Goal: Task Accomplishment & Management: Use online tool/utility

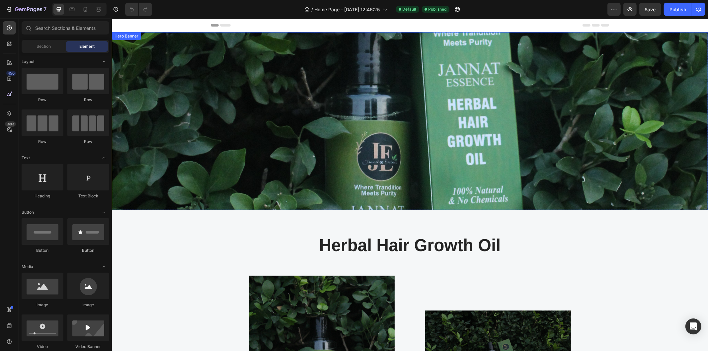
click at [490, 80] on div "Text block Text block Button Row" at bounding box center [410, 120] width 586 height 157
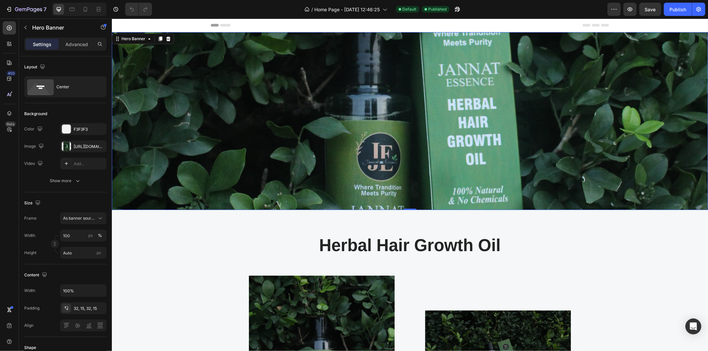
click at [308, 156] on div "Text block Text block Button Row" at bounding box center [410, 120] width 586 height 157
click at [71, 234] on input "100" at bounding box center [83, 236] width 46 height 12
click at [80, 261] on p "Default 1200px" at bounding box center [82, 264] width 39 height 6
type input "1200"
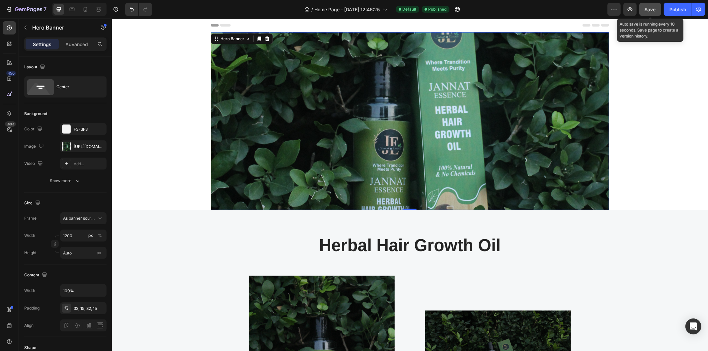
click at [653, 7] on span "Save" at bounding box center [650, 10] width 11 height 6
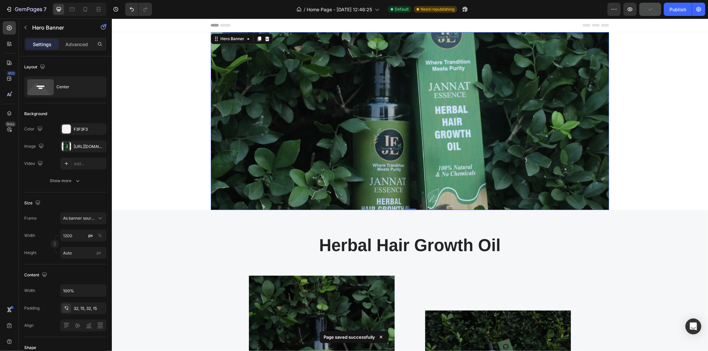
click at [351, 165] on div "Text block Text block Button Row" at bounding box center [409, 120] width 388 height 157
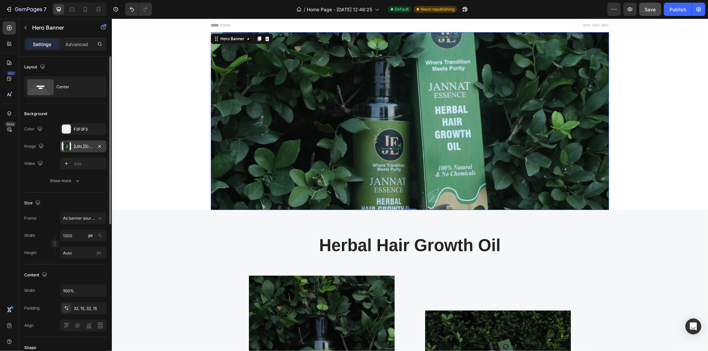
click at [63, 147] on div at bounding box center [66, 146] width 9 height 9
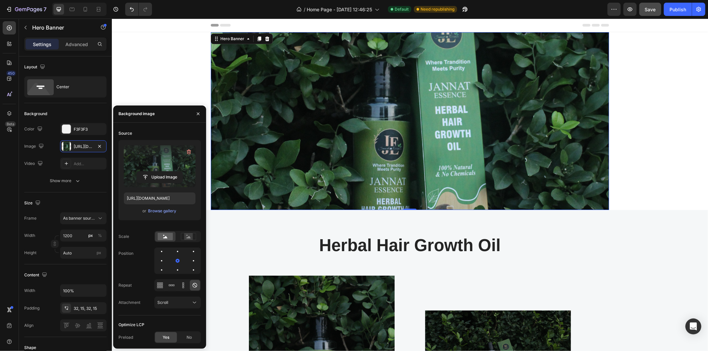
click at [159, 157] on label at bounding box center [160, 166] width 72 height 42
click at [159, 172] on input "file" at bounding box center [160, 177] width 46 height 11
click at [188, 233] on rect at bounding box center [188, 236] width 15 height 7
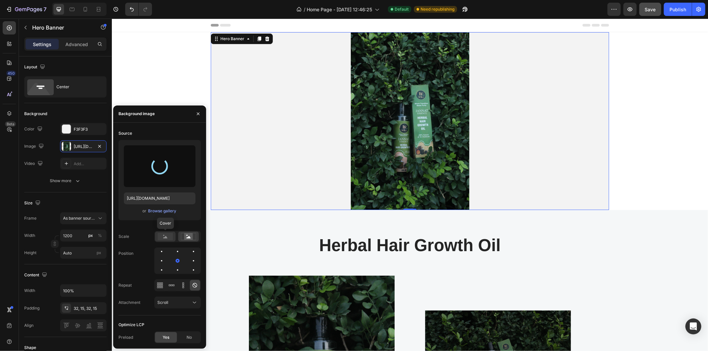
click at [167, 239] on rect at bounding box center [165, 236] width 15 height 7
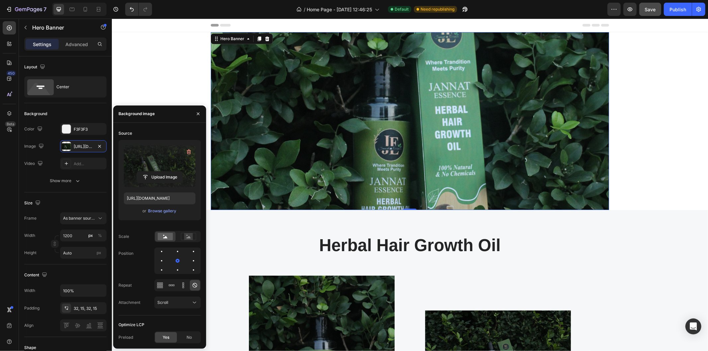
type input "[URL][DOMAIN_NAME]"
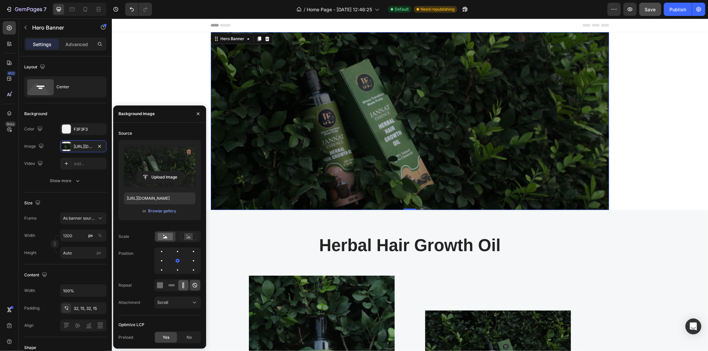
click at [184, 286] on icon at bounding box center [183, 285] width 7 height 7
click at [197, 284] on icon at bounding box center [195, 285] width 7 height 7
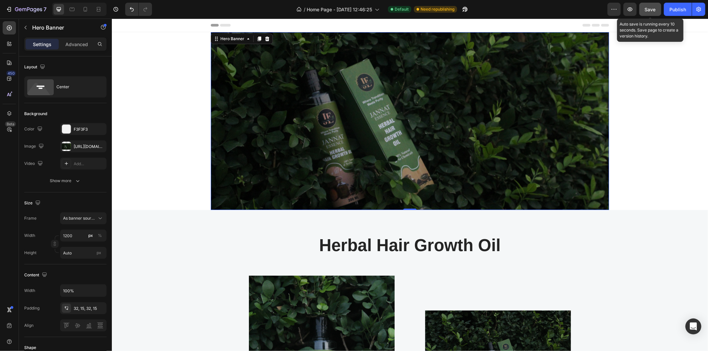
click at [648, 10] on span "Save" at bounding box center [650, 10] width 11 height 6
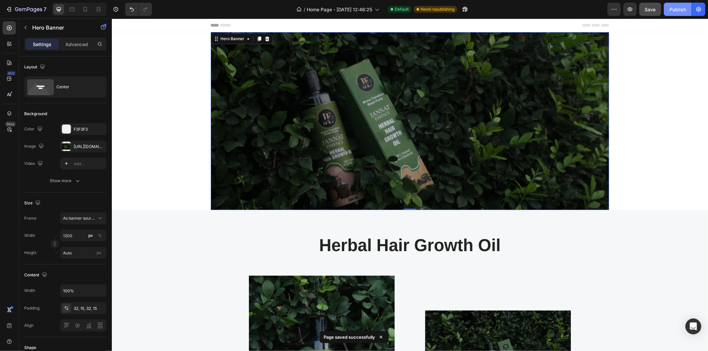
click at [684, 10] on div "Publish" at bounding box center [677, 9] width 17 height 7
click at [355, 334] on div "View live page" at bounding box center [367, 335] width 38 height 9
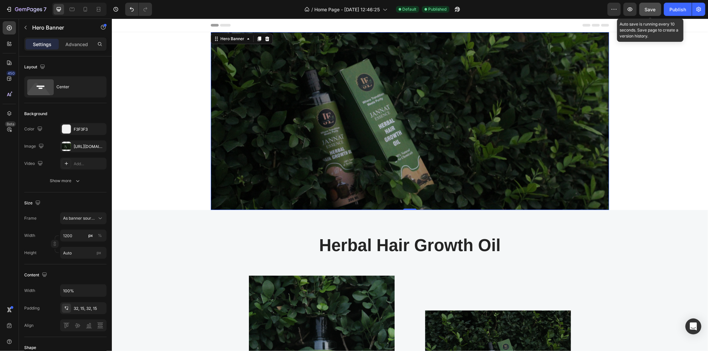
click at [651, 8] on span "Save" at bounding box center [650, 10] width 11 height 6
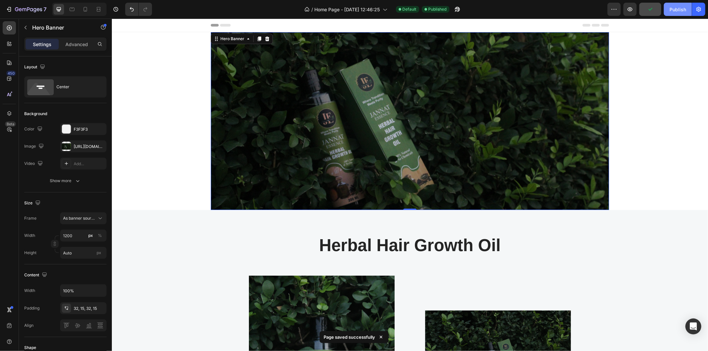
click at [674, 9] on div "Publish" at bounding box center [677, 9] width 17 height 7
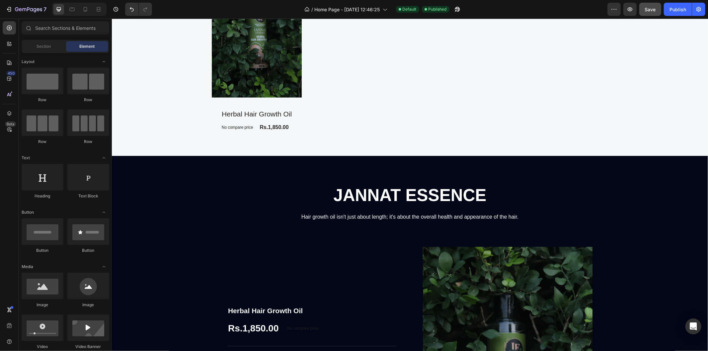
scroll to position [740, 0]
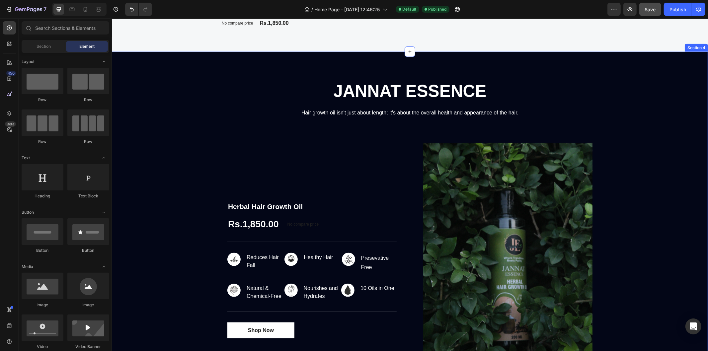
click at [667, 234] on div "Text block JANNAT ESSENCE Heading Hair growth oil isn't just about length; it's…" at bounding box center [410, 241] width 586 height 333
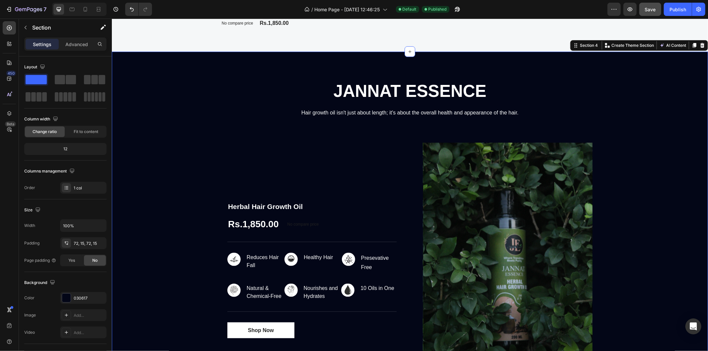
click at [649, 133] on div "Text block JANNAT ESSENCE Heading Hair growth oil isn't just about length; it's…" at bounding box center [410, 241] width 586 height 333
click at [699, 44] on icon at bounding box center [701, 44] width 5 height 5
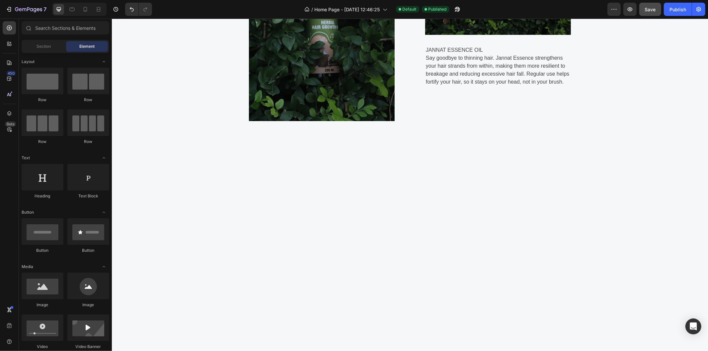
scroll to position [0, 0]
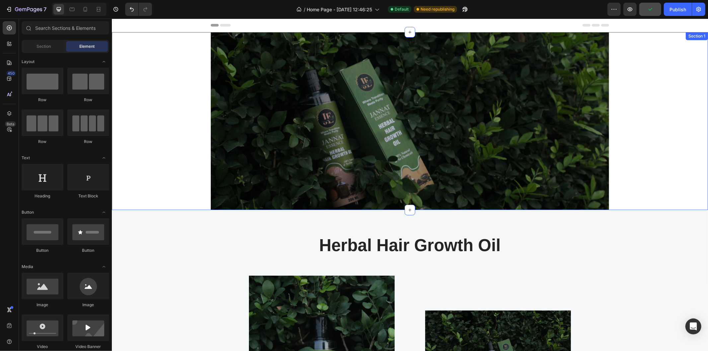
drag, startPoint x: 201, startPoint y: 79, endPoint x: 197, endPoint y: 80, distance: 4.3
click at [198, 80] on div "Text block Text block Button Row Hero Banner" at bounding box center [410, 121] width 596 height 178
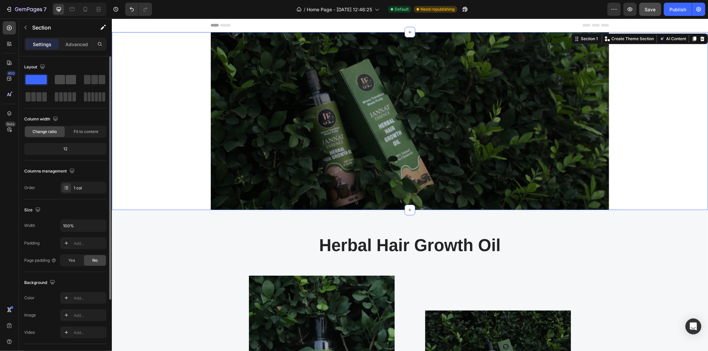
click at [68, 84] on div at bounding box center [65, 80] width 24 height 12
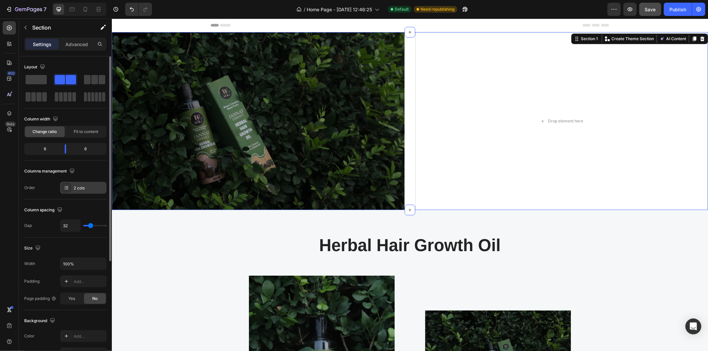
click at [78, 186] on div "2 cols" at bounding box center [89, 188] width 31 height 6
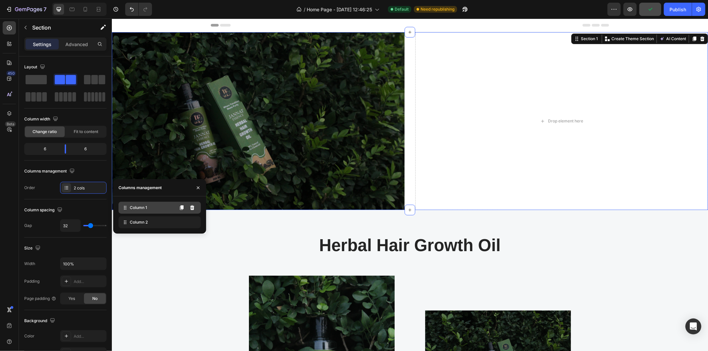
click at [132, 208] on span "Column 1" at bounding box center [138, 208] width 17 height 6
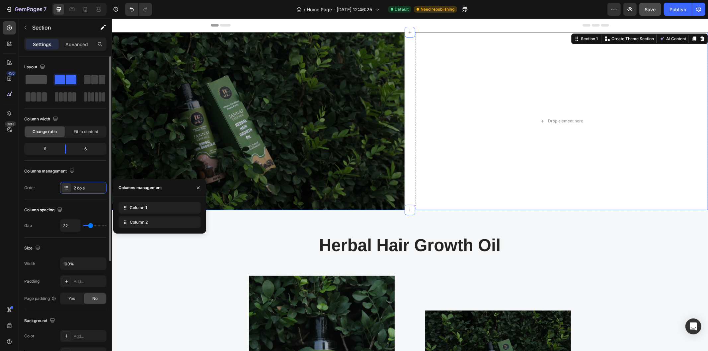
click at [36, 80] on span at bounding box center [36, 79] width 21 height 9
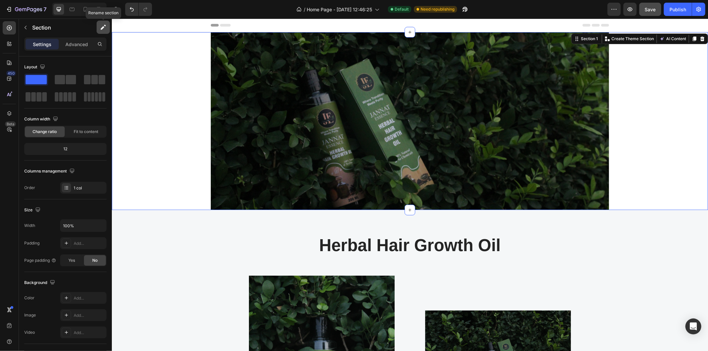
click at [101, 24] on icon "button" at bounding box center [103, 27] width 7 height 7
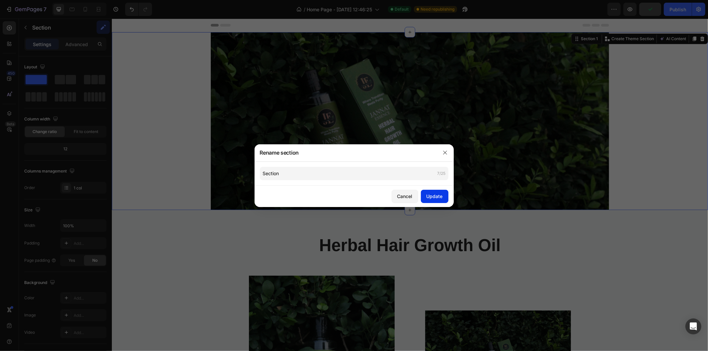
click at [444, 196] on button "Update" at bounding box center [435, 196] width 28 height 13
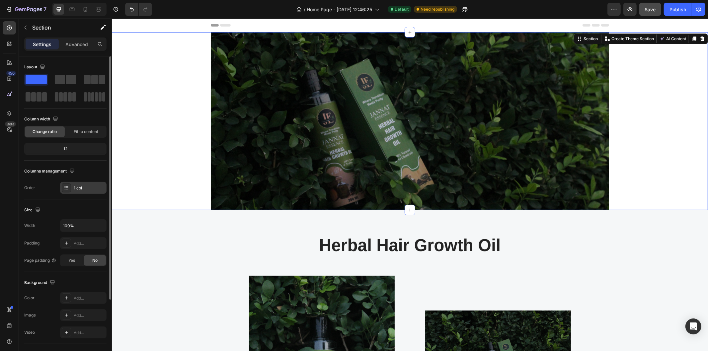
click at [81, 190] on div "1 col" at bounding box center [89, 188] width 31 height 6
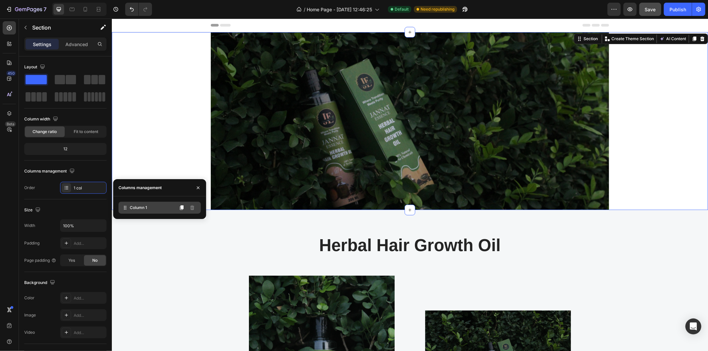
click at [134, 209] on span "Column 1" at bounding box center [138, 208] width 17 height 6
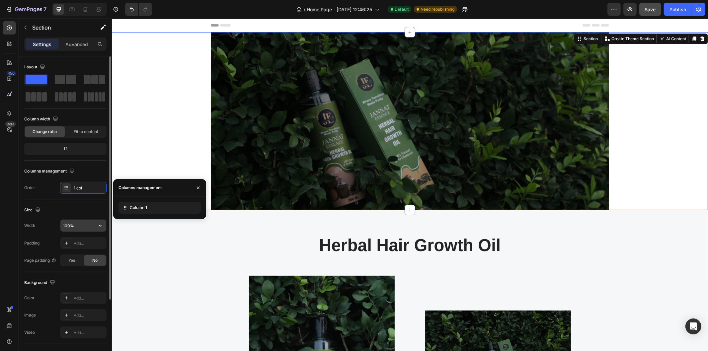
click at [78, 226] on input "100%" at bounding box center [83, 226] width 46 height 12
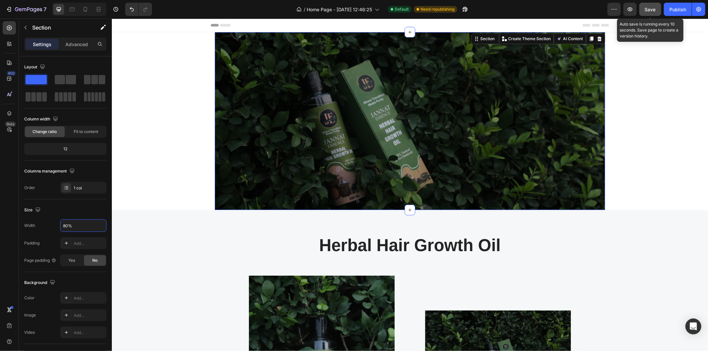
type input "80%"
click at [646, 9] on span "Save" at bounding box center [650, 10] width 11 height 6
click at [653, 12] on div "Save" at bounding box center [650, 9] width 11 height 7
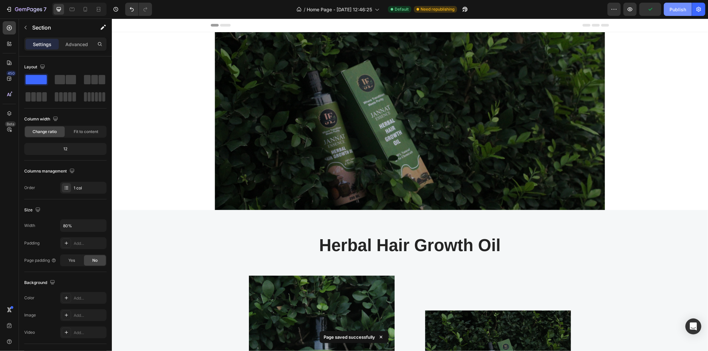
click at [677, 8] on div "Publish" at bounding box center [677, 9] width 17 height 7
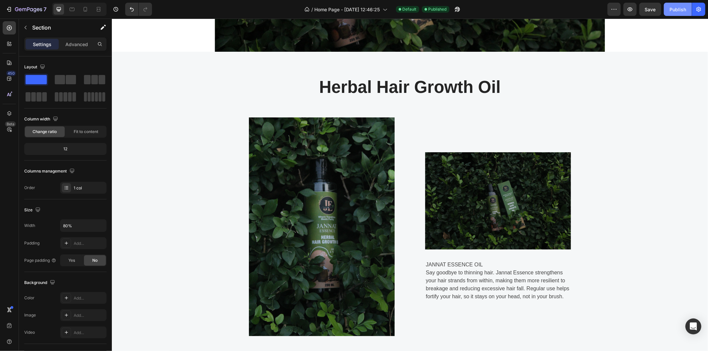
click at [677, 6] on div "Publish" at bounding box center [677, 9] width 17 height 7
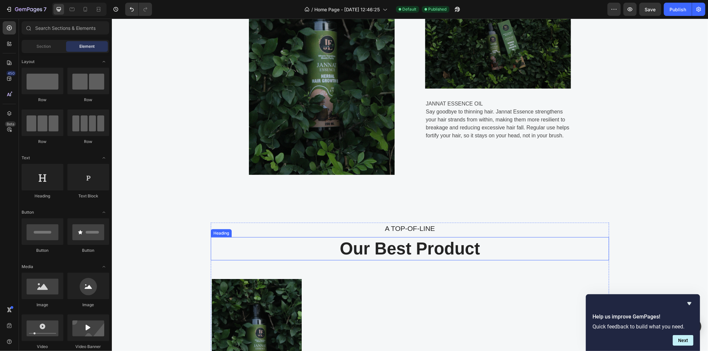
scroll to position [396, 0]
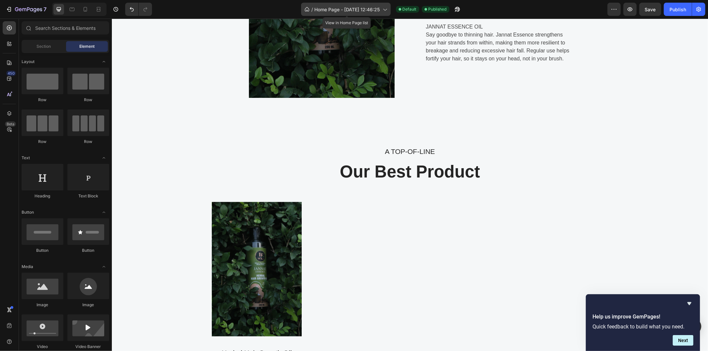
click at [336, 9] on span "Home Page - [DATE] 12:46:25" at bounding box center [347, 9] width 65 height 7
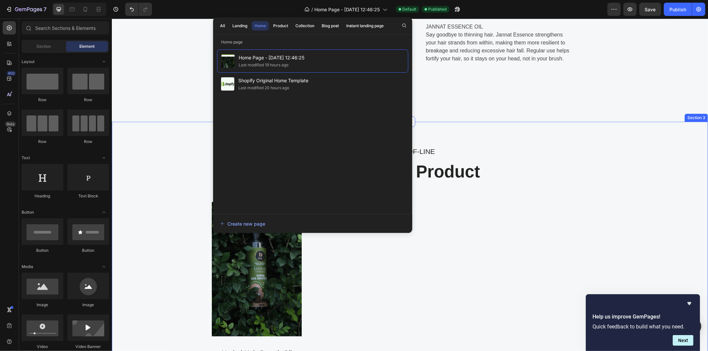
click at [483, 136] on div "A TOP-OF-LINE Text block Our Best Product Heading Product Images Herbal Hair Gr…" at bounding box center [410, 257] width 596 height 273
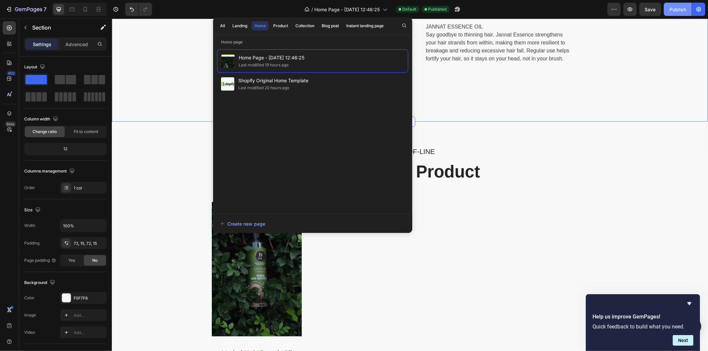
click at [674, 11] on div "Publish" at bounding box center [677, 9] width 17 height 7
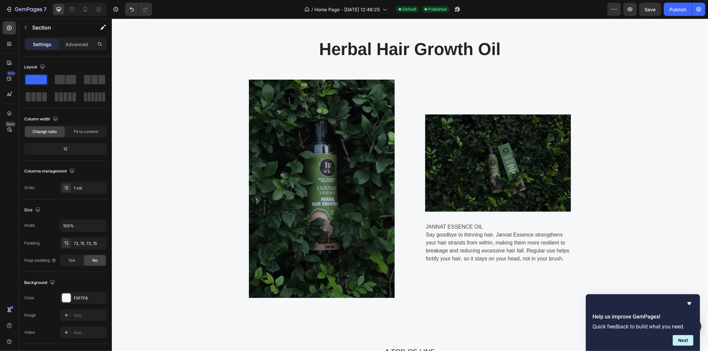
scroll to position [0, 0]
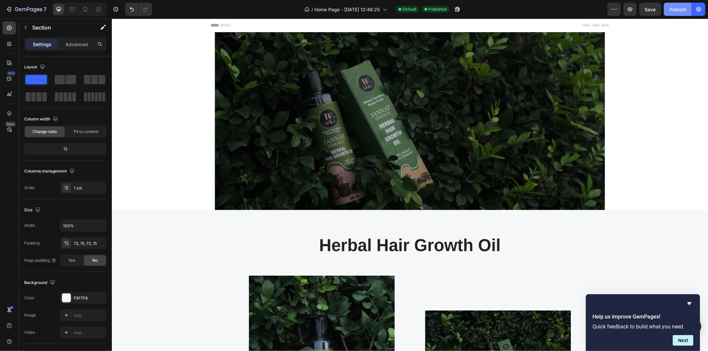
click at [686, 9] on button "Publish" at bounding box center [678, 9] width 28 height 13
click at [373, 334] on div "View live page" at bounding box center [367, 335] width 38 height 9
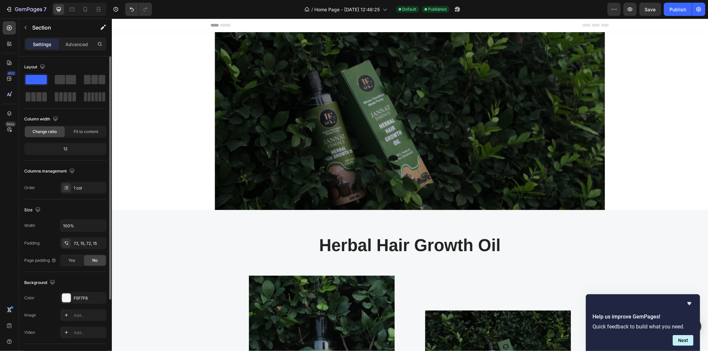
click at [64, 147] on div "12" at bounding box center [66, 148] width 80 height 9
click at [71, 149] on div "12" at bounding box center [66, 148] width 80 height 9
click at [83, 135] on div "Fit to content" at bounding box center [86, 131] width 40 height 11
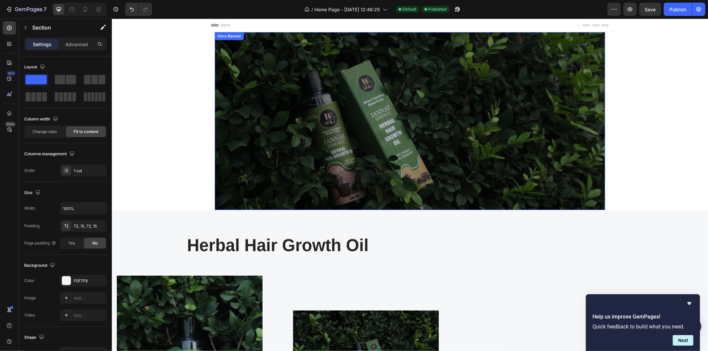
click at [260, 171] on div "Text block Text block Button Row" at bounding box center [409, 120] width 380 height 157
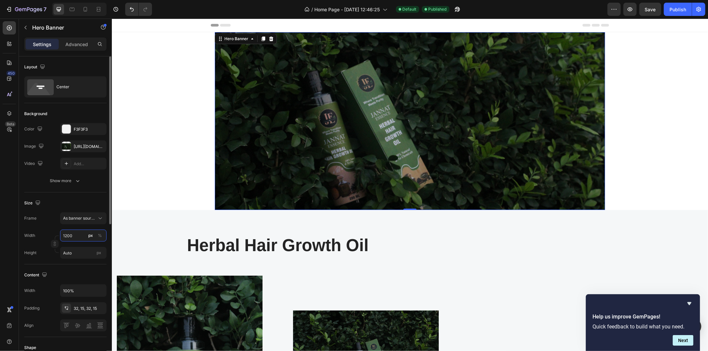
click at [75, 233] on input "1200" at bounding box center [83, 236] width 46 height 12
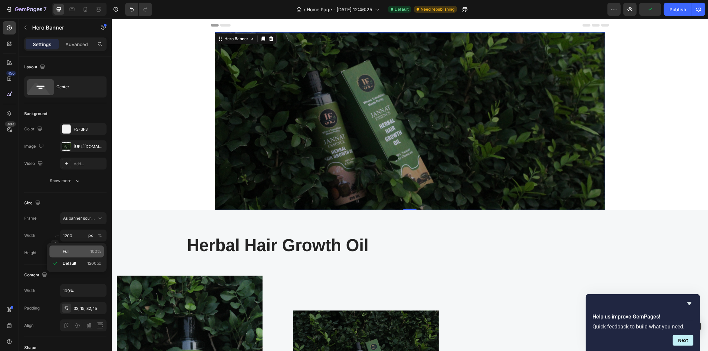
click at [75, 251] on p "Full 100%" at bounding box center [82, 252] width 39 height 6
type input "100"
click at [75, 251] on input "Auto" at bounding box center [83, 253] width 46 height 12
click at [83, 277] on div "Fit screen 100vh" at bounding box center [76, 281] width 54 height 12
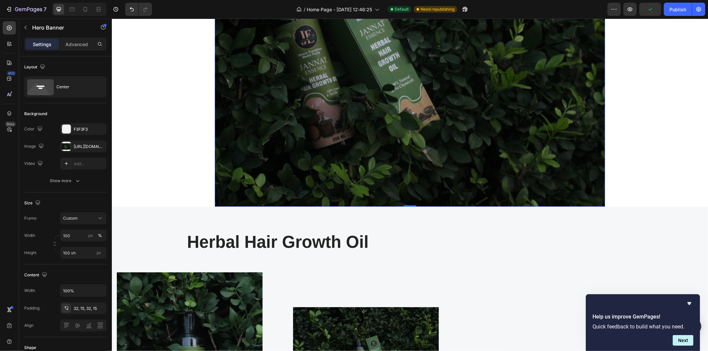
scroll to position [187, 0]
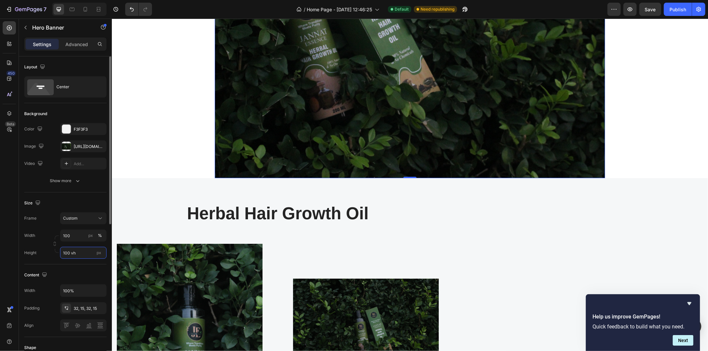
click at [71, 251] on input "100 vh" at bounding box center [83, 253] width 46 height 12
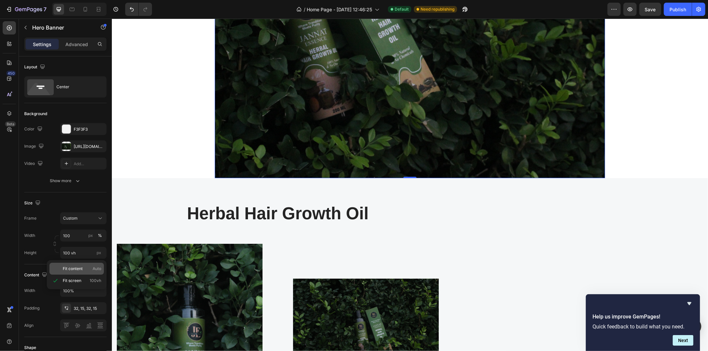
click at [70, 269] on span "Fit content" at bounding box center [73, 269] width 20 height 6
type input "Auto"
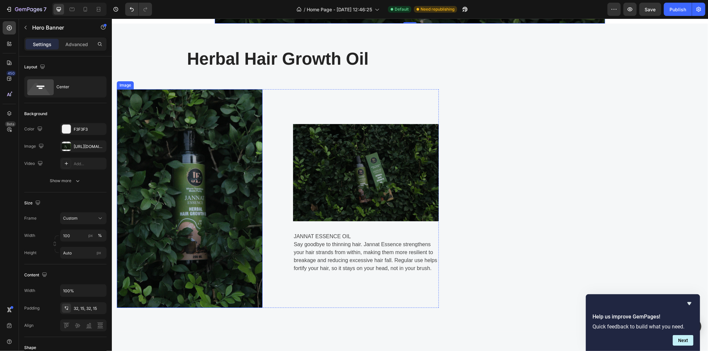
scroll to position [0, 0]
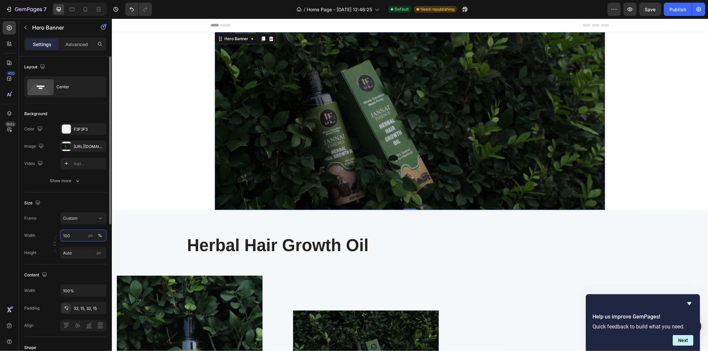
click at [75, 233] on input "100" at bounding box center [83, 236] width 46 height 12
click at [75, 267] on div "Default 1200px" at bounding box center [76, 264] width 54 height 12
type input "1200"
click at [92, 222] on button "Custom" at bounding box center [83, 218] width 46 height 12
click at [88, 236] on span "As banner source" at bounding box center [79, 234] width 33 height 6
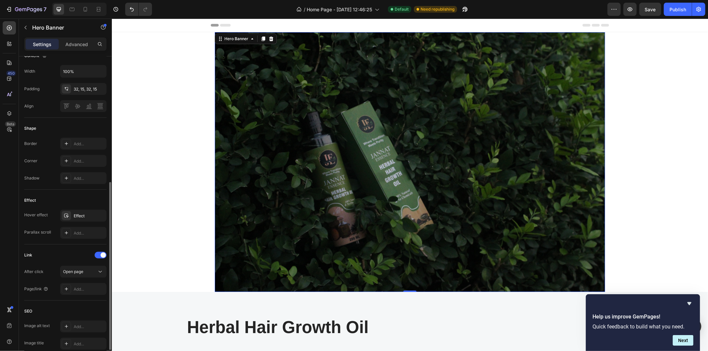
scroll to position [225, 0]
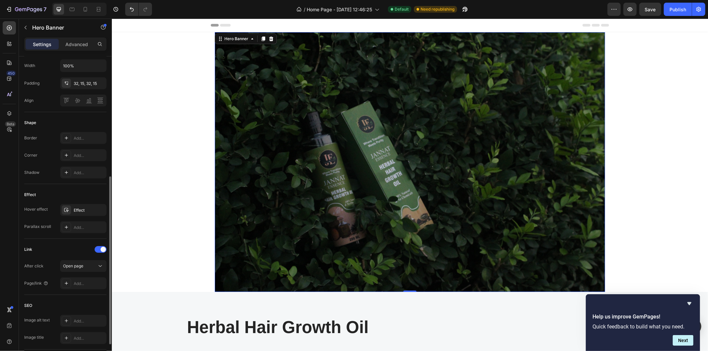
click at [88, 236] on div "Effect Hover effect Effect Parallax scroll Add..." at bounding box center [65, 211] width 82 height 55
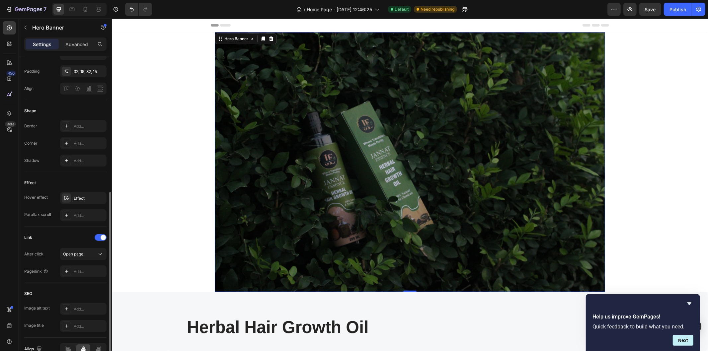
scroll to position [273, 0]
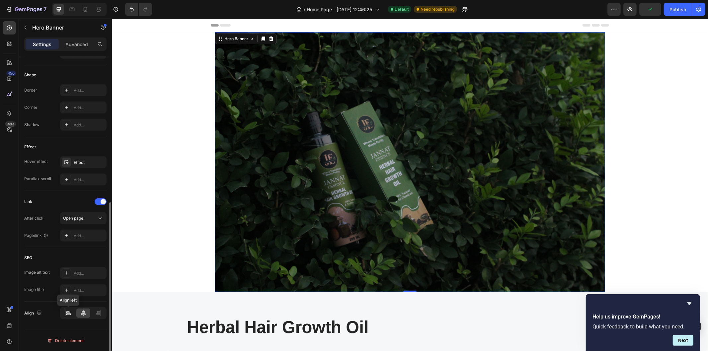
click at [68, 315] on icon at bounding box center [68, 315] width 5 height 2
click at [98, 316] on icon at bounding box center [98, 313] width 7 height 7
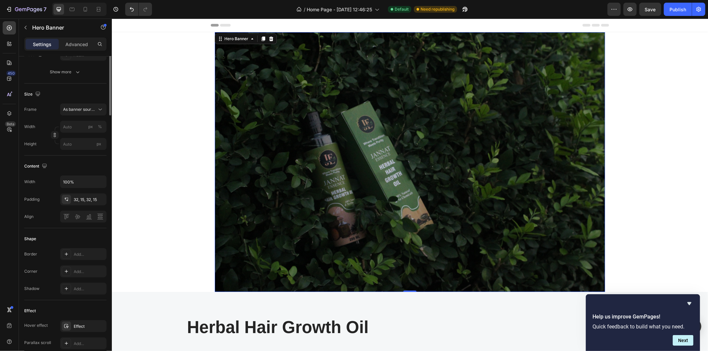
scroll to position [0, 0]
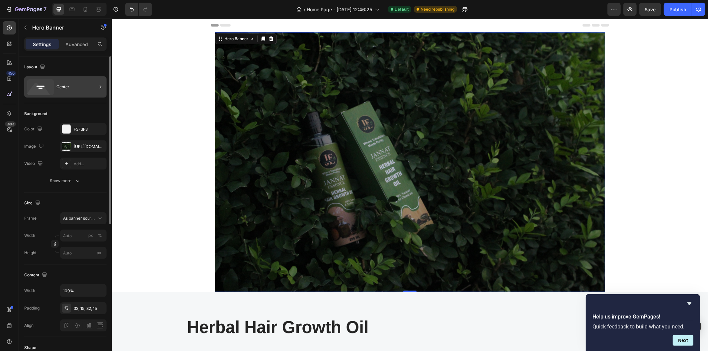
click at [47, 88] on icon at bounding box center [40, 87] width 27 height 16
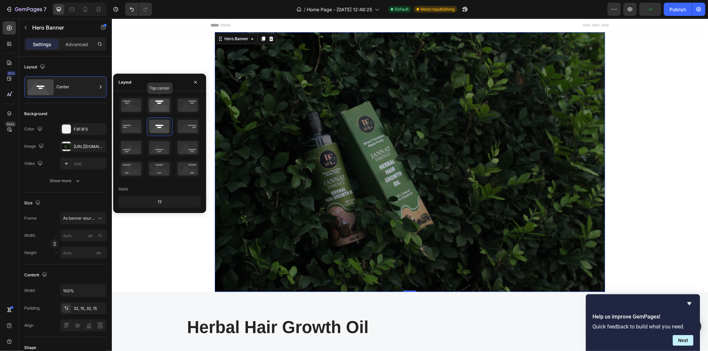
click at [160, 108] on icon at bounding box center [159, 105] width 25 height 17
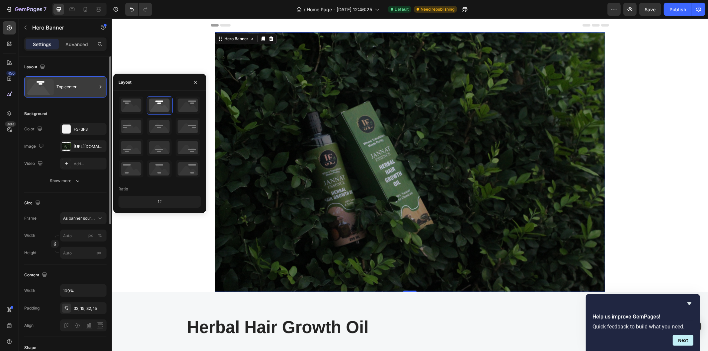
click at [44, 87] on icon at bounding box center [39, 91] width 24 height 16
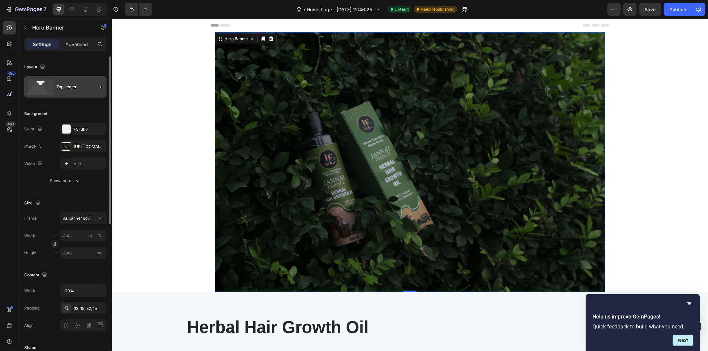
click at [44, 87] on icon at bounding box center [39, 91] width 24 height 16
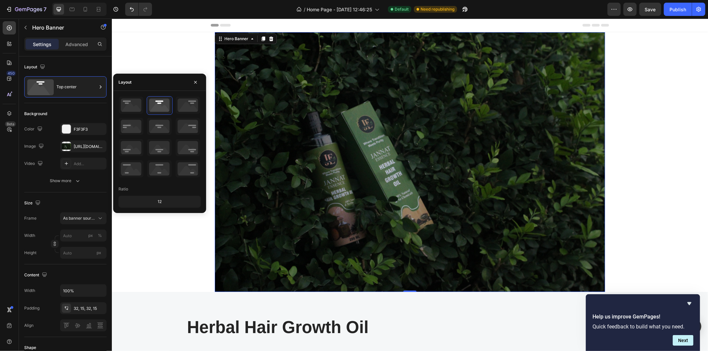
click at [163, 201] on div "12" at bounding box center [160, 201] width 80 height 9
click at [193, 225] on section "Text block Text block Button Row Hero Banner 0 Section" at bounding box center [410, 162] width 488 height 260
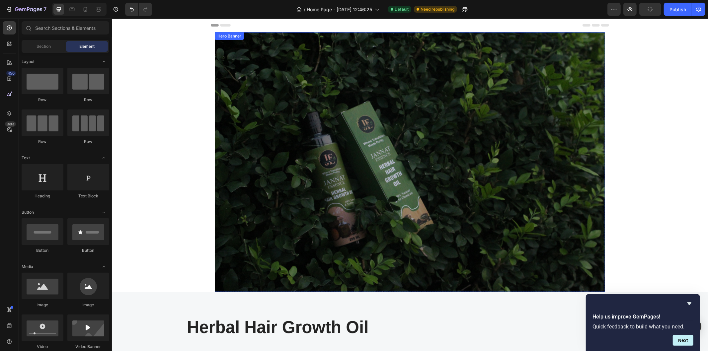
click at [277, 144] on div "Text block Text block Button Row" at bounding box center [409, 120] width 380 height 157
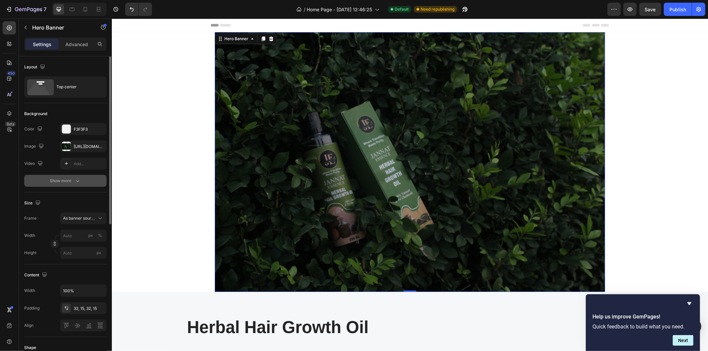
click at [75, 181] on icon "button" at bounding box center [77, 181] width 7 height 7
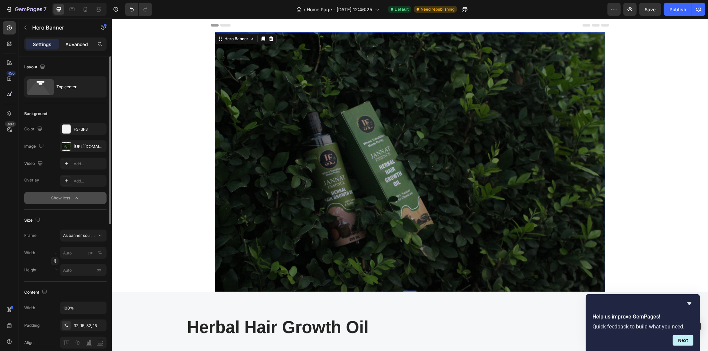
click at [80, 40] on div "Advanced" at bounding box center [76, 44] width 33 height 11
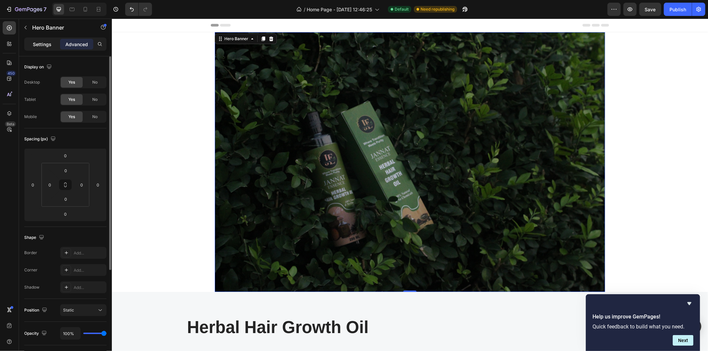
click at [52, 41] on div "Settings" at bounding box center [42, 44] width 33 height 11
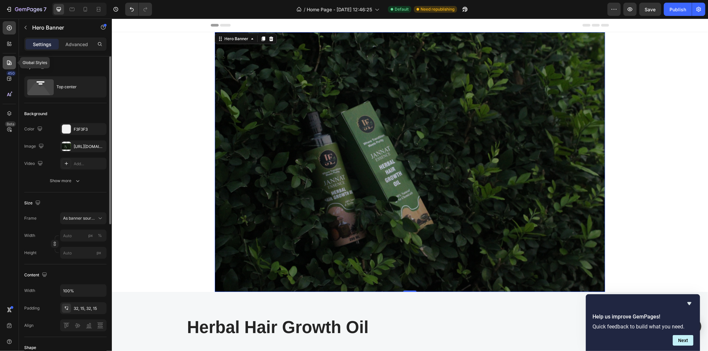
click at [11, 60] on icon at bounding box center [9, 62] width 7 height 7
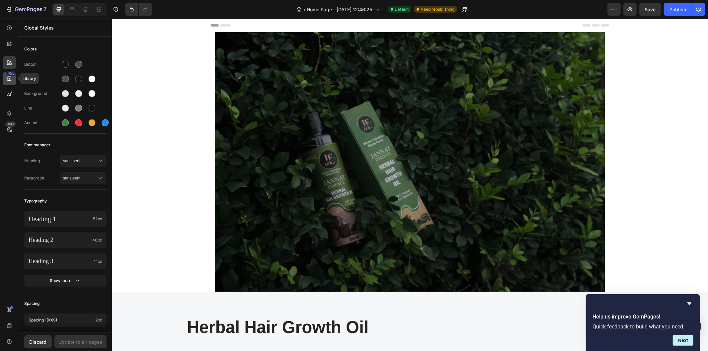
click at [10, 78] on icon at bounding box center [9, 78] width 7 height 7
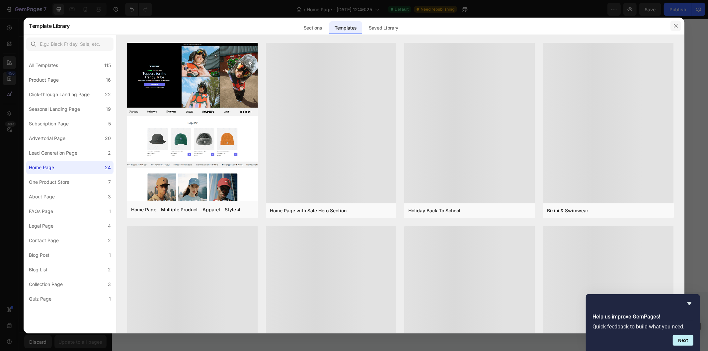
click at [677, 27] on icon "button" at bounding box center [675, 25] width 5 height 5
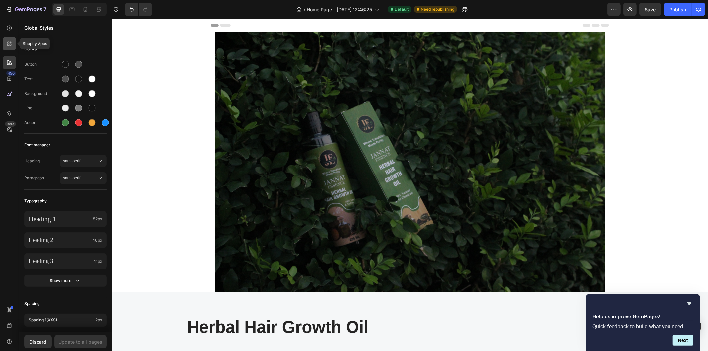
click at [4, 47] on div at bounding box center [9, 43] width 13 height 13
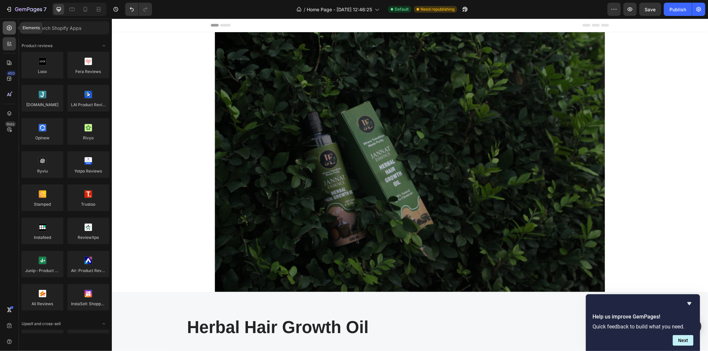
click at [9, 31] on div at bounding box center [9, 27] width 13 height 13
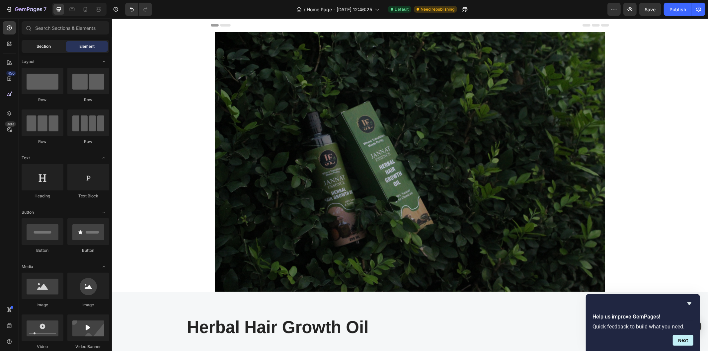
click at [53, 48] on div "Section" at bounding box center [44, 46] width 42 height 11
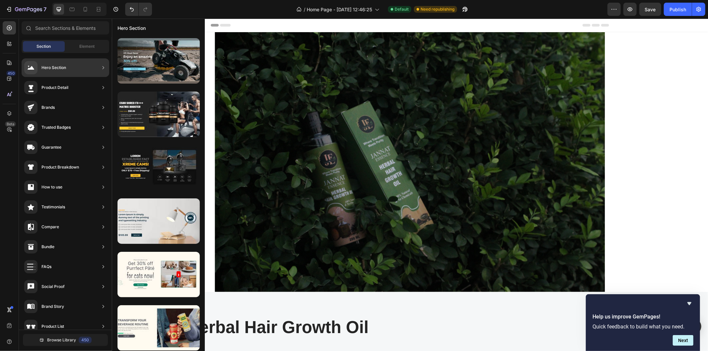
click at [81, 71] on div "Hero Section" at bounding box center [66, 67] width 88 height 19
click at [141, 70] on div at bounding box center [158, 60] width 82 height 45
drag, startPoint x: 253, startPoint y: 88, endPoint x: 251, endPoint y: 149, distance: 61.1
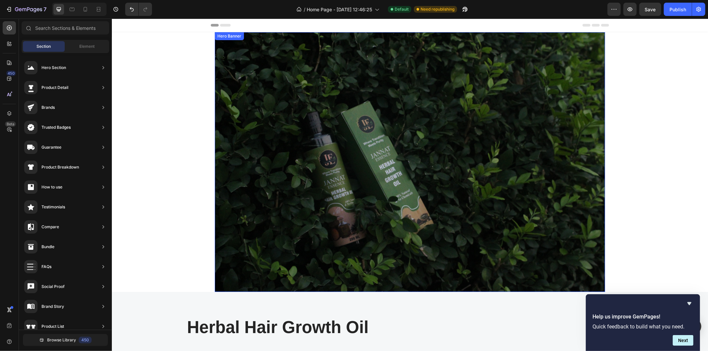
click at [221, 117] on div "Text block Text block Button Row" at bounding box center [409, 120] width 380 height 157
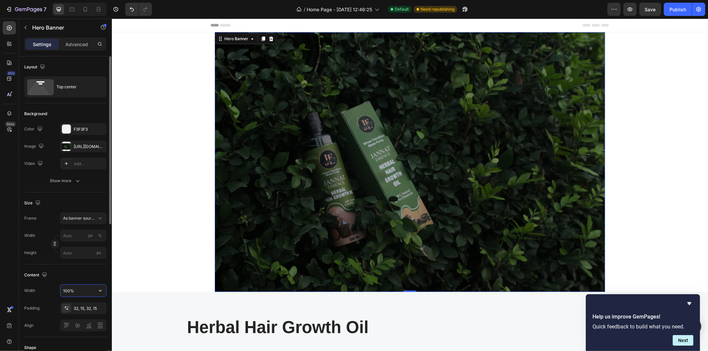
click at [73, 289] on input "100%" at bounding box center [83, 291] width 46 height 12
type input "159%"
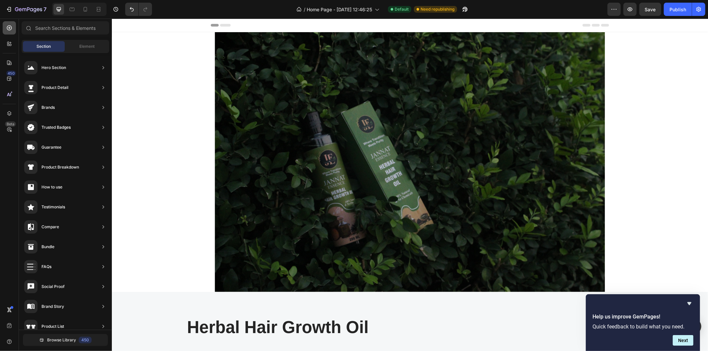
click at [10, 29] on icon at bounding box center [9, 28] width 7 height 7
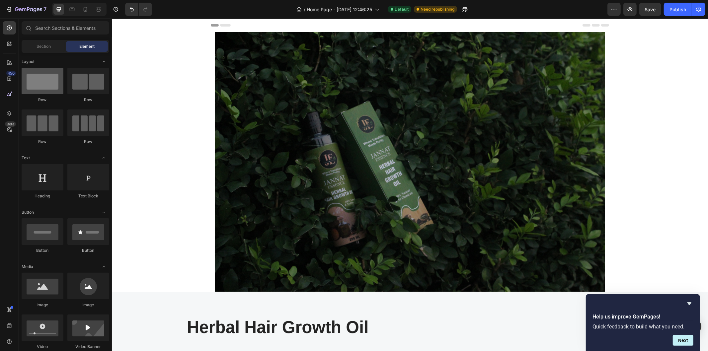
click at [41, 70] on div at bounding box center [43, 81] width 42 height 27
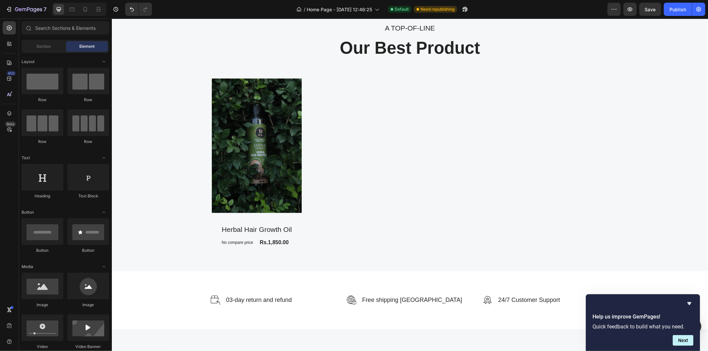
scroll to position [824, 0]
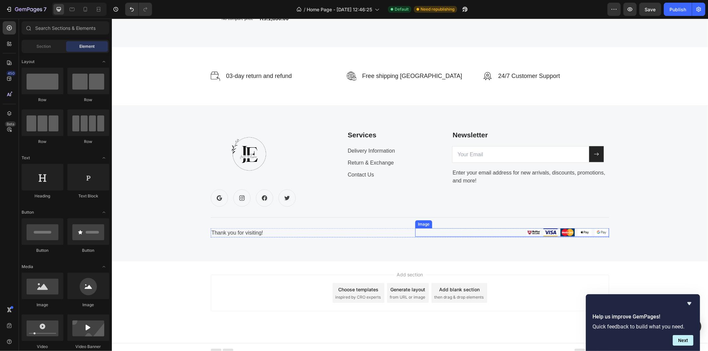
click at [582, 230] on img at bounding box center [567, 232] width 83 height 9
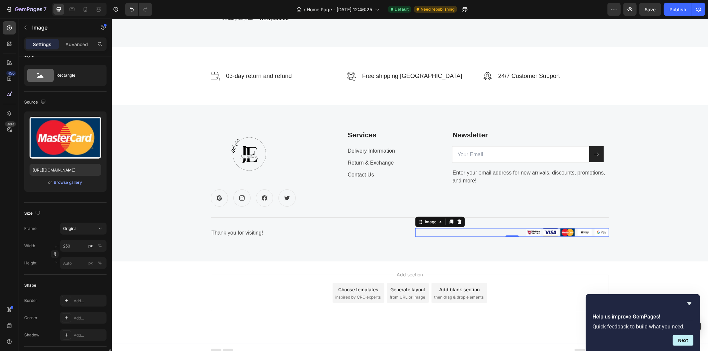
scroll to position [187, 0]
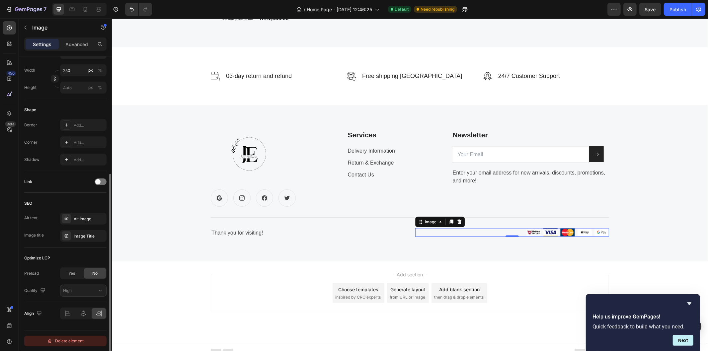
click at [54, 340] on div "Delete element" at bounding box center [65, 341] width 37 height 8
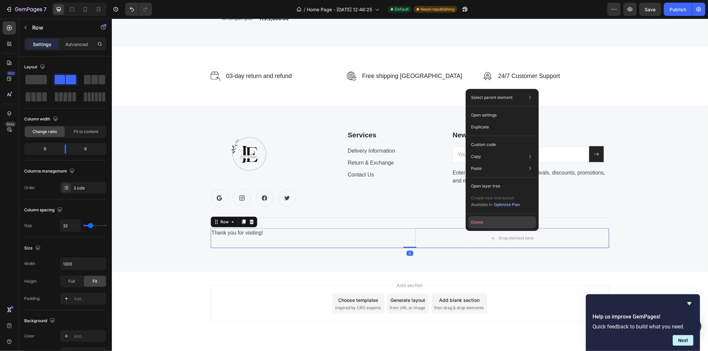
click at [484, 220] on button "Delete" at bounding box center [502, 222] width 68 height 12
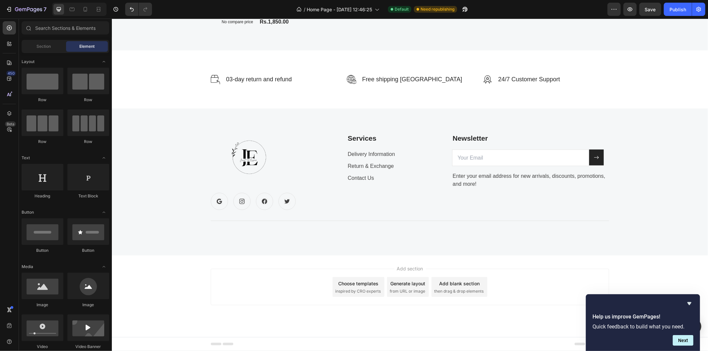
scroll to position [821, 0]
click at [473, 267] on div "Add section Choose templates inspired by CRO experts Generate layout from URL o…" at bounding box center [410, 296] width 596 height 82
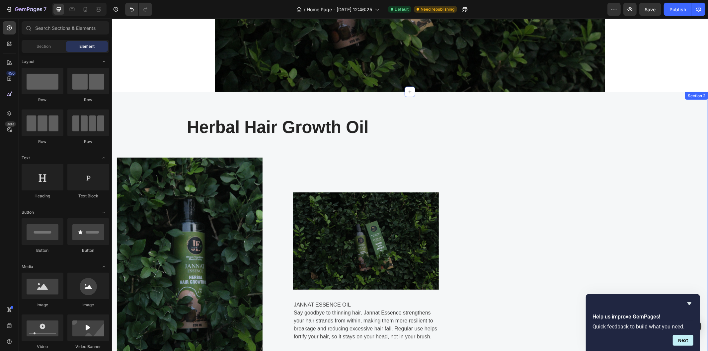
scroll to position [0, 0]
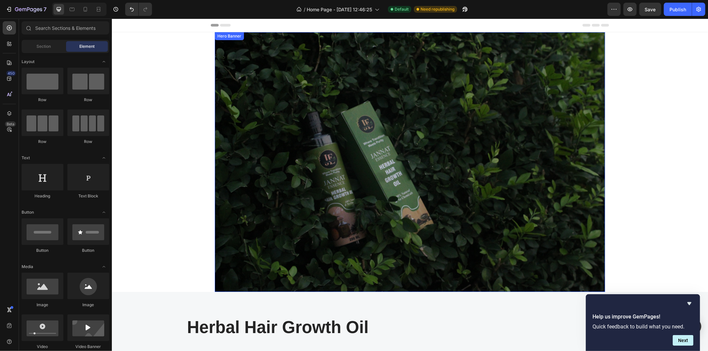
click at [420, 195] on div "Text block Text block Button Row" at bounding box center [409, 120] width 380 height 157
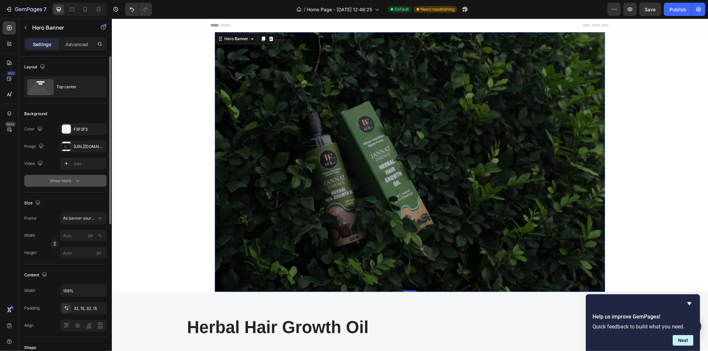
click at [78, 177] on button "Show more" at bounding box center [65, 181] width 82 height 12
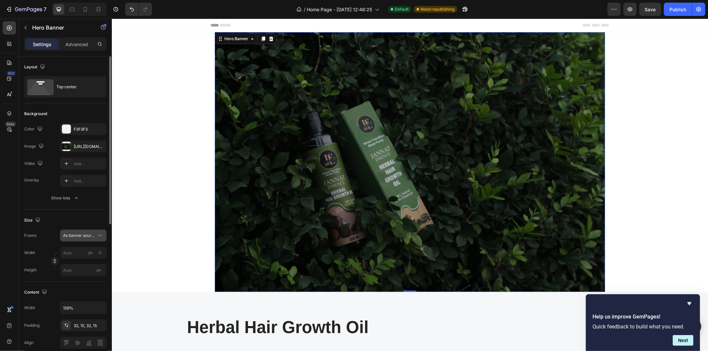
click at [91, 236] on span "As banner source" at bounding box center [79, 236] width 33 height 6
click at [78, 268] on div "Custom" at bounding box center [77, 264] width 53 height 12
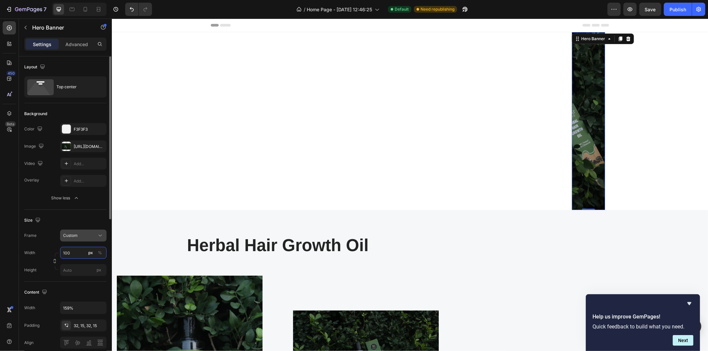
type input "100"
click at [78, 233] on div "Custom" at bounding box center [79, 236] width 33 height 6
click at [78, 247] on div "As banner source" at bounding box center [77, 252] width 53 height 12
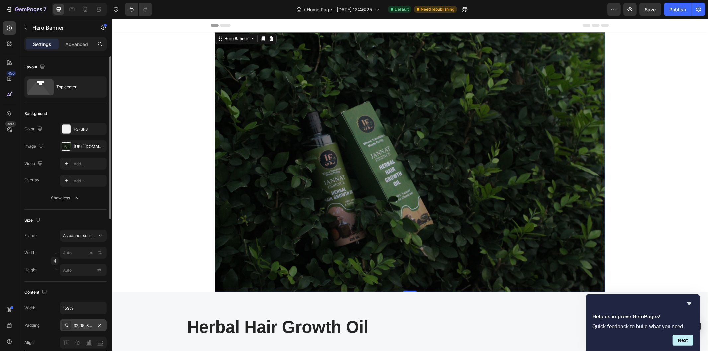
click at [74, 327] on div "32, 15, 32, 15" at bounding box center [83, 326] width 19 height 6
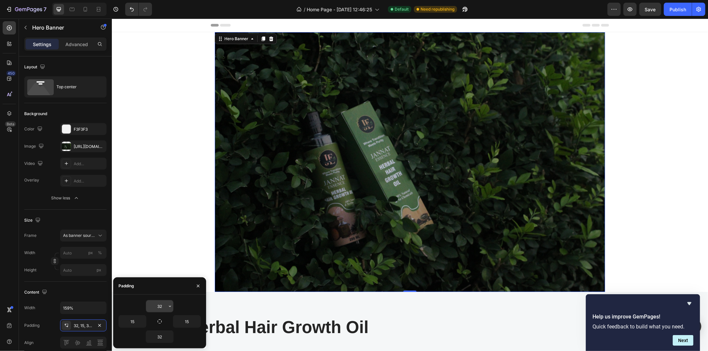
click at [159, 310] on input "32" at bounding box center [159, 306] width 27 height 12
drag, startPoint x: 159, startPoint y: 323, endPoint x: 131, endPoint y: 318, distance: 29.0
click at [131, 317] on div "32 15 15 32" at bounding box center [159, 321] width 82 height 43
click at [171, 247] on section "Text block Text block Button Row Hero Banner 0 Section" at bounding box center [410, 162] width 488 height 260
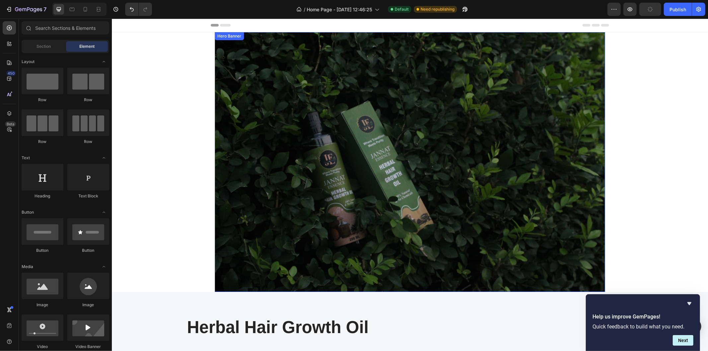
click at [256, 136] on div "Text block Text block Button Row" at bounding box center [409, 120] width 380 height 157
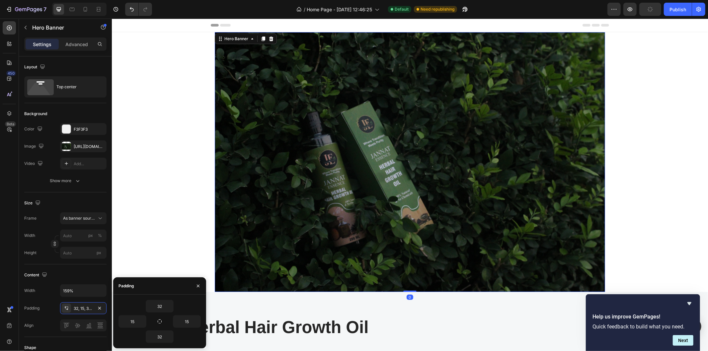
click at [201, 141] on section "Text block Text block Button Row Hero Banner 0 Section" at bounding box center [410, 162] width 488 height 260
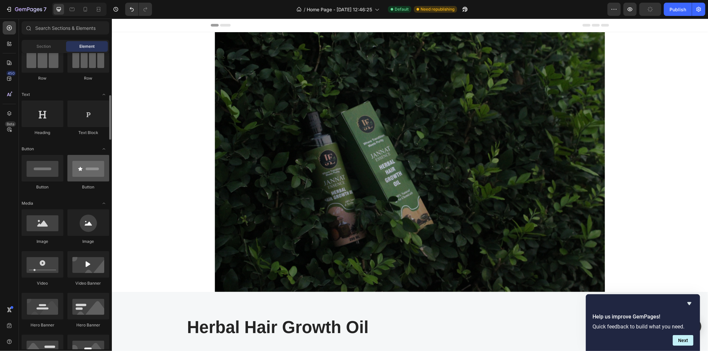
scroll to position [112, 0]
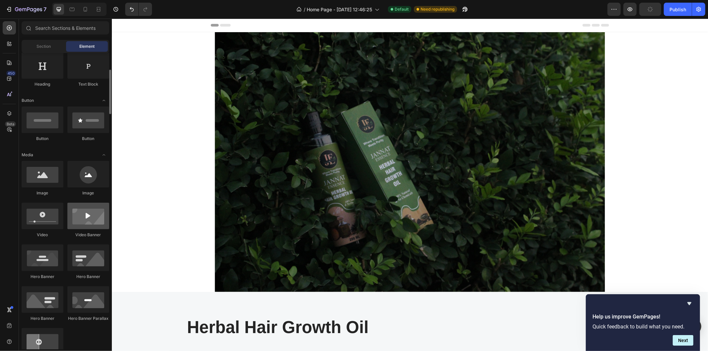
click at [92, 217] on div at bounding box center [88, 216] width 42 height 27
click at [89, 219] on div at bounding box center [88, 216] width 42 height 27
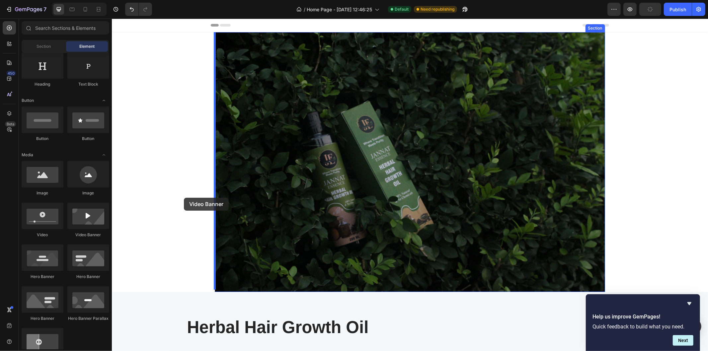
drag, startPoint x: 200, startPoint y: 238, endPoint x: 184, endPoint y: 197, distance: 43.5
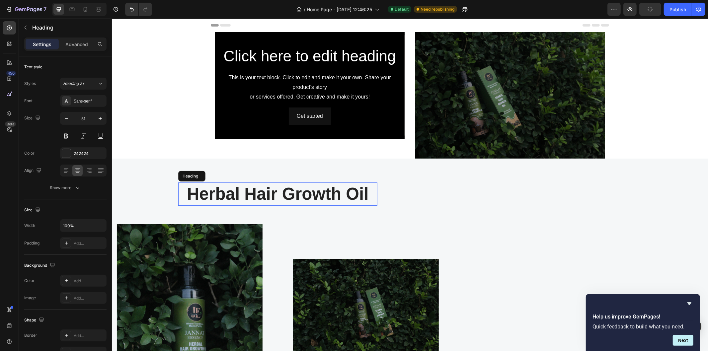
click at [232, 191] on h2 "Herbal Hair Growth Oil" at bounding box center [277, 193] width 199 height 23
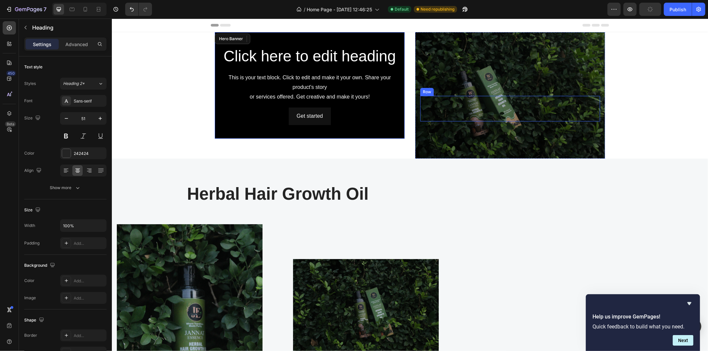
click at [431, 101] on div "Text block Text block Button" at bounding box center [510, 109] width 180 height 26
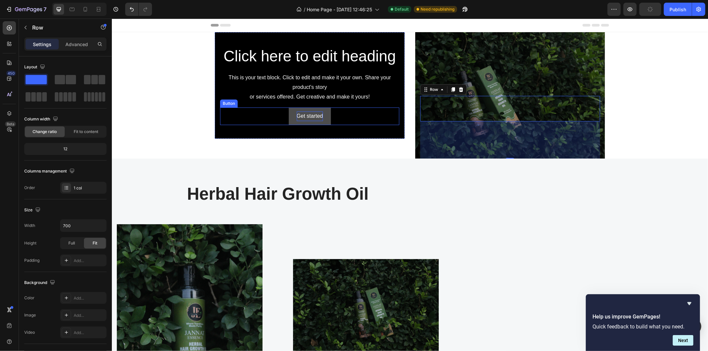
click at [313, 115] on div "Get started" at bounding box center [309, 116] width 26 height 10
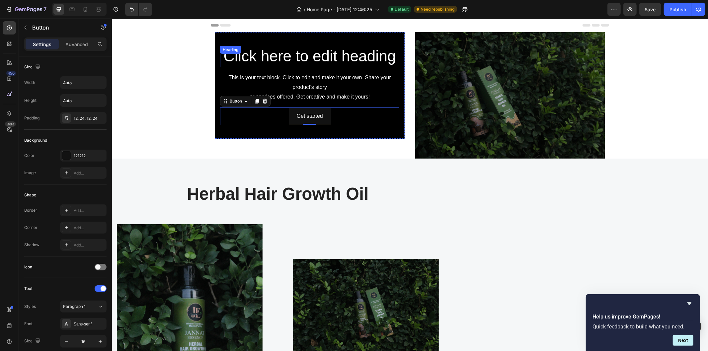
click at [248, 53] on h2 "Click here to edit heading" at bounding box center [309, 55] width 179 height 21
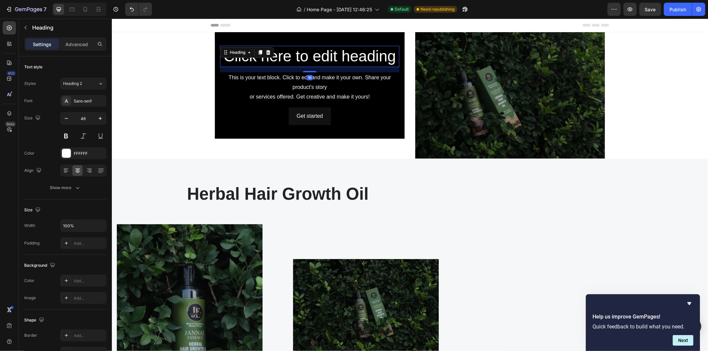
click at [248, 53] on icon at bounding box center [248, 51] width 5 height 5
click at [339, 130] on div "Background Image" at bounding box center [309, 85] width 190 height 107
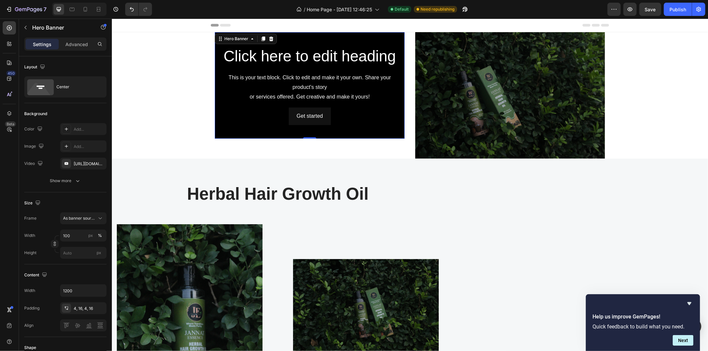
click at [341, 130] on div "Background Image" at bounding box center [309, 85] width 190 height 107
click at [269, 40] on icon at bounding box center [271, 38] width 4 height 5
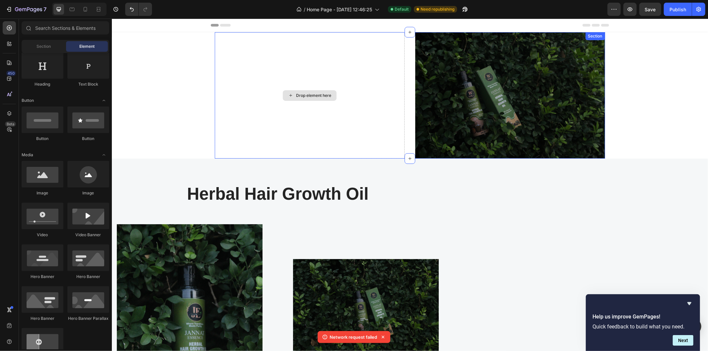
click at [269, 71] on div "Drop element here" at bounding box center [309, 95] width 190 height 126
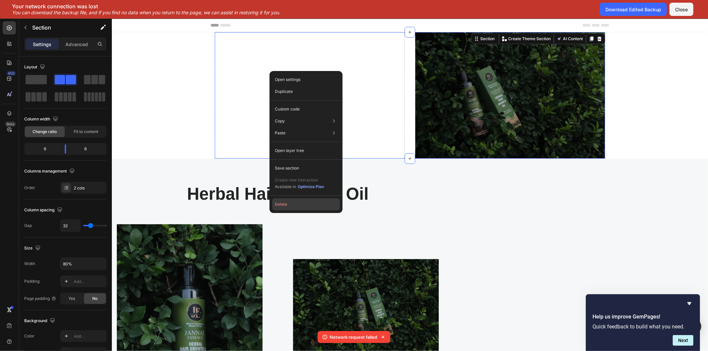
click at [296, 201] on button "Delete" at bounding box center [306, 204] width 68 height 12
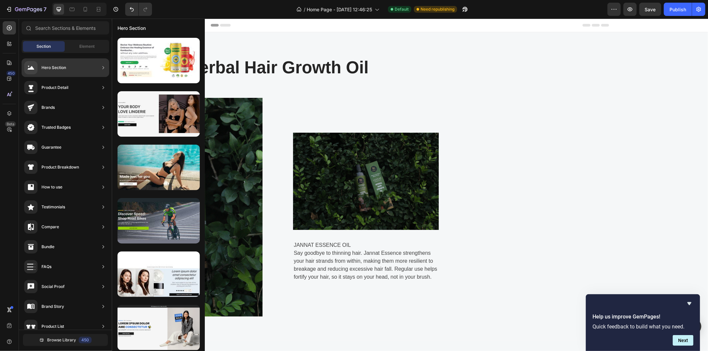
scroll to position [215, 0]
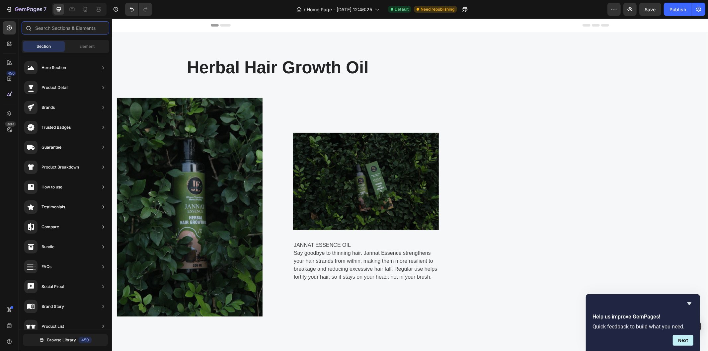
click at [75, 32] on input "text" at bounding box center [66, 27] width 88 height 13
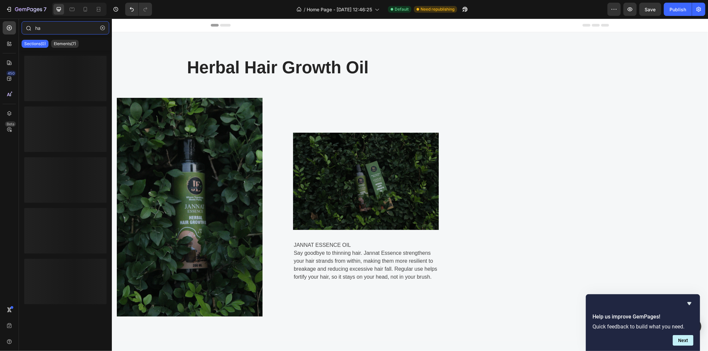
type input "h"
type input "o"
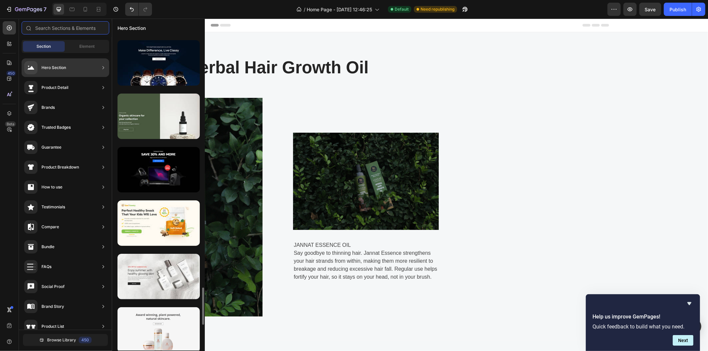
scroll to position [2162, 0]
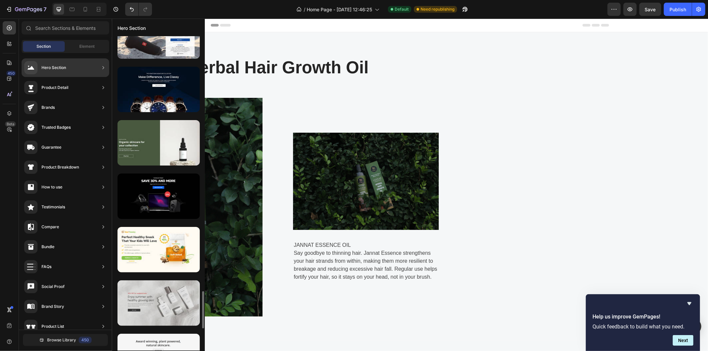
click at [159, 303] on div at bounding box center [158, 302] width 82 height 45
click at [168, 304] on div at bounding box center [158, 302] width 82 height 45
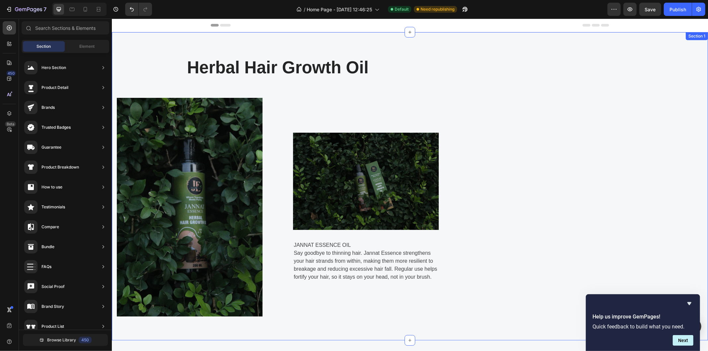
click at [508, 179] on div "Herbal Hair Growth Oil Heading Row Image Image JANNAT ESSENCE OIL Say goodbye t…" at bounding box center [410, 186] width 596 height 308
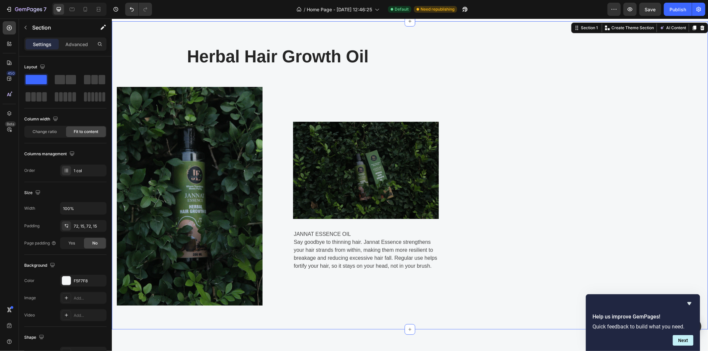
scroll to position [0, 0]
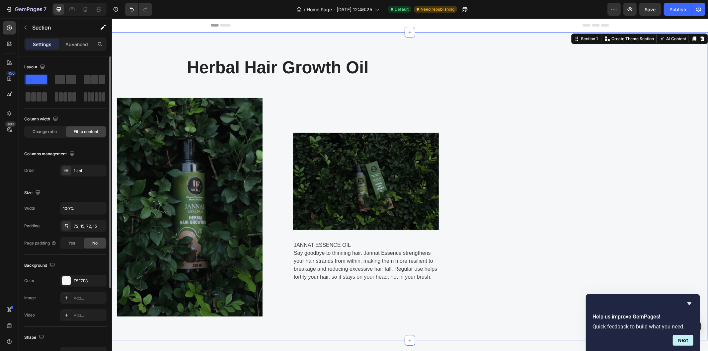
click at [39, 81] on span at bounding box center [36, 79] width 21 height 9
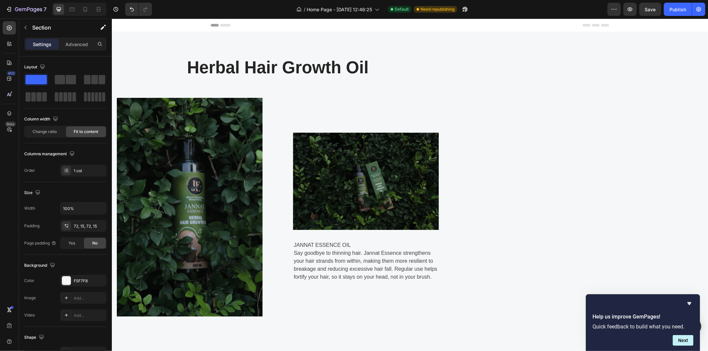
click at [165, 28] on div "Header" at bounding box center [410, 25] width 596 height 14
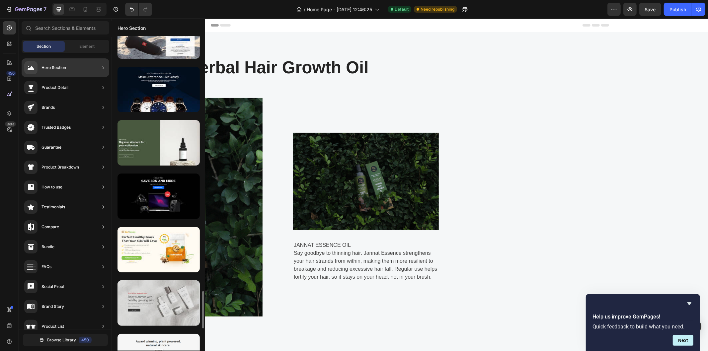
click at [165, 304] on div at bounding box center [158, 302] width 82 height 45
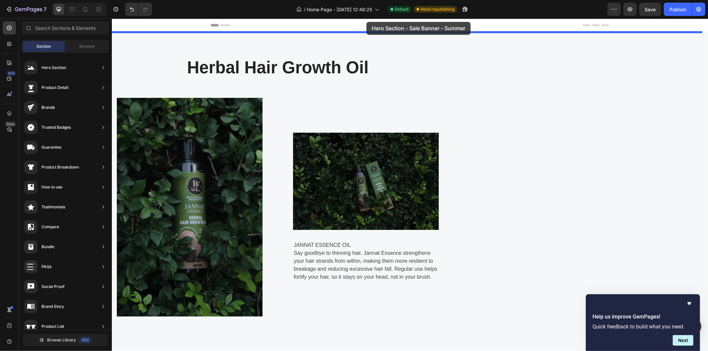
drag, startPoint x: 277, startPoint y: 323, endPoint x: 366, endPoint y: 22, distance: 314.0
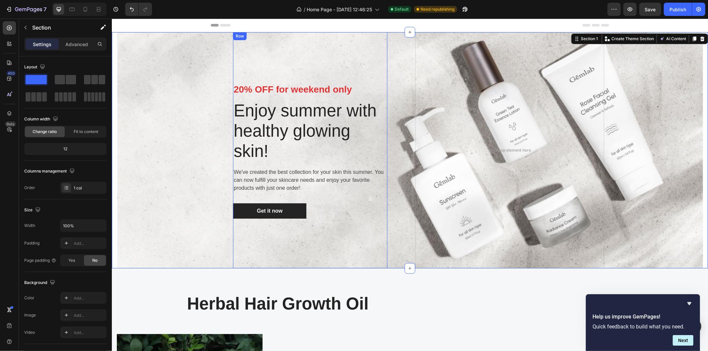
click at [286, 238] on div "20% OFF for weekend only Text block Enjoy summer with healthy glowing skin! Hea…" at bounding box center [310, 150] width 154 height 236
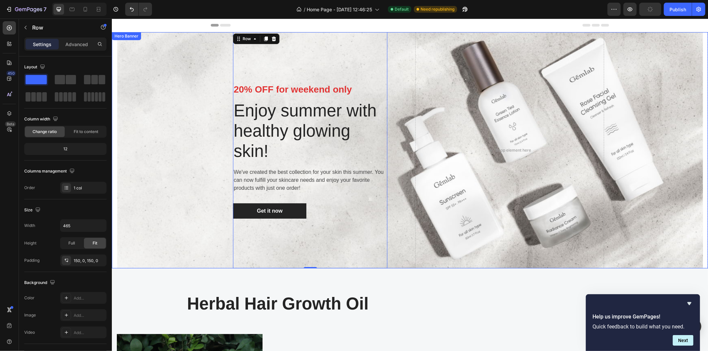
click at [651, 113] on div "Overlay" at bounding box center [410, 150] width 586 height 236
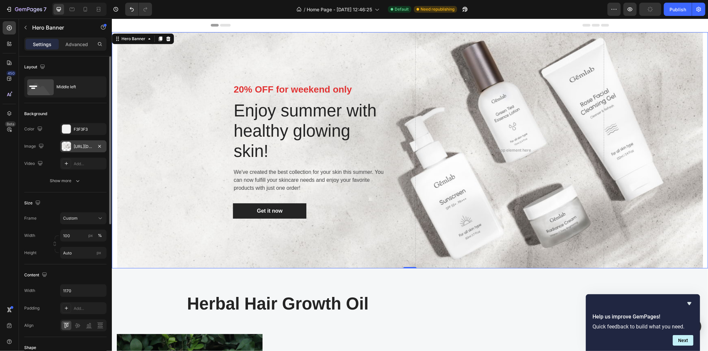
click at [66, 145] on div at bounding box center [66, 146] width 9 height 9
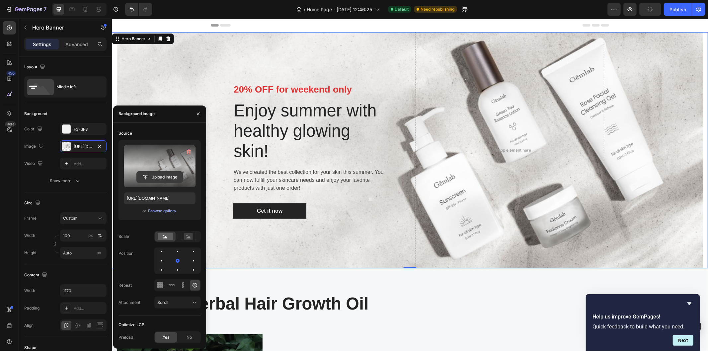
click at [156, 178] on input "file" at bounding box center [160, 177] width 46 height 11
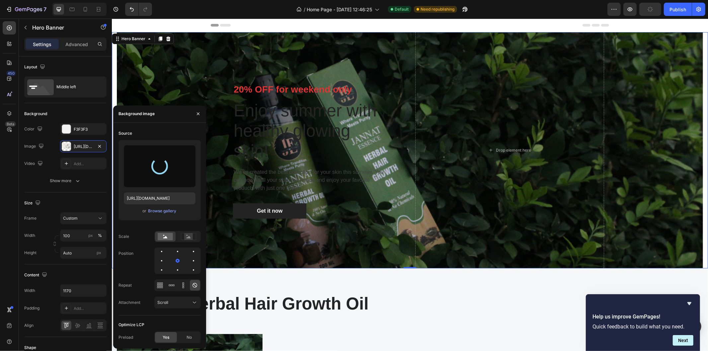
type input "[URL][DOMAIN_NAME]"
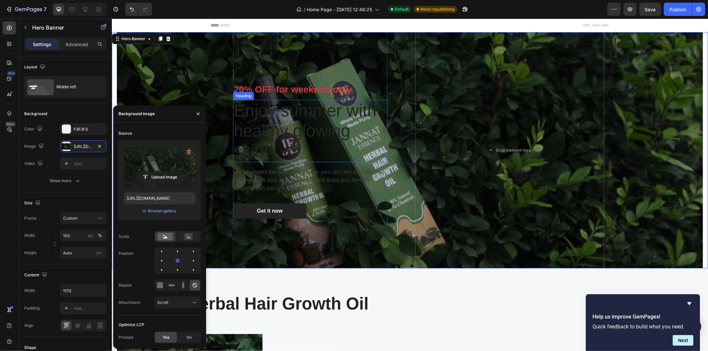
click at [292, 137] on p "Enjoy summer with healthy glowing skin!" at bounding box center [309, 130] width 153 height 61
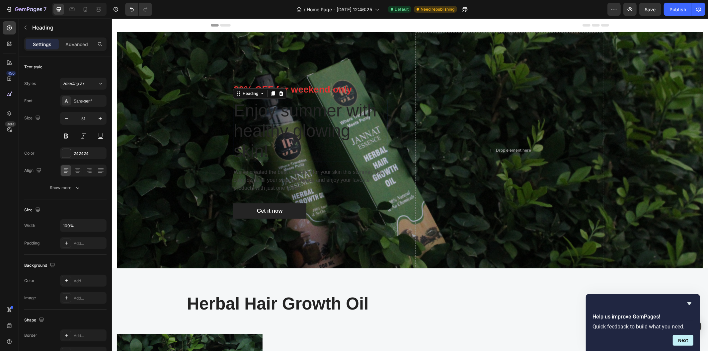
click at [261, 188] on p "We've created the best collection for your skin this summer. You can now fulfil…" at bounding box center [309, 180] width 153 height 24
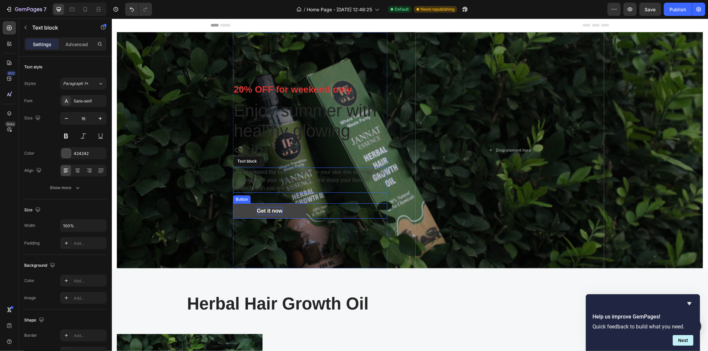
click at [262, 209] on div "Get it now" at bounding box center [270, 211] width 26 height 8
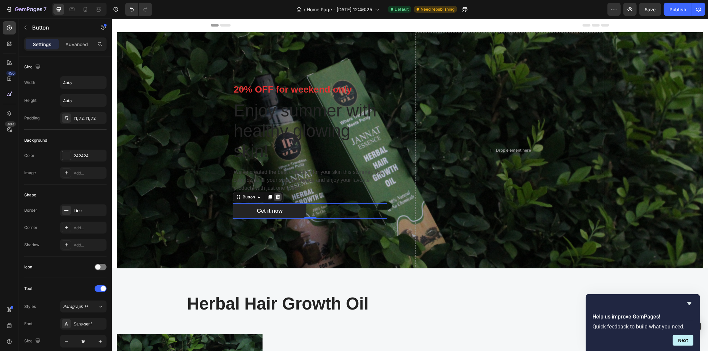
click at [276, 196] on icon at bounding box center [277, 196] width 4 height 5
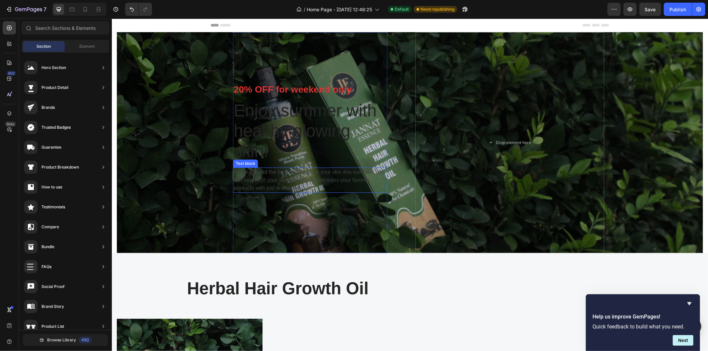
click at [261, 188] on p "We've created the best collection for your skin this summer. You can now fulfil…" at bounding box center [309, 180] width 153 height 24
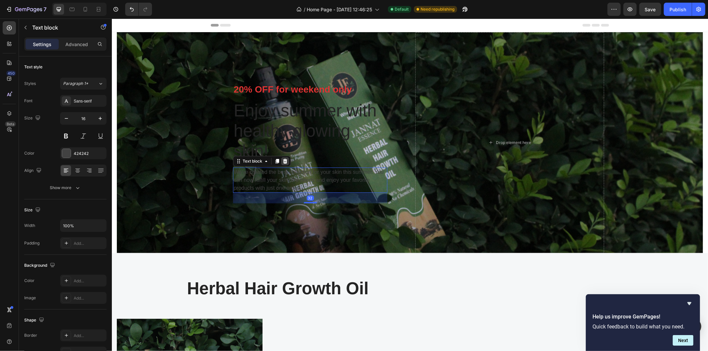
click at [282, 161] on icon at bounding box center [284, 160] width 5 height 5
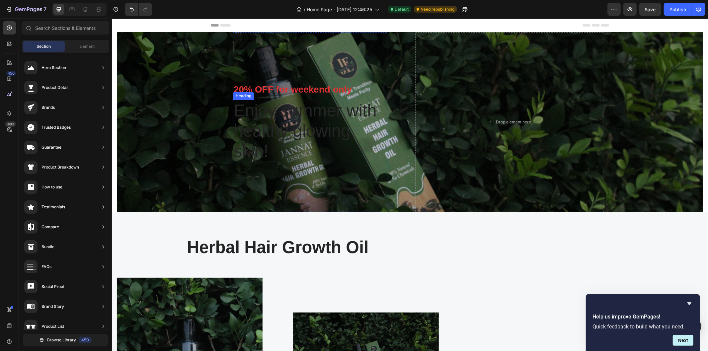
click at [286, 114] on p "Enjoy summer with healthy glowing skin!" at bounding box center [309, 130] width 153 height 61
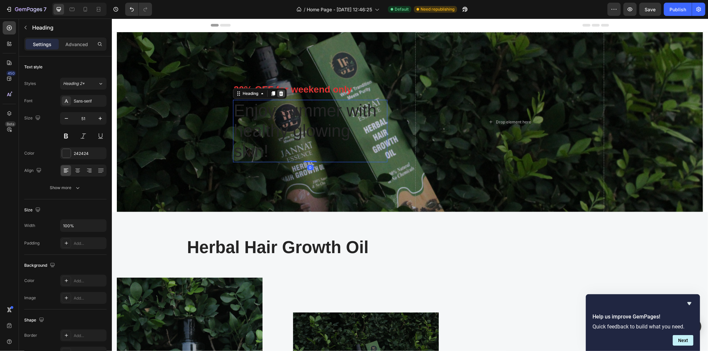
click at [278, 96] on div at bounding box center [281, 93] width 8 height 8
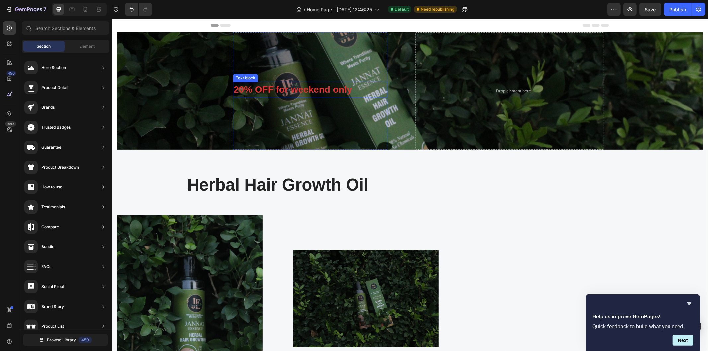
click at [338, 88] on p "20% OFF for weekend only" at bounding box center [309, 89] width 153 height 14
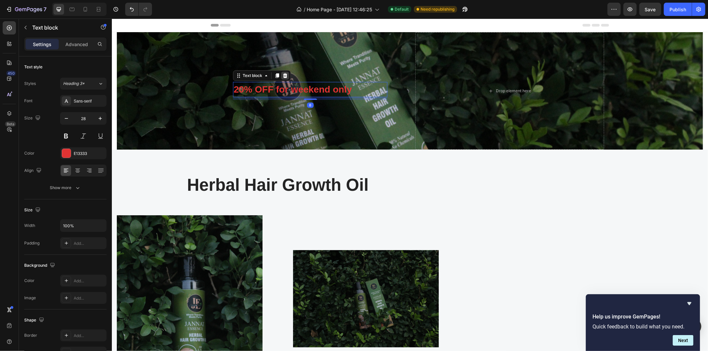
click at [282, 75] on icon at bounding box center [284, 75] width 5 height 5
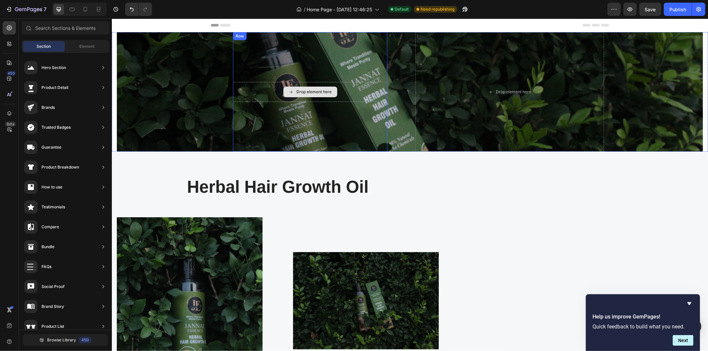
click at [324, 86] on div "Drop element here" at bounding box center [310, 91] width 54 height 11
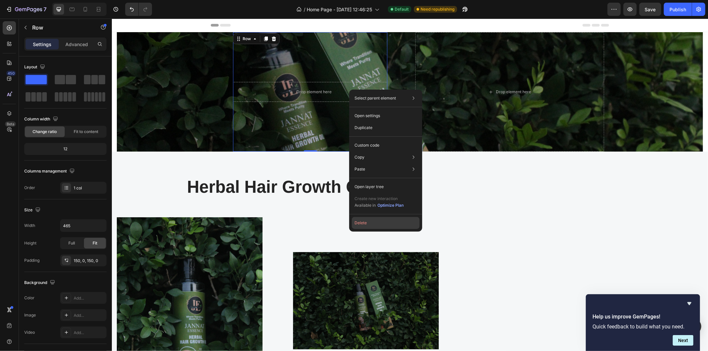
click at [367, 220] on button "Delete" at bounding box center [386, 223] width 68 height 12
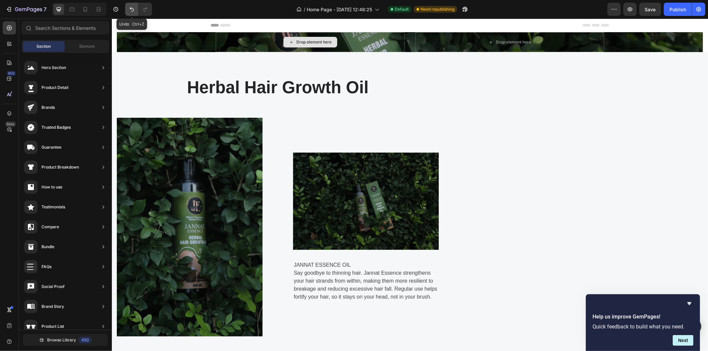
click at [133, 8] on icon "Undo/Redo" at bounding box center [131, 9] width 7 height 7
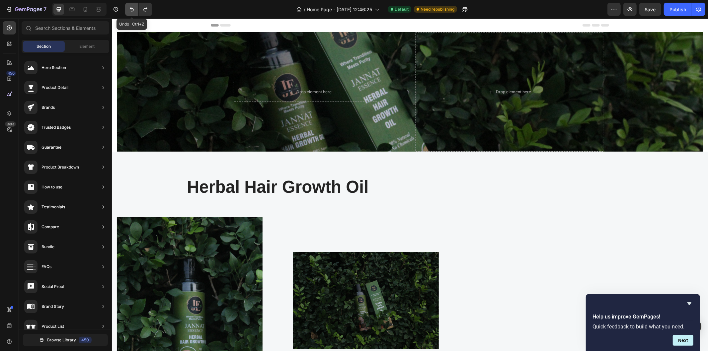
click at [133, 8] on icon "Undo/Redo" at bounding box center [131, 9] width 7 height 7
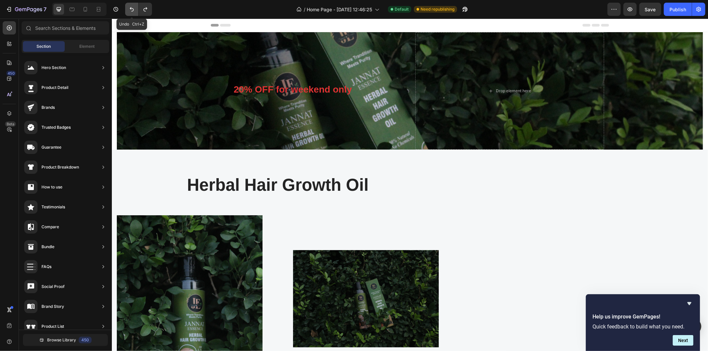
click at [133, 8] on icon "Undo/Redo" at bounding box center [131, 9] width 7 height 7
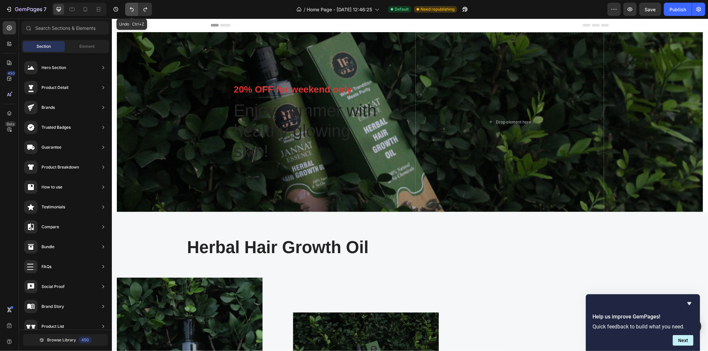
click at [133, 8] on icon "Undo/Redo" at bounding box center [131, 9] width 7 height 7
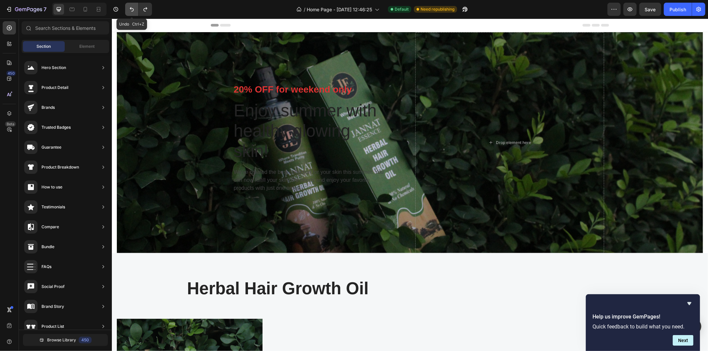
click at [133, 8] on icon "Undo/Redo" at bounding box center [131, 9] width 7 height 7
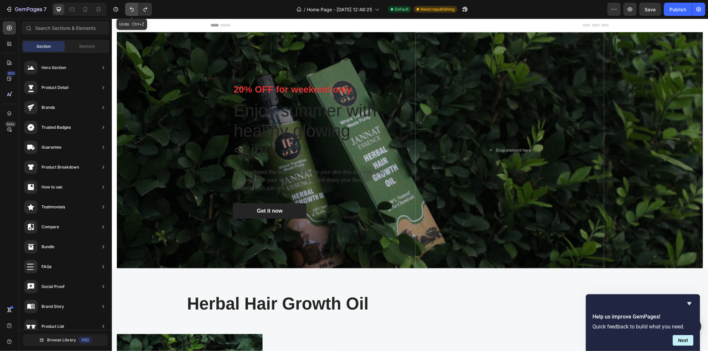
click at [133, 8] on icon "Undo/Redo" at bounding box center [131, 9] width 7 height 7
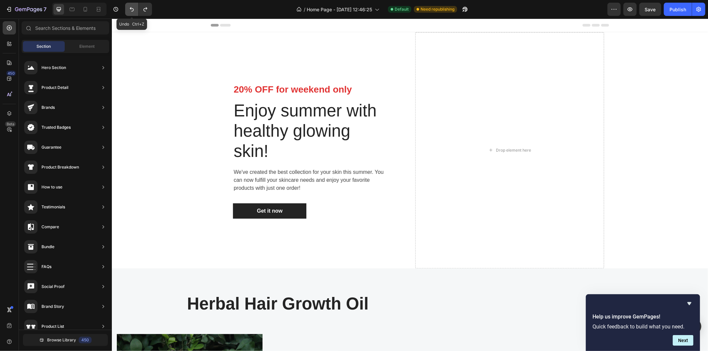
click at [133, 8] on icon "Undo/Redo" at bounding box center [131, 9] width 7 height 7
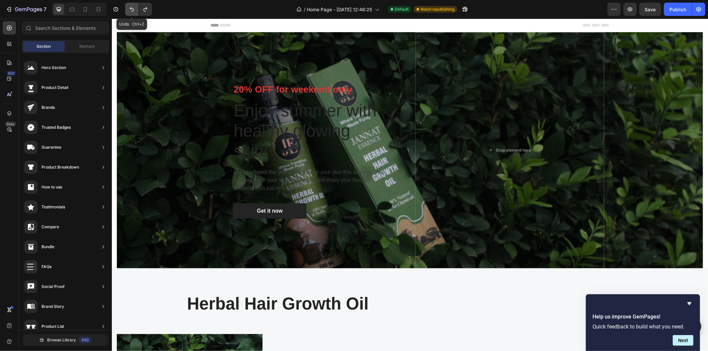
click at [133, 8] on icon "Undo/Redo" at bounding box center [131, 9] width 7 height 7
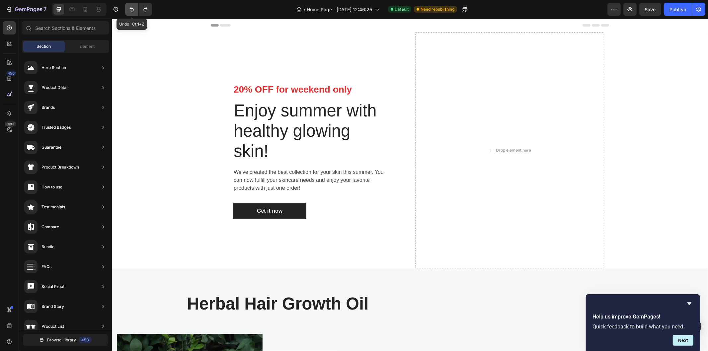
click at [133, 8] on icon "Undo/Redo" at bounding box center [131, 9] width 7 height 7
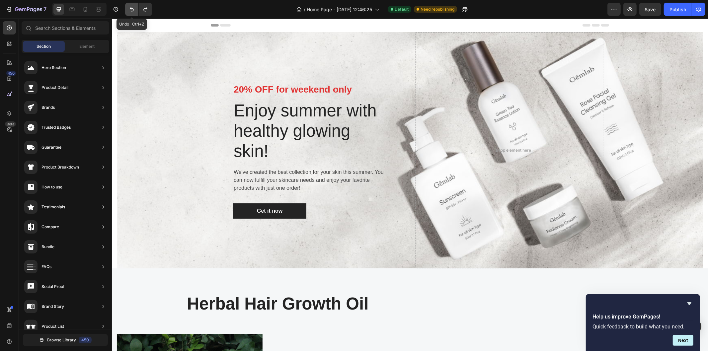
click at [133, 8] on icon "Undo/Redo" at bounding box center [131, 9] width 7 height 7
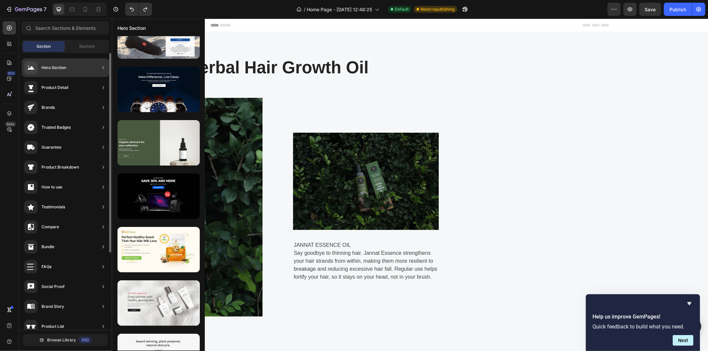
click at [74, 61] on div "Hero Section" at bounding box center [66, 67] width 88 height 19
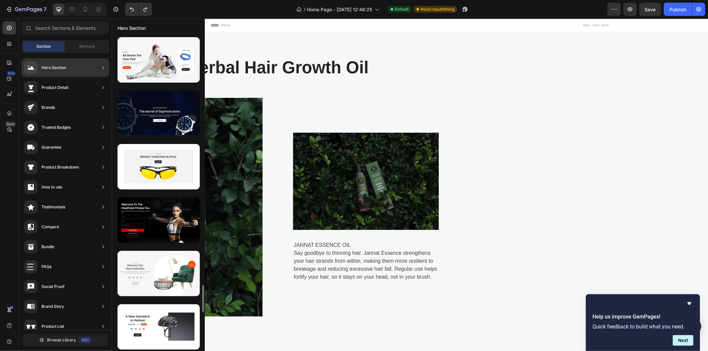
scroll to position [3368, 0]
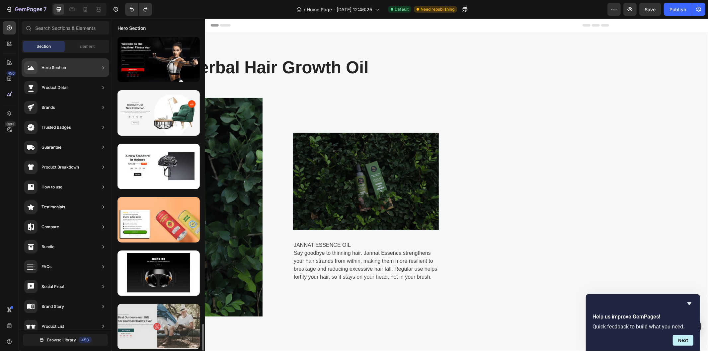
click at [159, 324] on div at bounding box center [158, 326] width 82 height 45
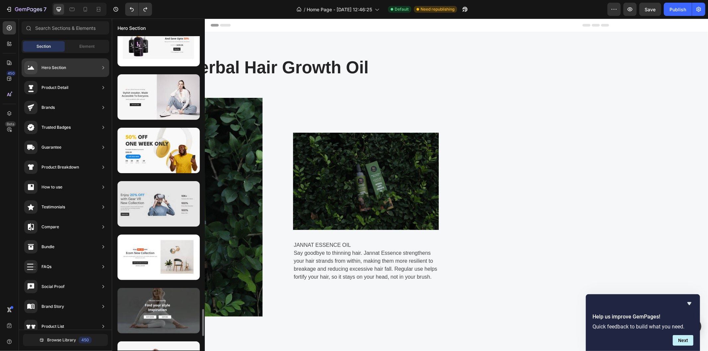
scroll to position [2926, 0]
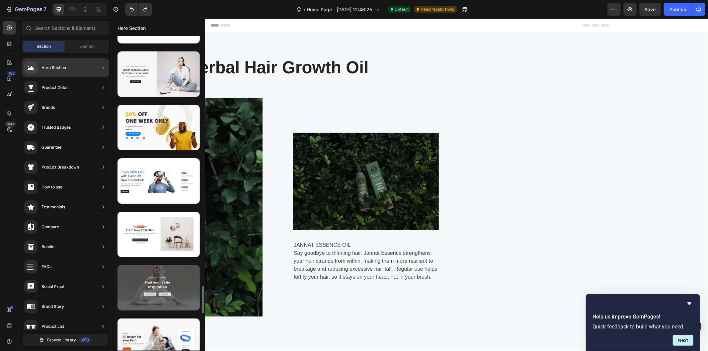
click at [145, 288] on div at bounding box center [158, 287] width 82 height 45
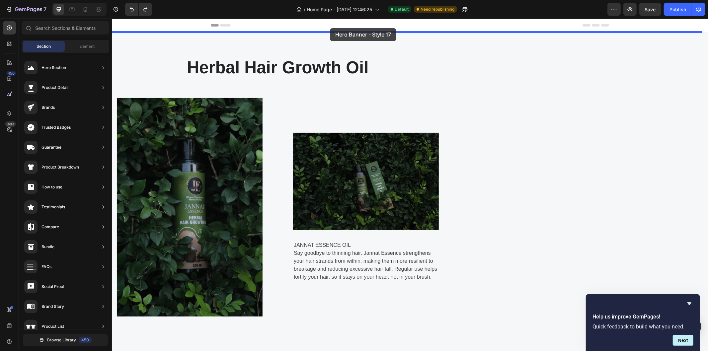
drag, startPoint x: 257, startPoint y: 306, endPoint x: 330, endPoint y: 28, distance: 287.6
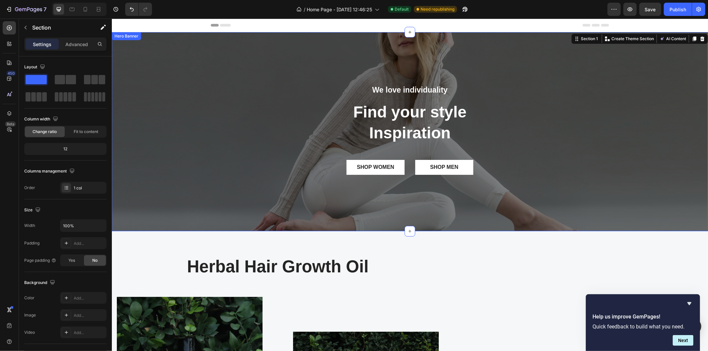
click at [246, 138] on div "We love individuality Text Block Find your style Inspiration Heading SHOP WOMEN…" at bounding box center [410, 131] width 596 height 94
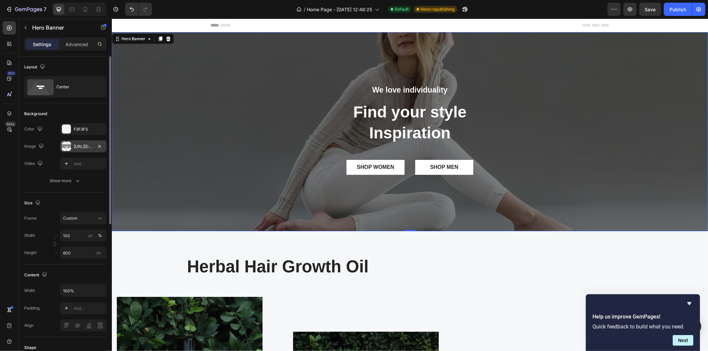
click at [67, 144] on div at bounding box center [66, 146] width 9 height 9
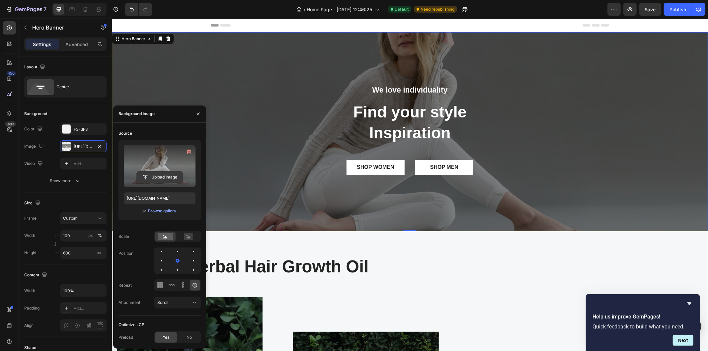
click at [160, 174] on input "file" at bounding box center [160, 177] width 46 height 11
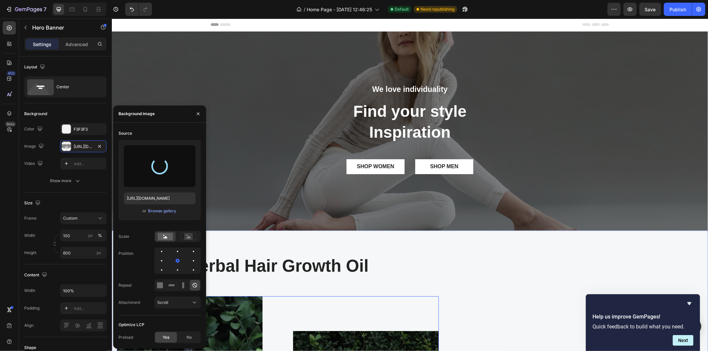
scroll to position [0, 0]
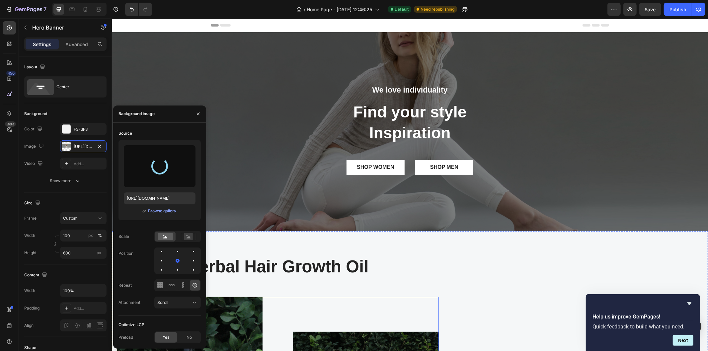
type input "[URL][DOMAIN_NAME]"
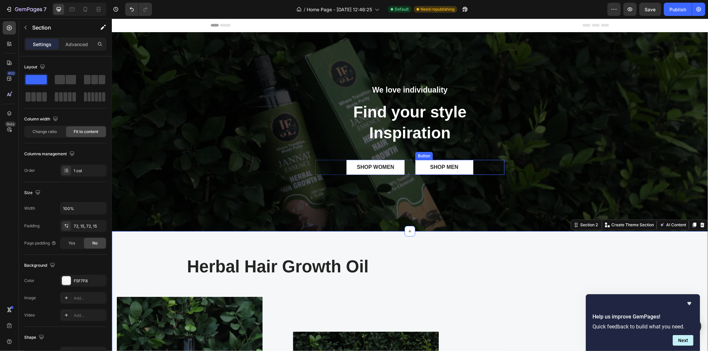
click at [439, 172] on button "SHOP MEN" at bounding box center [444, 167] width 58 height 15
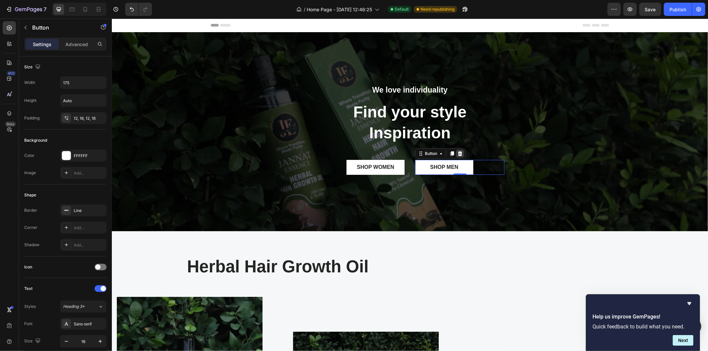
click at [457, 154] on icon at bounding box center [459, 153] width 5 height 5
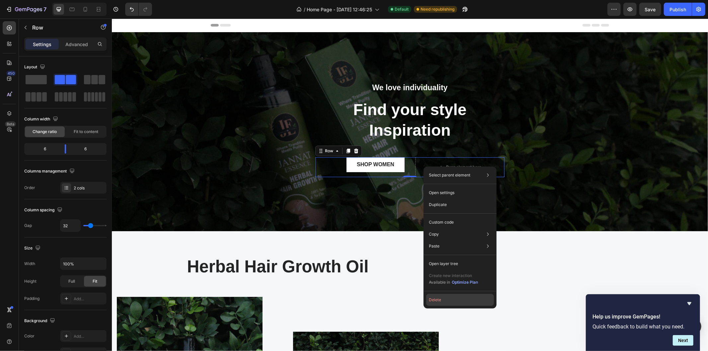
click at [437, 300] on button "Delete" at bounding box center [460, 300] width 68 height 12
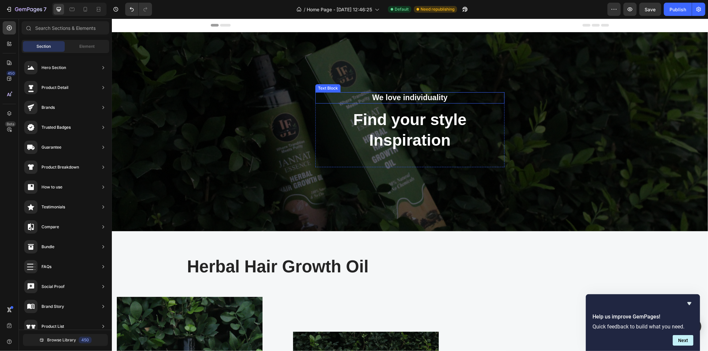
click at [414, 97] on p "We love individuality" at bounding box center [410, 98] width 188 height 10
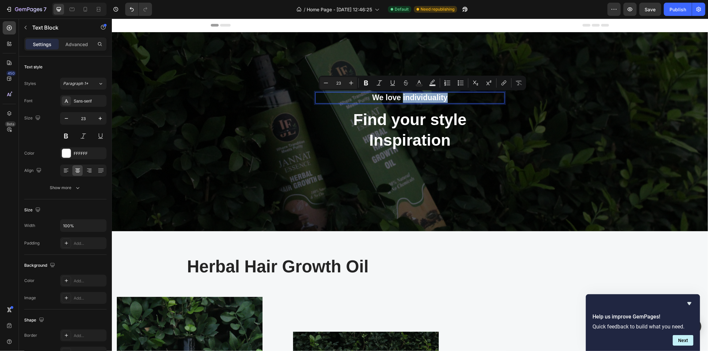
click at [414, 97] on p "We love individuality" at bounding box center [410, 98] width 188 height 10
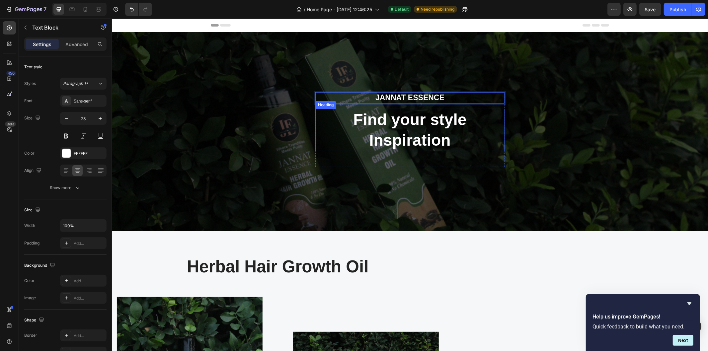
click at [396, 119] on p "Find your style Inspiration" at bounding box center [410, 129] width 188 height 41
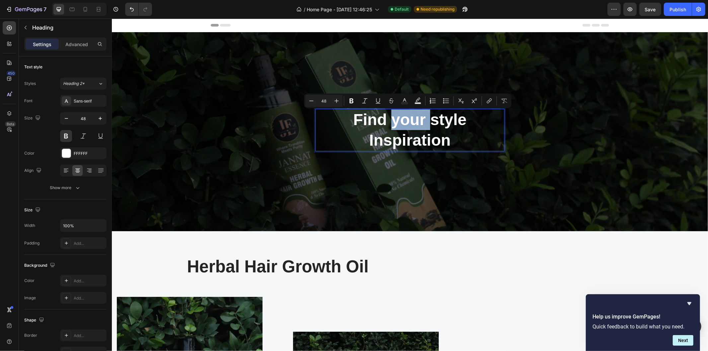
click at [396, 119] on p "Find your style Inspiration" at bounding box center [410, 129] width 188 height 41
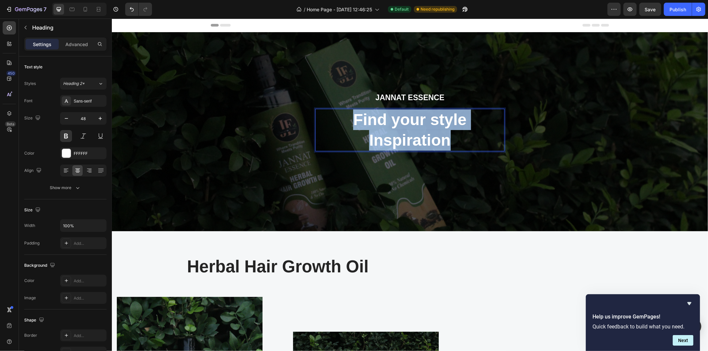
click at [396, 119] on p "Find your style Inspiration" at bounding box center [410, 129] width 188 height 41
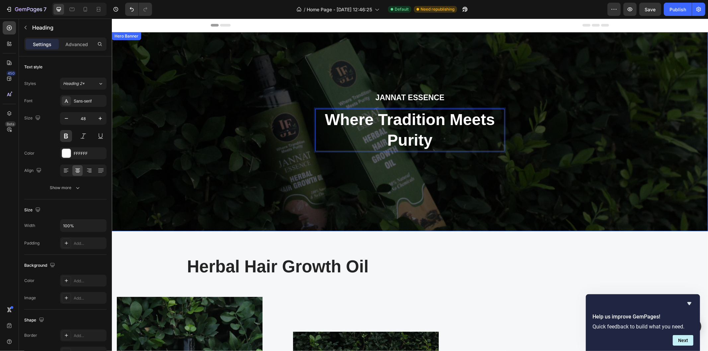
click at [519, 174] on div "Overlay" at bounding box center [410, 131] width 596 height 199
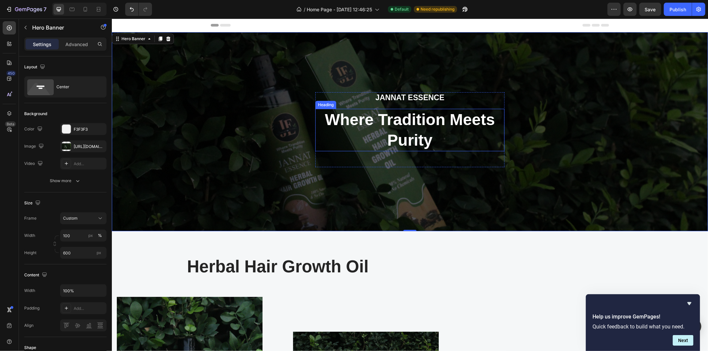
click at [409, 126] on p "Where Tradition Meets Purity" at bounding box center [410, 129] width 188 height 41
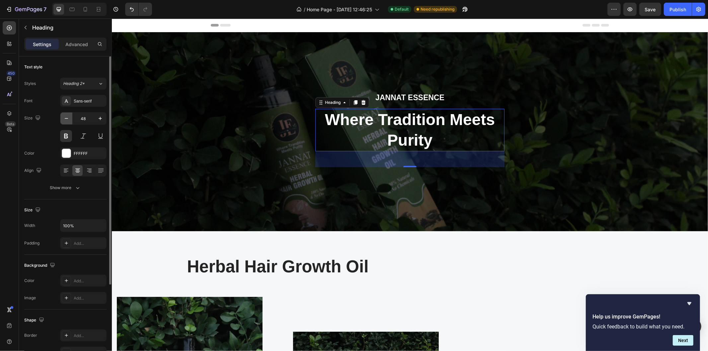
click at [67, 121] on icon "button" at bounding box center [66, 118] width 7 height 7
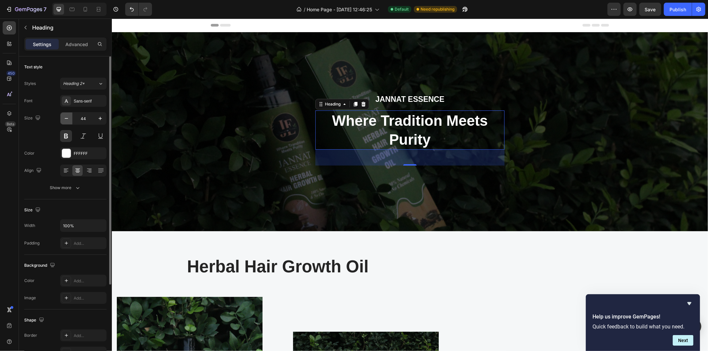
click at [67, 121] on icon "button" at bounding box center [66, 118] width 7 height 7
click at [67, 120] on icon "button" at bounding box center [66, 118] width 7 height 7
type input "42"
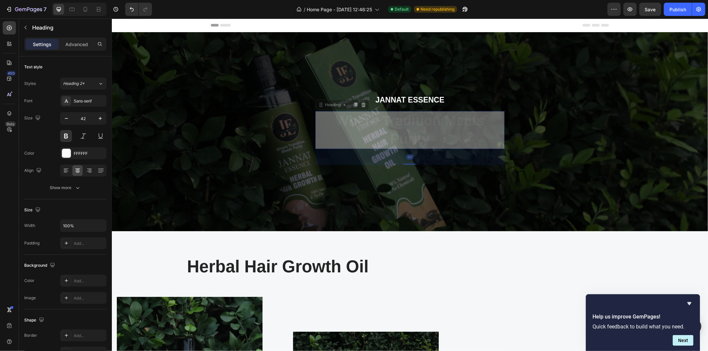
drag, startPoint x: 391, startPoint y: 113, endPoint x: 334, endPoint y: 101, distance: 58.6
click at [453, 88] on div "JANNAT ESSENCE Text Block Where Tradition Meets Purity Heading 48 Where Traditi…" at bounding box center [410, 131] width 596 height 199
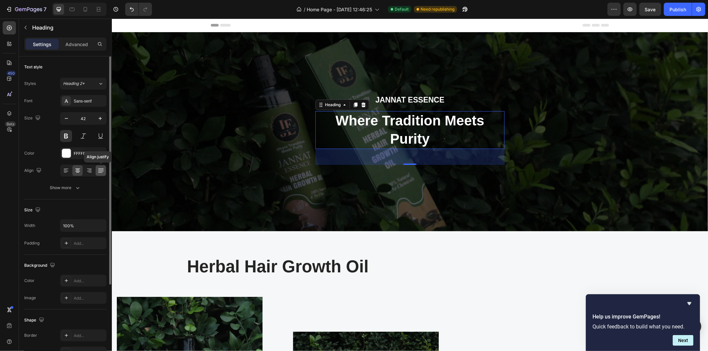
click at [105, 172] on div at bounding box center [101, 170] width 10 height 11
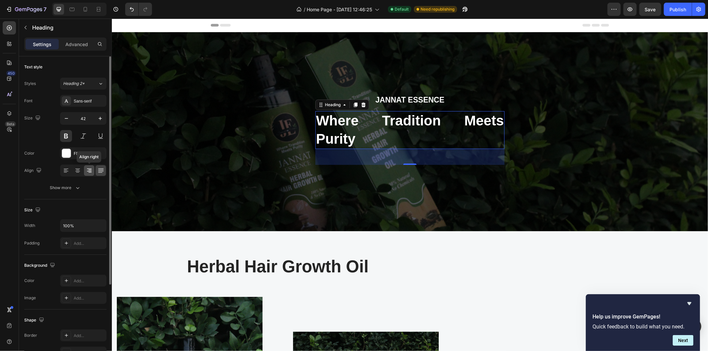
click at [88, 170] on icon at bounding box center [89, 170] width 7 height 7
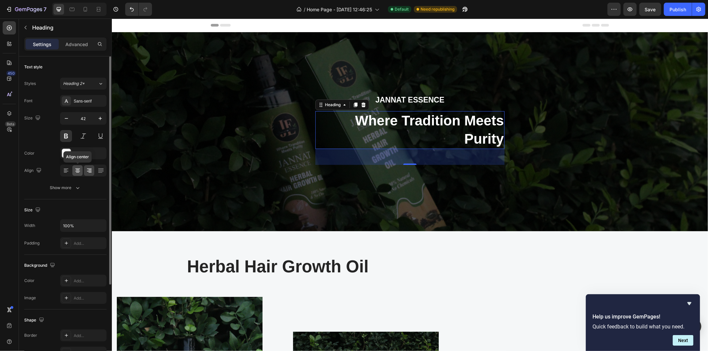
click at [79, 170] on icon at bounding box center [77, 170] width 7 height 7
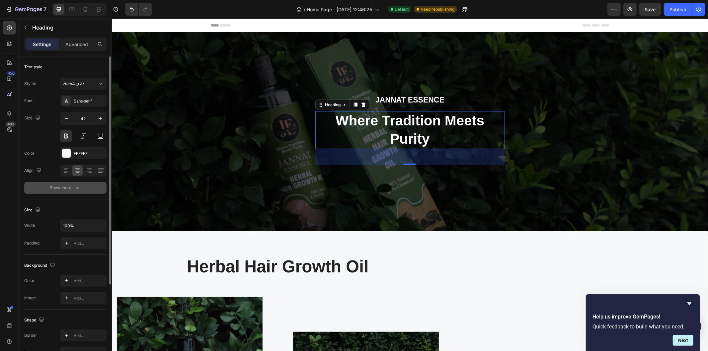
click at [76, 191] on icon "button" at bounding box center [77, 188] width 7 height 7
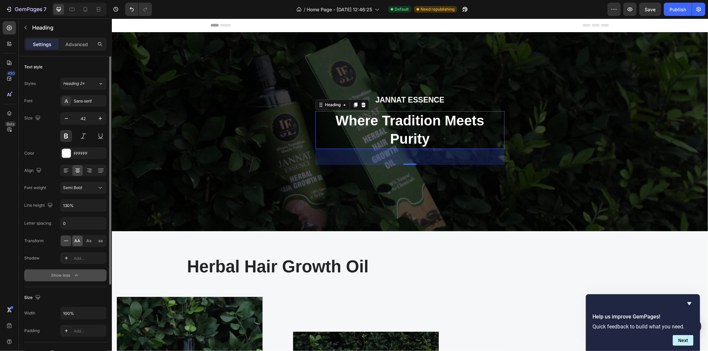
click at [75, 240] on span "AA" at bounding box center [78, 241] width 6 height 6
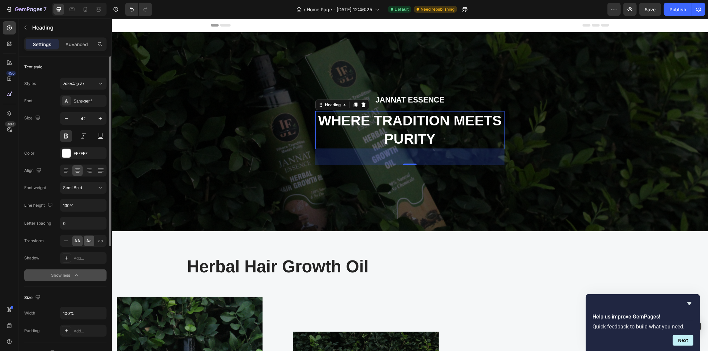
click at [91, 244] on div "Aa" at bounding box center [89, 241] width 10 height 11
click at [96, 244] on div "aa" at bounding box center [101, 241] width 10 height 11
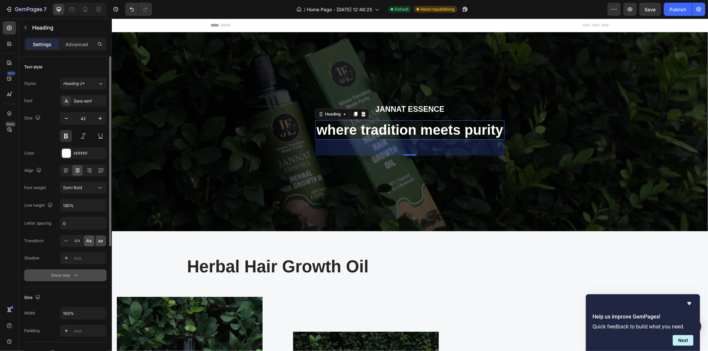
click at [85, 243] on div "Aa" at bounding box center [89, 241] width 10 height 11
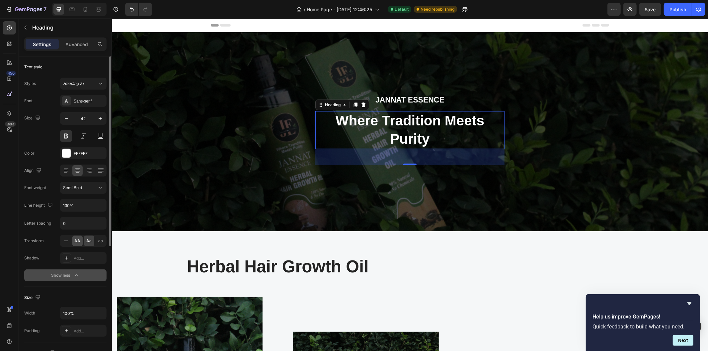
click at [79, 243] on span "AA" at bounding box center [78, 241] width 6 height 6
click at [87, 242] on span "Aa" at bounding box center [89, 241] width 5 height 6
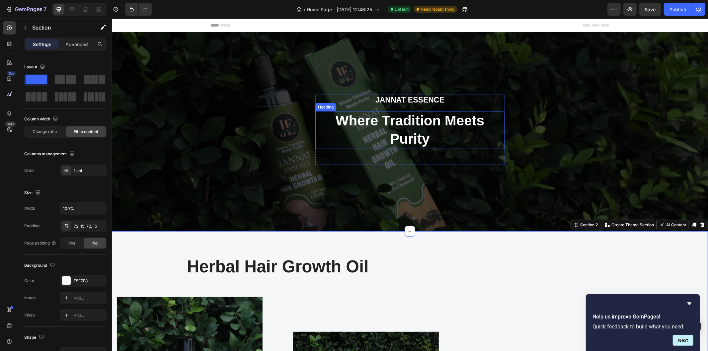
click at [434, 121] on h2 "where tradition meets purity" at bounding box center [409, 130] width 189 height 38
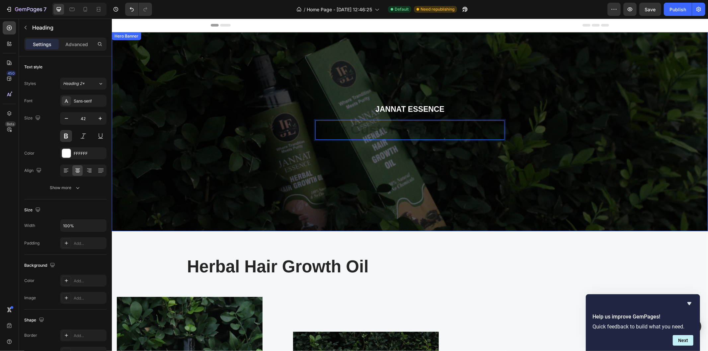
click at [451, 162] on div "Overlay" at bounding box center [410, 131] width 596 height 199
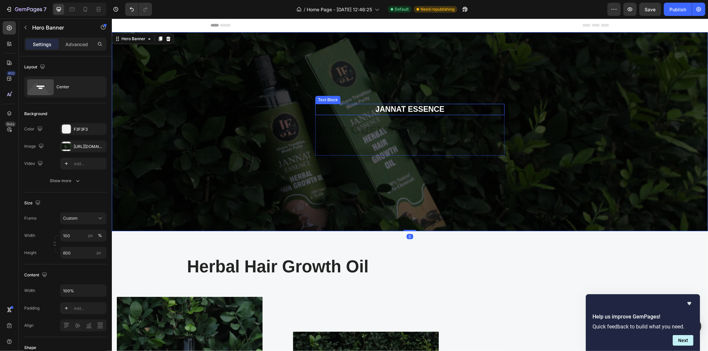
click at [421, 104] on p "JANNAT ESSENCE" at bounding box center [410, 109] width 188 height 10
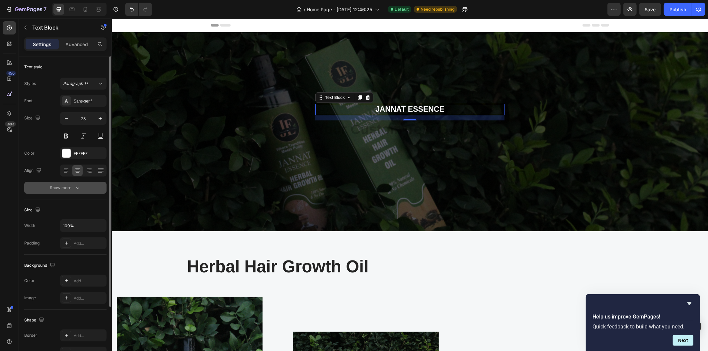
click at [80, 184] on button "Show more" at bounding box center [65, 188] width 82 height 12
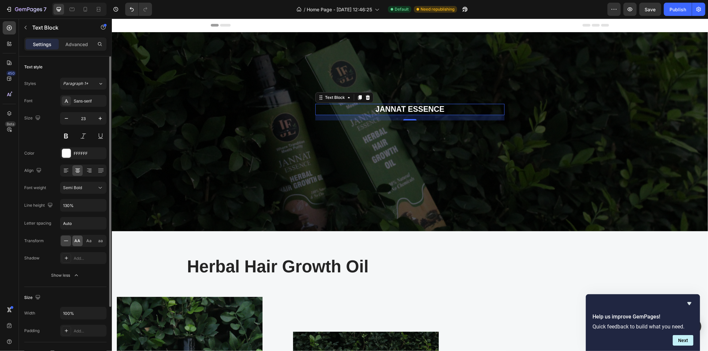
click at [78, 240] on span "AA" at bounding box center [78, 241] width 6 height 6
click at [90, 244] on span "Aa" at bounding box center [89, 241] width 5 height 6
click at [75, 241] on span "AA" at bounding box center [78, 241] width 6 height 6
click at [79, 205] on input "130%" at bounding box center [83, 205] width 46 height 12
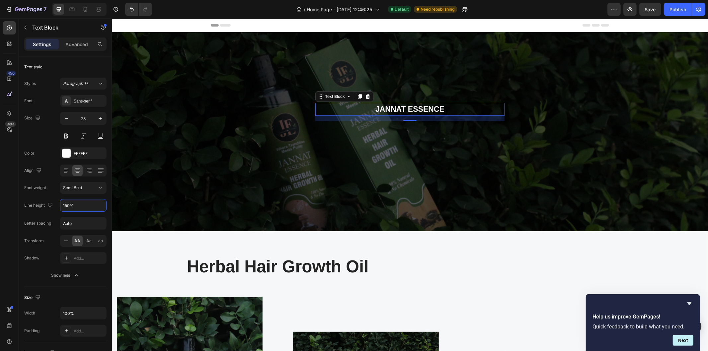
type input "150%"
click at [413, 110] on p "JANNAT ESSENCE" at bounding box center [410, 109] width 188 height 12
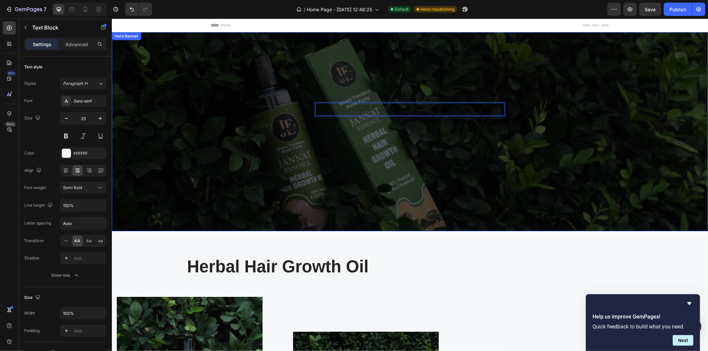
click at [492, 201] on div "Overlay" at bounding box center [410, 131] width 596 height 199
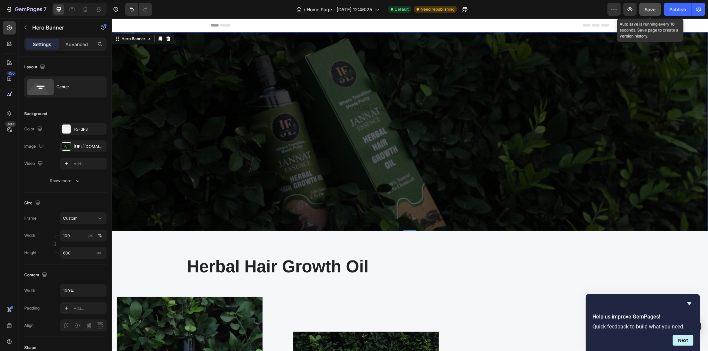
click at [648, 8] on span "Save" at bounding box center [650, 10] width 11 height 6
click at [675, 13] on button "Publish" at bounding box center [678, 9] width 28 height 13
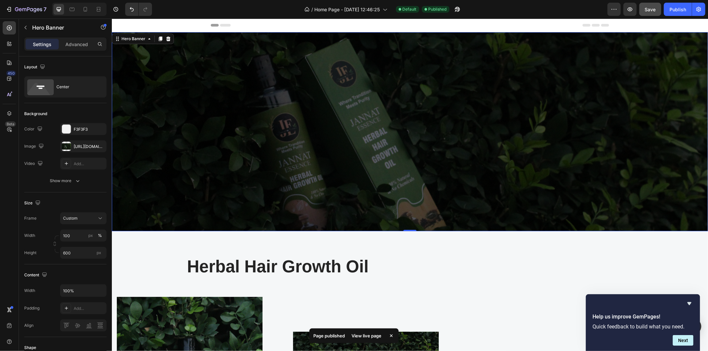
click at [371, 336] on div "View live page" at bounding box center [367, 335] width 38 height 9
click at [167, 41] on icon at bounding box center [167, 38] width 5 height 5
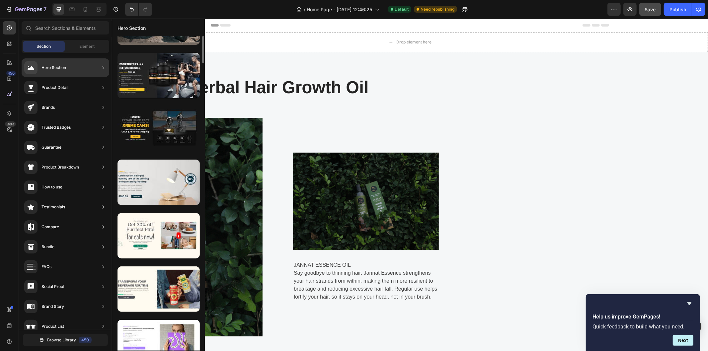
scroll to position [36, 0]
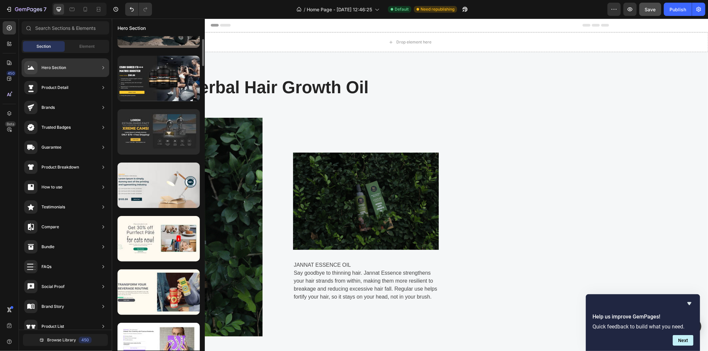
click at [160, 129] on div at bounding box center [158, 131] width 82 height 45
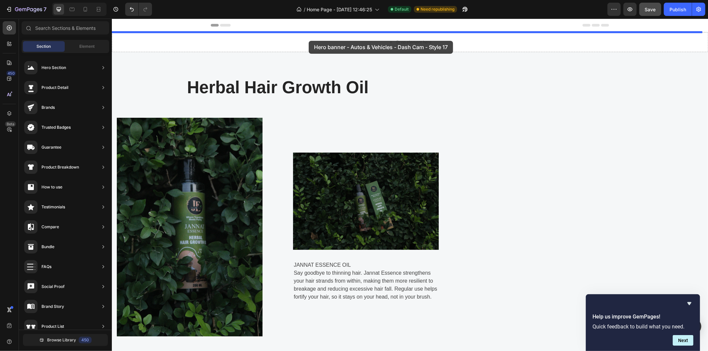
drag, startPoint x: 272, startPoint y: 148, endPoint x: 308, endPoint y: 40, distance: 113.4
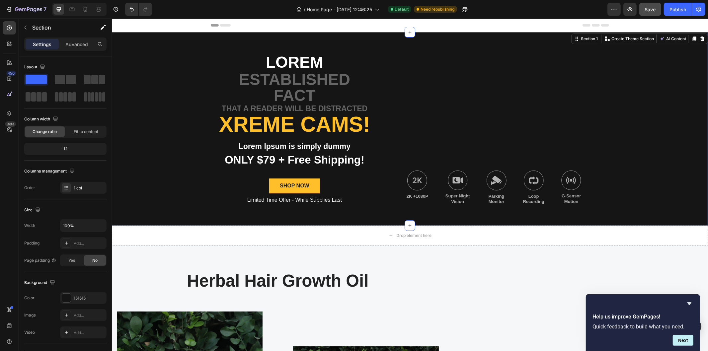
click at [195, 158] on div "Lorem Text Block established fact Text Block that a reader will be distracted T…" at bounding box center [410, 129] width 596 height 194
click at [178, 105] on div "Lorem Text Block established fact Text Block that a reader will be distracted T…" at bounding box center [410, 129] width 596 height 194
click at [700, 39] on icon at bounding box center [702, 38] width 4 height 5
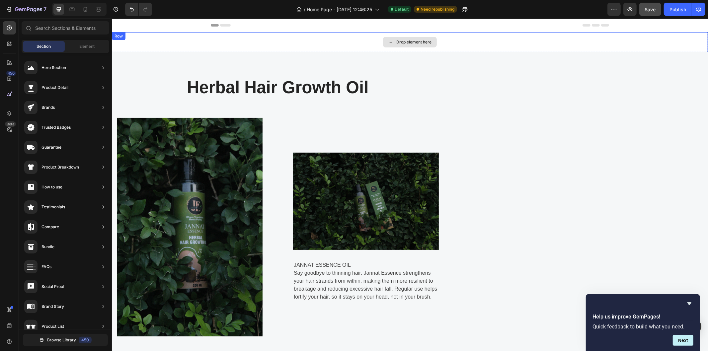
click at [419, 40] on div "Drop element here" at bounding box center [413, 41] width 35 height 5
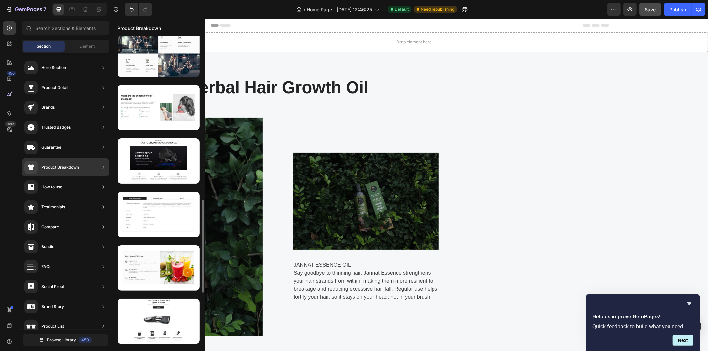
scroll to position [544, 0]
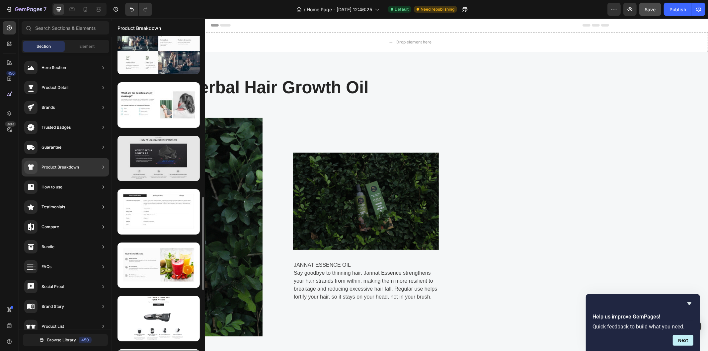
click at [159, 175] on div at bounding box center [158, 158] width 82 height 45
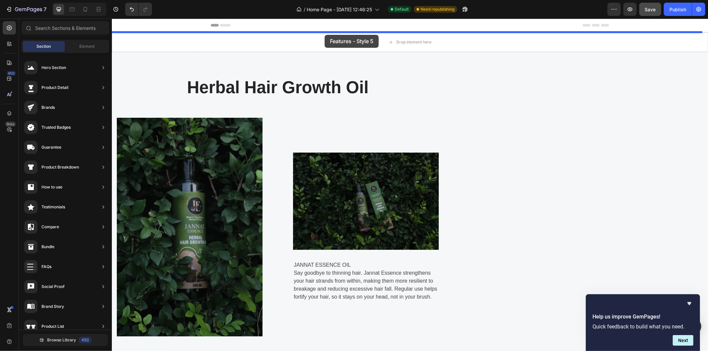
drag, startPoint x: 271, startPoint y: 194, endPoint x: 324, endPoint y: 35, distance: 167.7
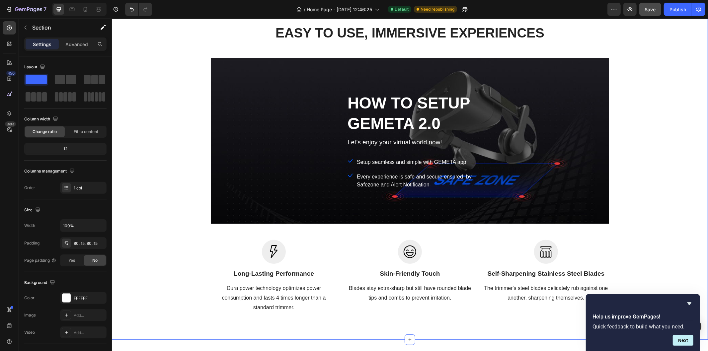
scroll to position [0, 0]
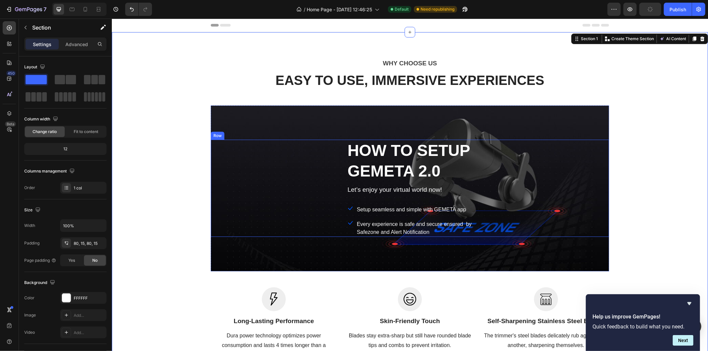
click at [280, 139] on div "HOW TO SETUP GEMETA 2.0 Heading Let’s enjoy your virtual world now! Text block …" at bounding box center [410, 188] width 332 height 98
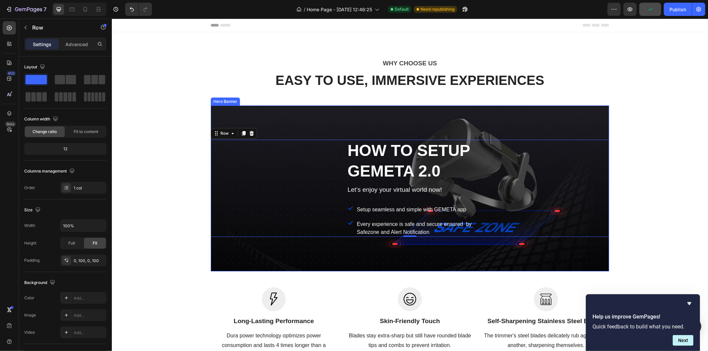
click at [278, 110] on div "Overlay" at bounding box center [409, 188] width 398 height 166
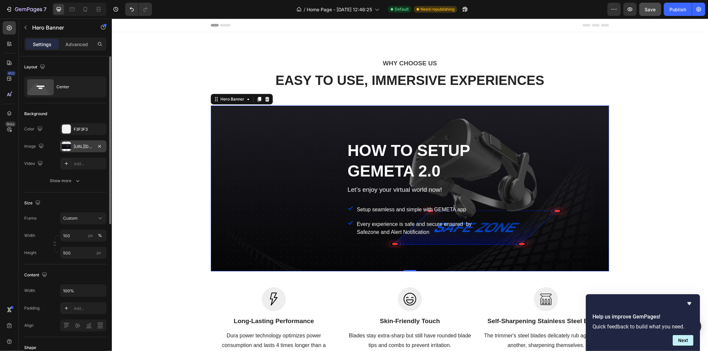
click at [67, 141] on div "[URL][DOMAIN_NAME]" at bounding box center [83, 146] width 46 height 12
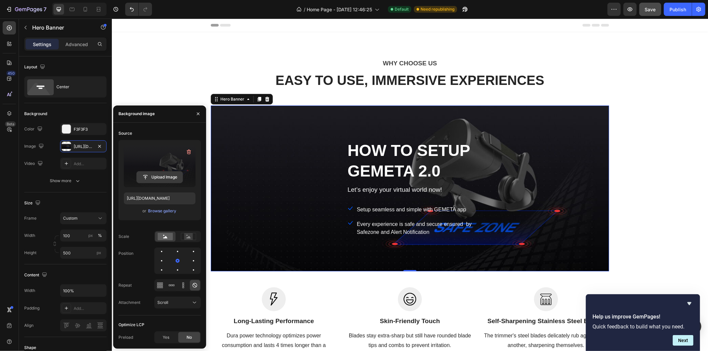
click at [168, 179] on input "file" at bounding box center [160, 177] width 46 height 11
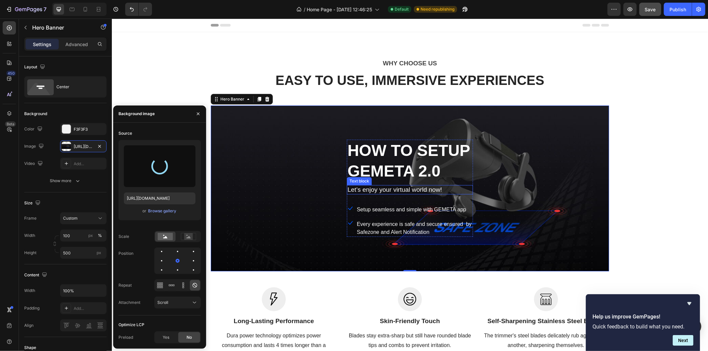
click at [388, 195] on div "Let’s enjoy your virtual world now!" at bounding box center [410, 190] width 126 height 10
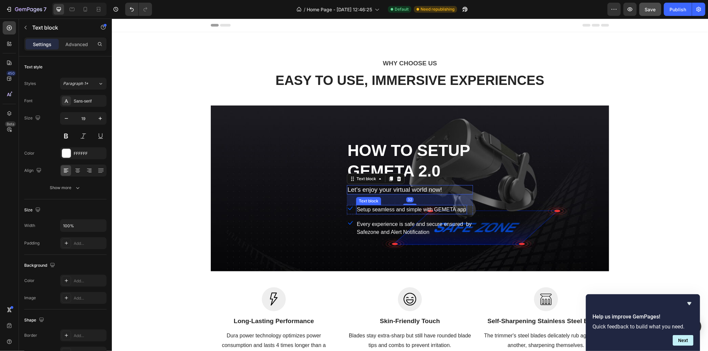
click at [393, 213] on p "Setup seamless and simple with GEMETA app" at bounding box center [411, 209] width 110 height 8
click at [405, 201] on icon at bounding box center [407, 198] width 5 height 5
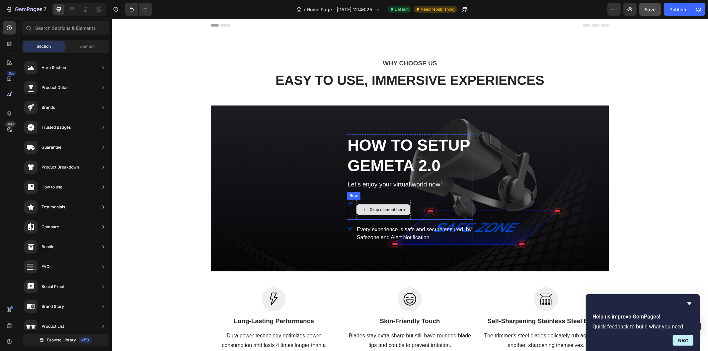
click at [386, 215] on div "Drop element here" at bounding box center [383, 209] width 54 height 11
click at [375, 138] on p "HOW TO SETUP GEMETA 2.0" at bounding box center [409, 155] width 125 height 41
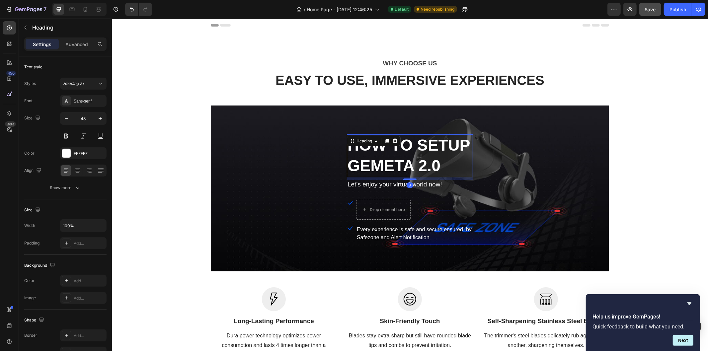
click at [393, 138] on icon at bounding box center [395, 140] width 4 height 5
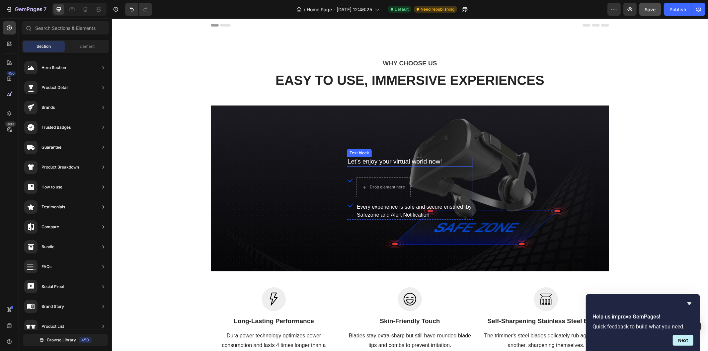
click at [366, 160] on p "Let’s enjoy your virtual world now!" at bounding box center [409, 161] width 125 height 8
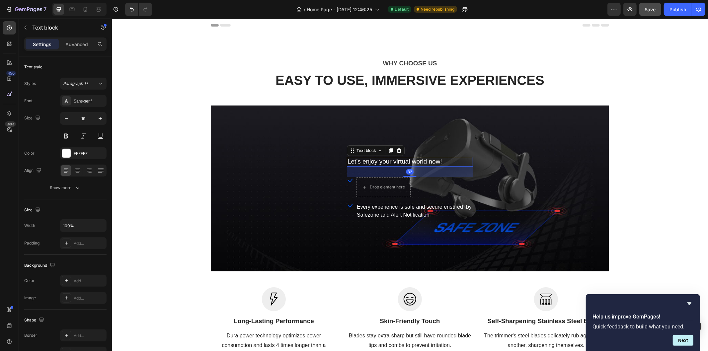
click at [395, 151] on div at bounding box center [399, 150] width 8 height 8
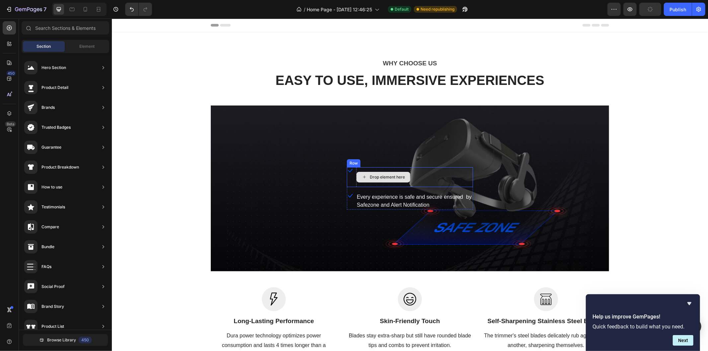
click at [352, 177] on div "Icon Drop element here Row" at bounding box center [410, 177] width 126 height 20
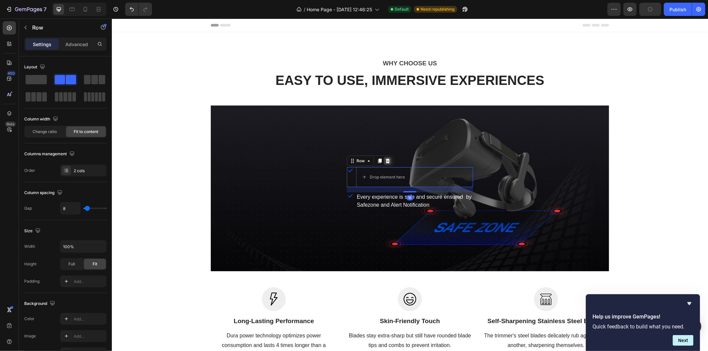
click at [386, 158] on div at bounding box center [387, 161] width 8 height 8
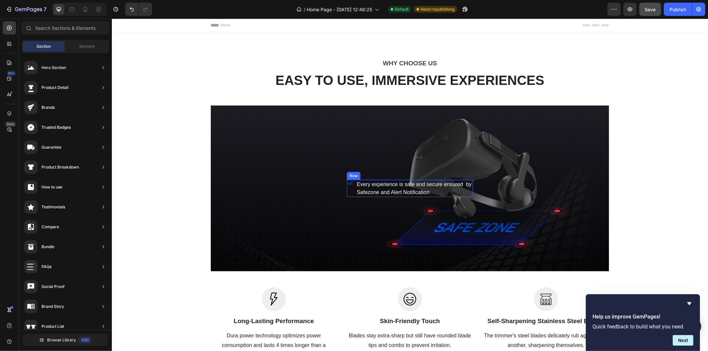
click at [350, 187] on div "Icon Every experience is safe and secure ensured by Safezone and Alert Notifica…" at bounding box center [410, 188] width 126 height 17
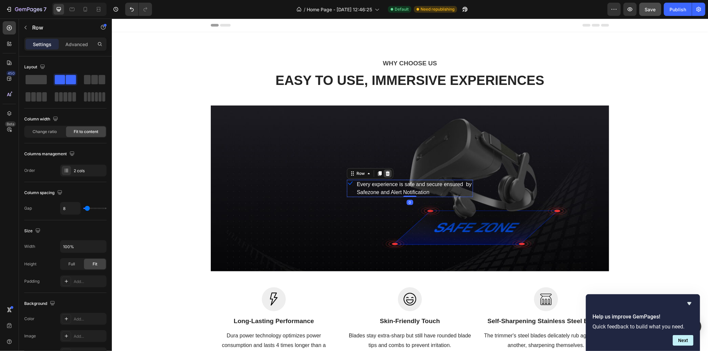
click at [385, 173] on icon at bounding box center [387, 173] width 4 height 5
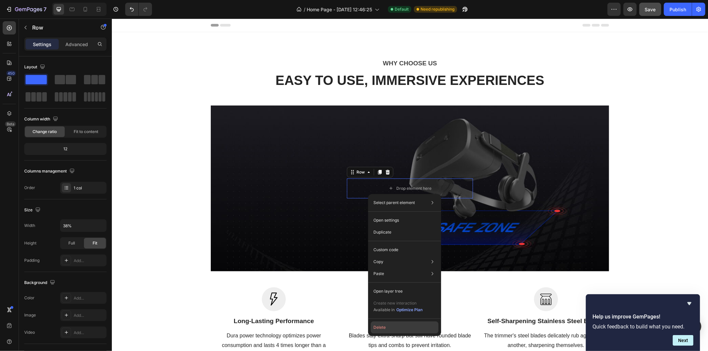
click at [386, 322] on button "Delete" at bounding box center [405, 328] width 68 height 12
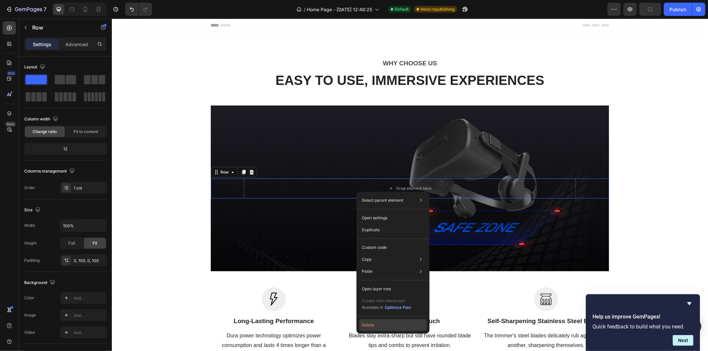
drag, startPoint x: 377, startPoint y: 330, endPoint x: 265, endPoint y: 310, distance: 113.6
click at [377, 329] on button "Delete" at bounding box center [393, 325] width 68 height 12
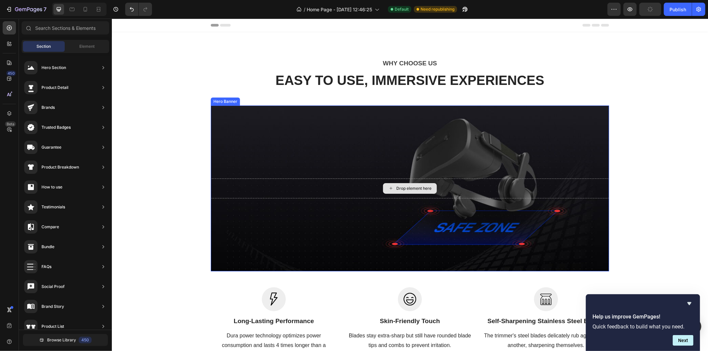
click at [357, 189] on div "Drop element here" at bounding box center [409, 188] width 398 height 20
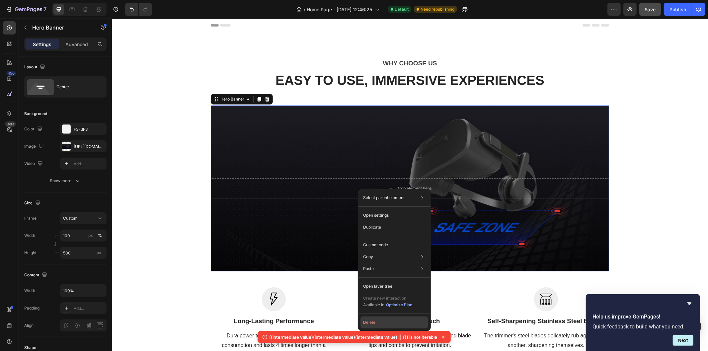
click at [374, 325] on button "Delete" at bounding box center [394, 323] width 68 height 12
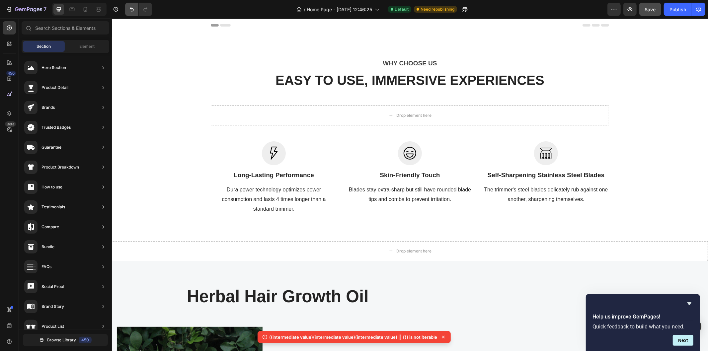
scroll to position [181, 0]
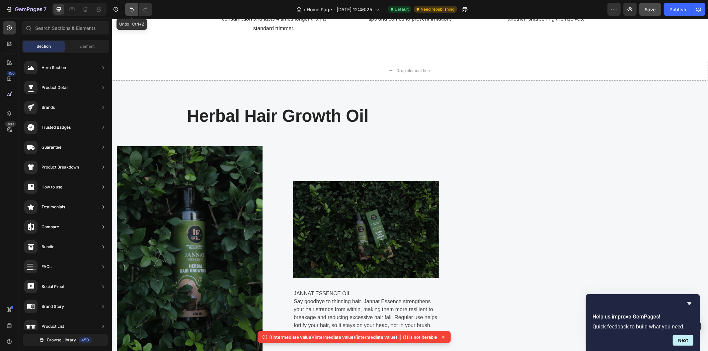
click at [130, 11] on icon "Undo/Redo" at bounding box center [131, 9] width 7 height 7
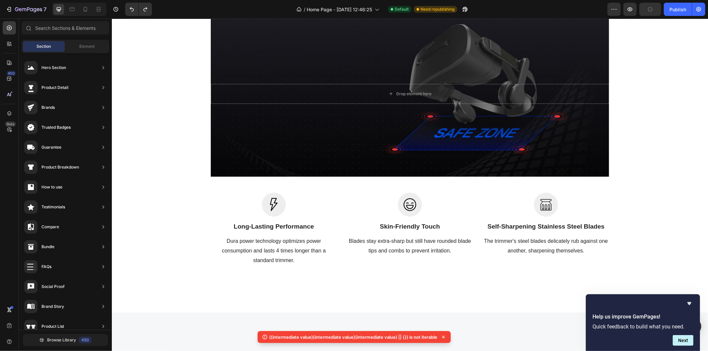
scroll to position [0, 0]
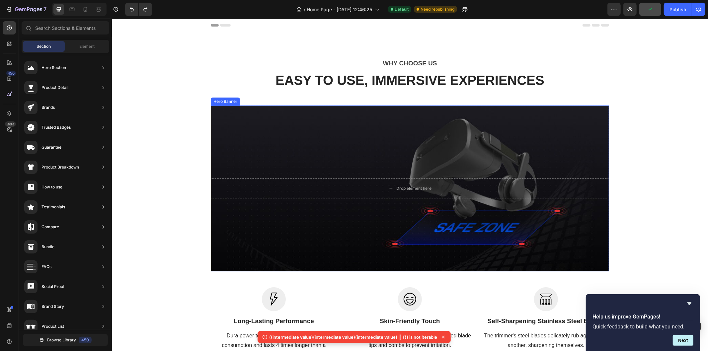
click at [261, 158] on div "Overlay" at bounding box center [409, 188] width 398 height 166
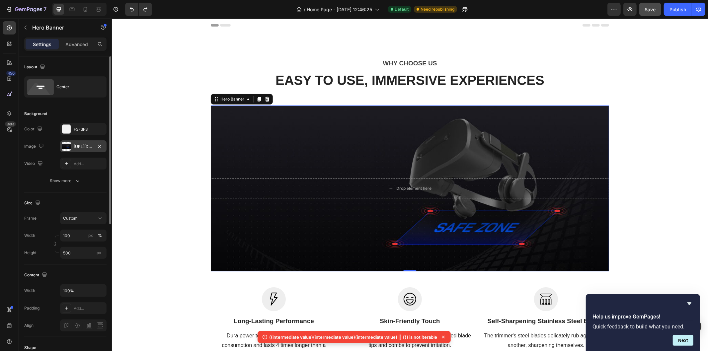
click at [64, 148] on div at bounding box center [66, 146] width 9 height 9
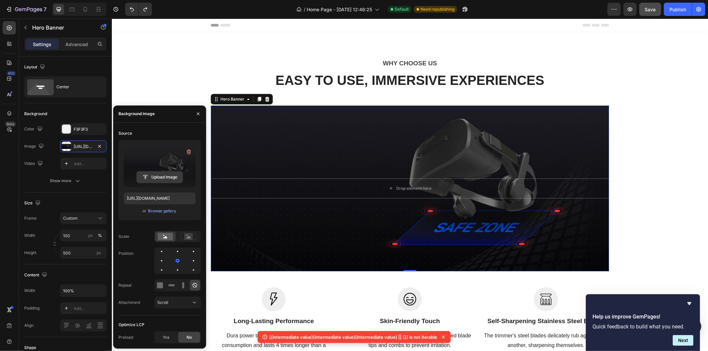
click at [162, 176] on input "file" at bounding box center [160, 177] width 46 height 11
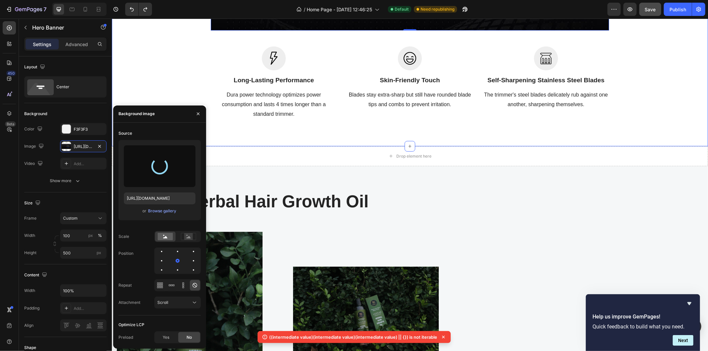
scroll to position [238, 0]
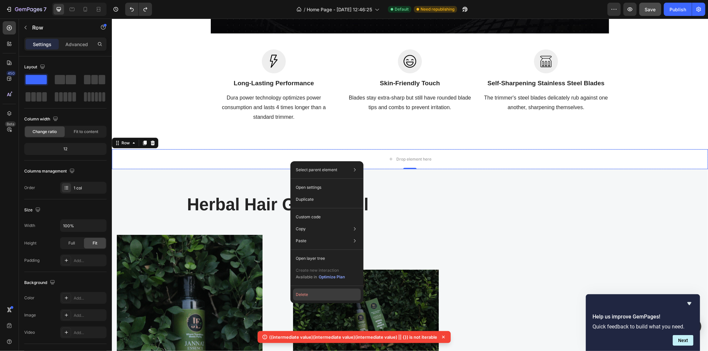
click at [308, 296] on button "Delete" at bounding box center [327, 295] width 68 height 12
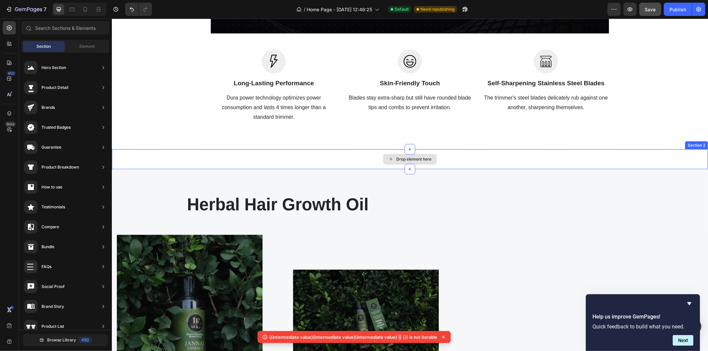
click at [362, 155] on div "Drop element here" at bounding box center [410, 159] width 596 height 20
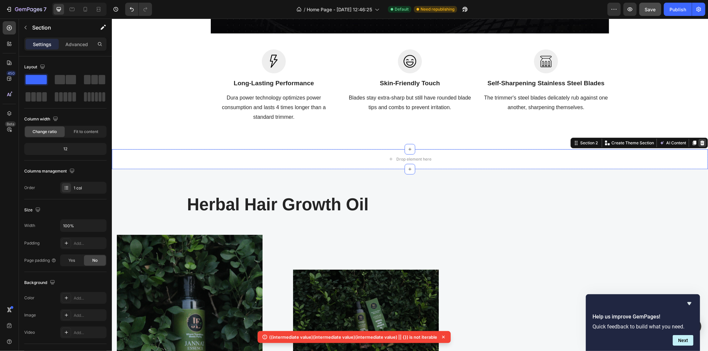
click at [700, 141] on icon at bounding box center [702, 142] width 4 height 5
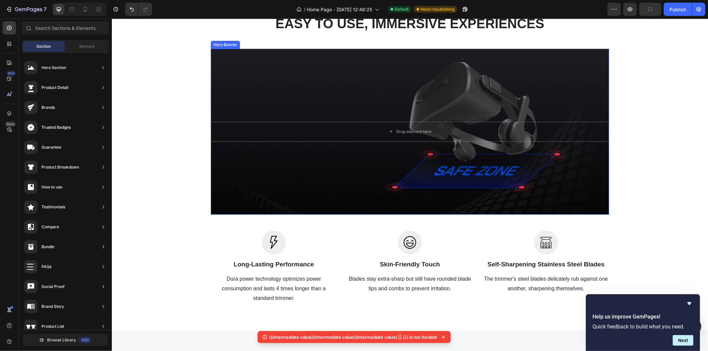
scroll to position [0, 0]
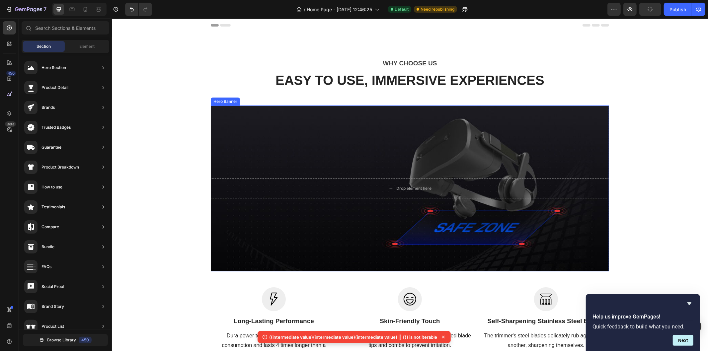
click at [521, 145] on div "Overlay" at bounding box center [409, 188] width 398 height 166
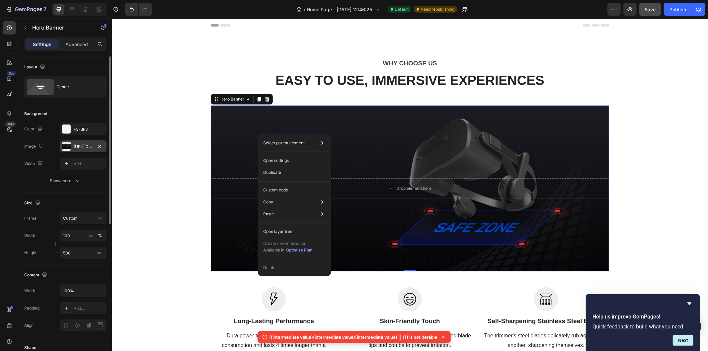
click at [62, 143] on div at bounding box center [66, 146] width 9 height 9
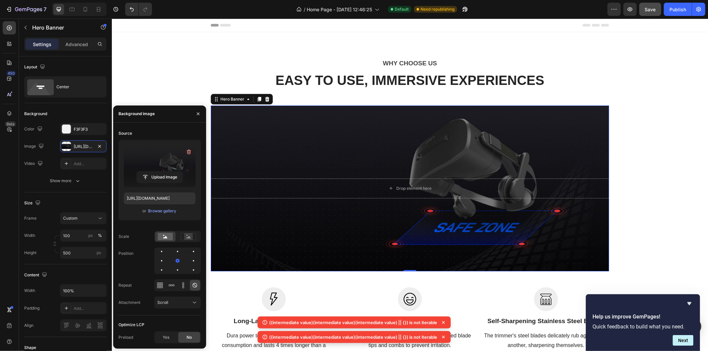
click at [164, 170] on label at bounding box center [160, 166] width 72 height 42
click at [164, 172] on input "file" at bounding box center [160, 177] width 46 height 11
click at [443, 323] on icon at bounding box center [443, 322] width 3 height 3
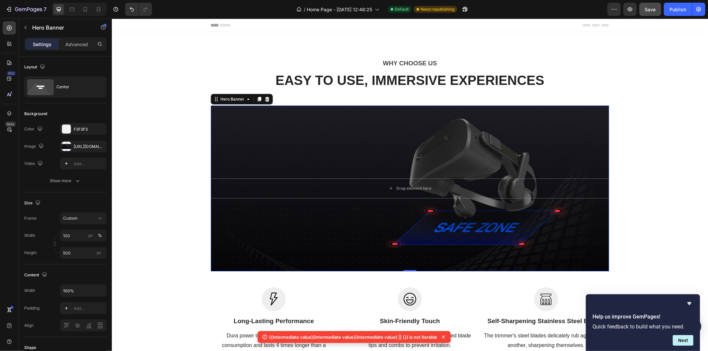
click at [444, 336] on icon at bounding box center [443, 337] width 7 height 7
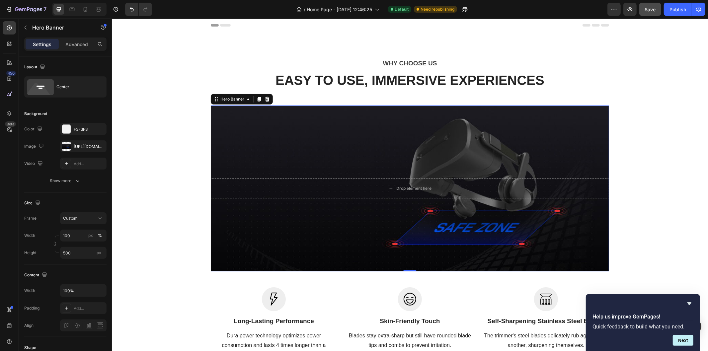
click at [399, 155] on div "Overlay" at bounding box center [409, 188] width 398 height 166
click at [69, 145] on div at bounding box center [66, 146] width 9 height 9
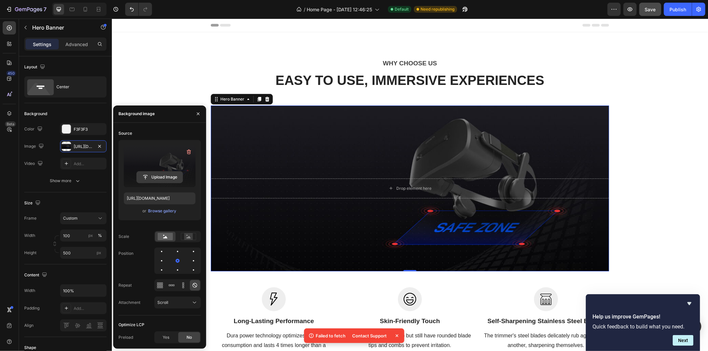
click at [155, 176] on input "file" at bounding box center [160, 177] width 46 height 11
click at [397, 336] on icon at bounding box center [397, 336] width 7 height 7
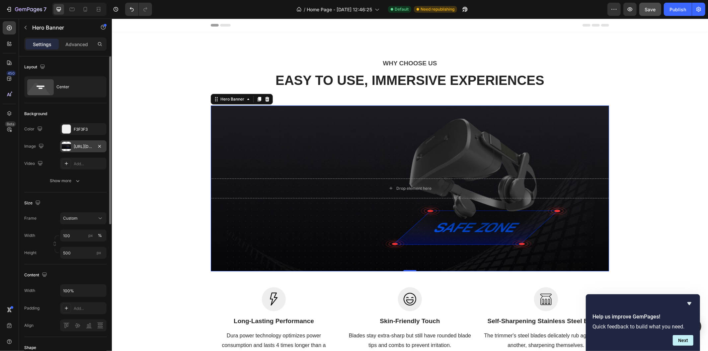
click at [63, 145] on div at bounding box center [66, 146] width 9 height 9
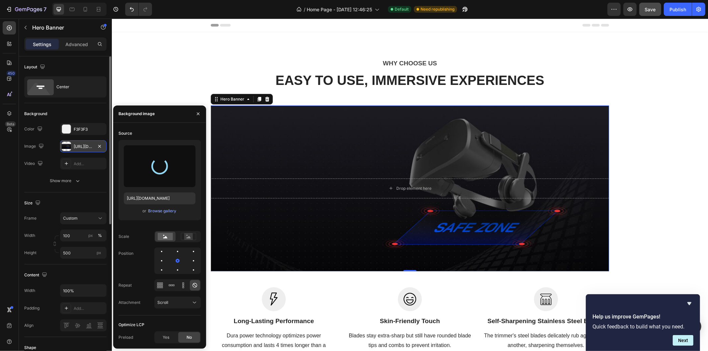
type input "[URL][DOMAIN_NAME]"
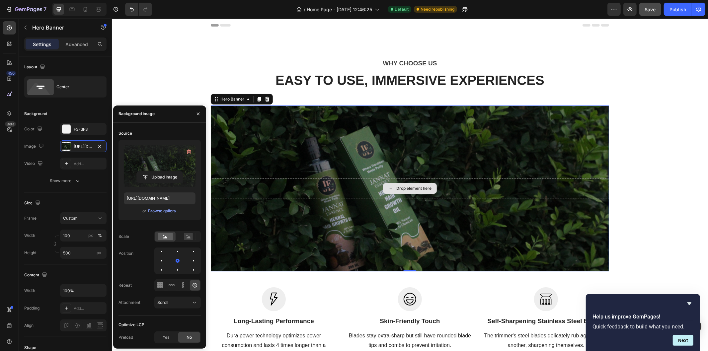
click at [236, 187] on div "Drop element here" at bounding box center [409, 188] width 398 height 20
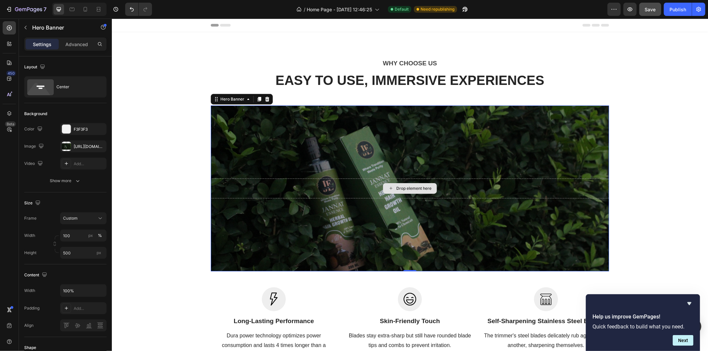
click at [239, 185] on div "Drop element here" at bounding box center [409, 188] width 398 height 20
click at [389, 184] on div "Drop element here" at bounding box center [410, 188] width 54 height 11
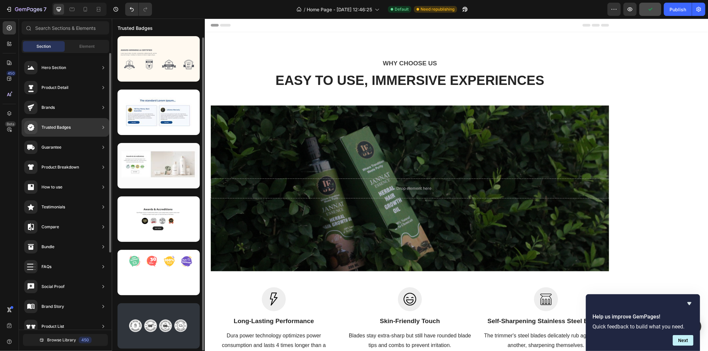
scroll to position [2, 0]
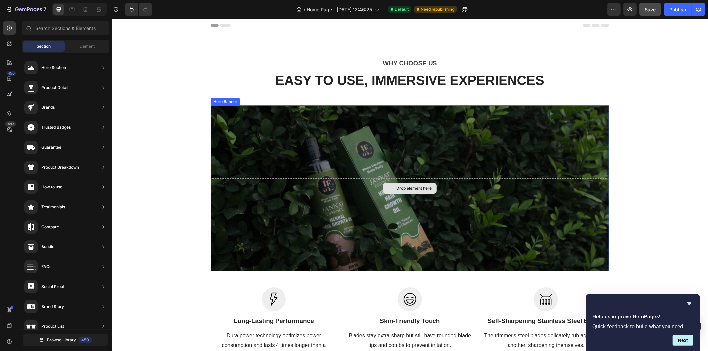
click at [269, 189] on div "Drop element here" at bounding box center [409, 188] width 398 height 20
click at [400, 190] on div "Drop element here" at bounding box center [413, 188] width 35 height 5
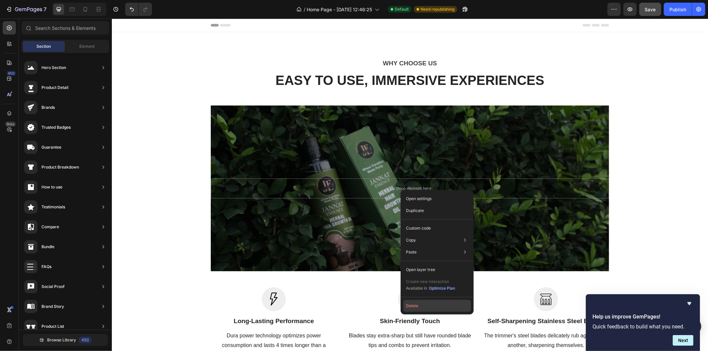
click at [417, 310] on button "Delete" at bounding box center [437, 306] width 68 height 12
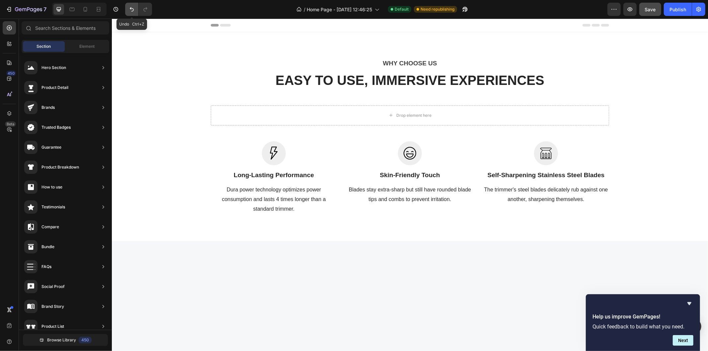
click at [130, 8] on icon "Undo/Redo" at bounding box center [132, 9] width 4 height 4
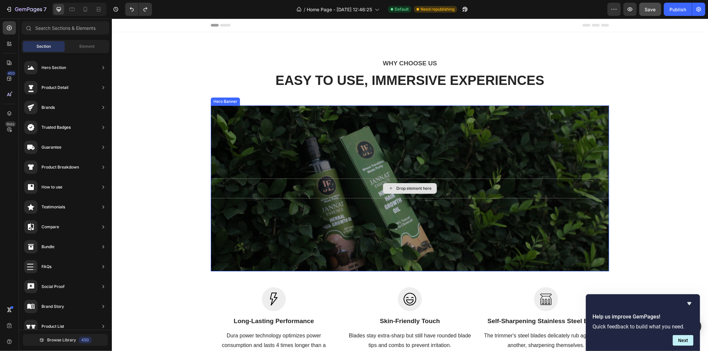
click at [305, 196] on div "Drop element here" at bounding box center [409, 188] width 398 height 20
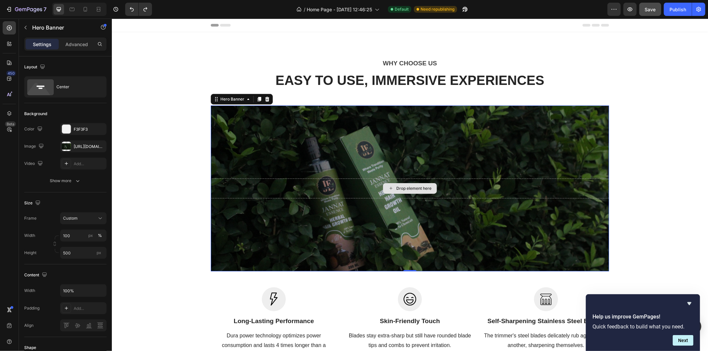
click at [314, 189] on div "Drop element here" at bounding box center [409, 188] width 398 height 20
click at [317, 195] on div "Drop element here" at bounding box center [409, 188] width 398 height 20
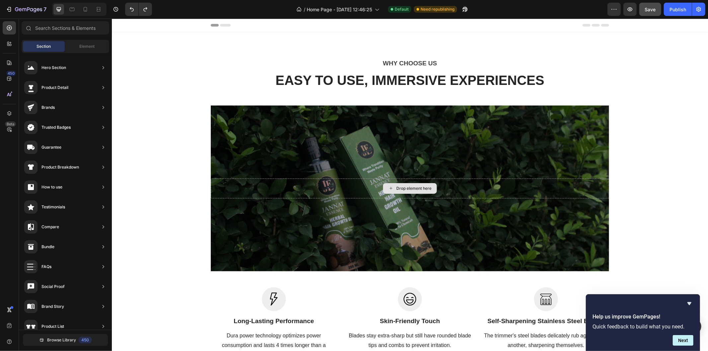
click at [397, 188] on div "Drop element here" at bounding box center [413, 188] width 35 height 5
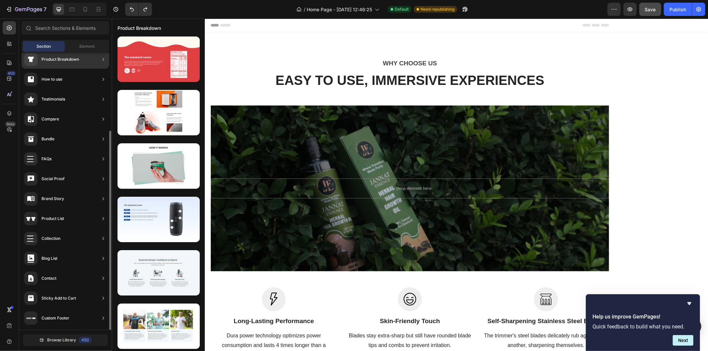
scroll to position [0, 0]
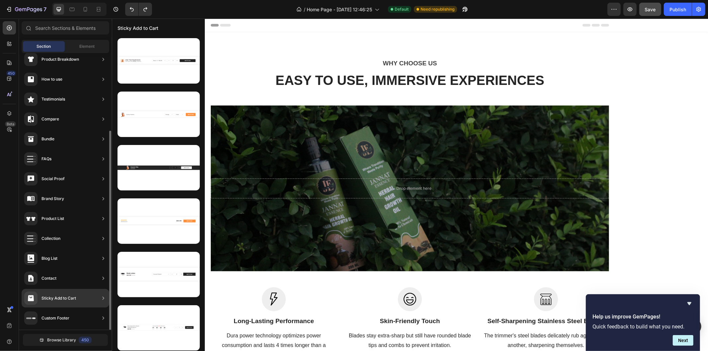
click at [56, 278] on div "Contact" at bounding box center [48, 278] width 15 height 7
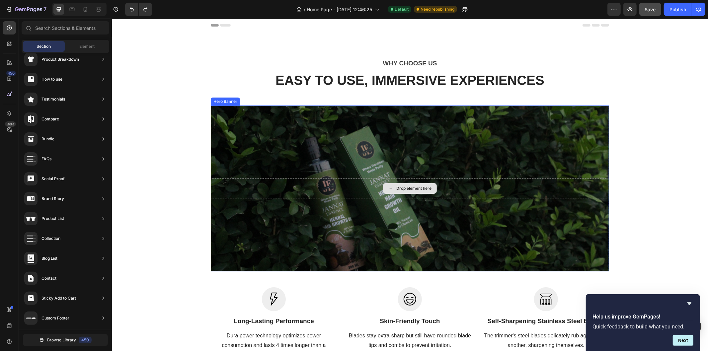
click at [309, 192] on div "Drop element here" at bounding box center [409, 188] width 398 height 20
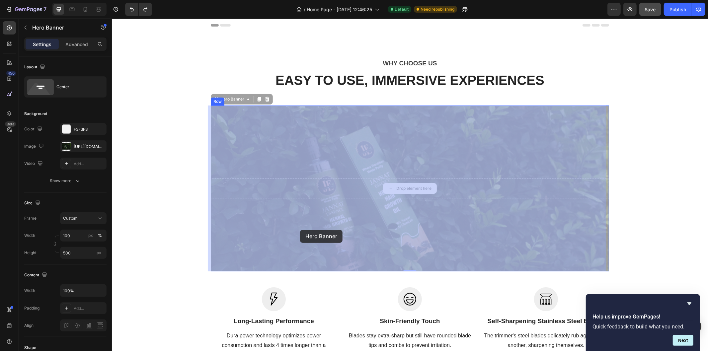
drag, startPoint x: 309, startPoint y: 193, endPoint x: 301, endPoint y: 222, distance: 30.8
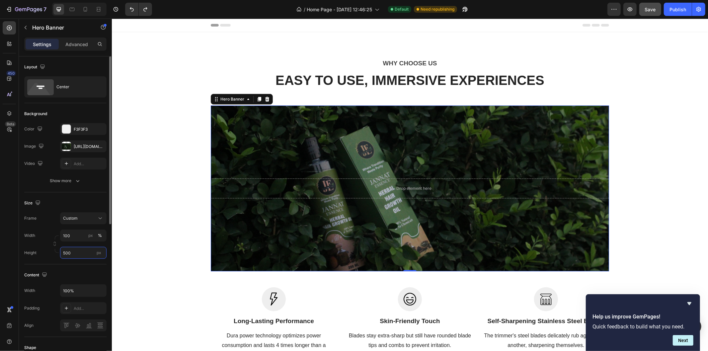
click at [82, 254] on input "500" at bounding box center [83, 253] width 46 height 12
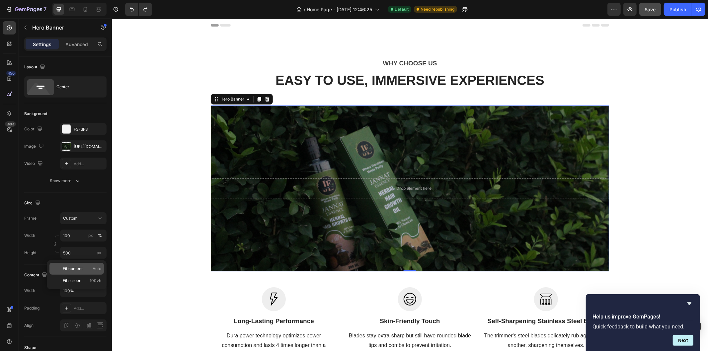
click at [79, 271] on span "Fit content" at bounding box center [73, 269] width 20 height 6
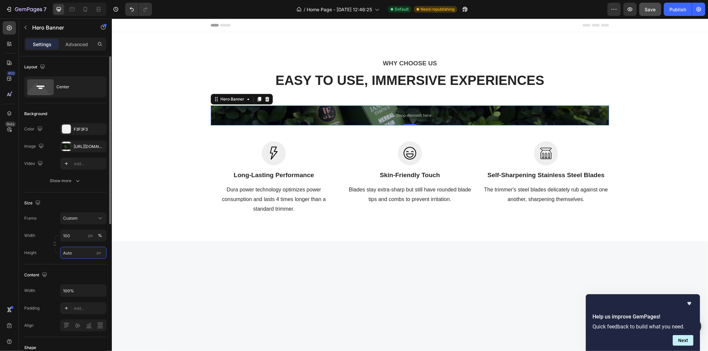
click at [74, 255] on input "Auto" at bounding box center [83, 253] width 46 height 12
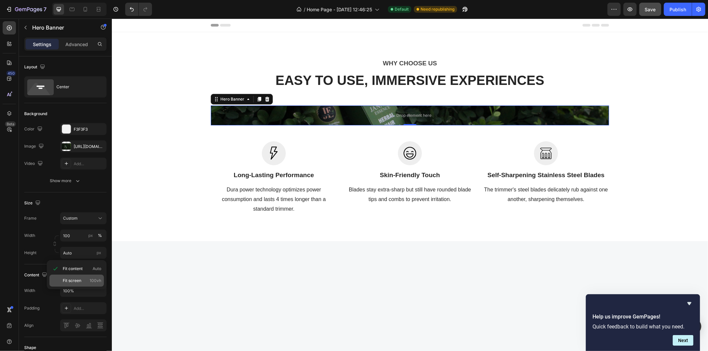
click at [74, 276] on div "Fit screen 100vh" at bounding box center [76, 281] width 54 height 12
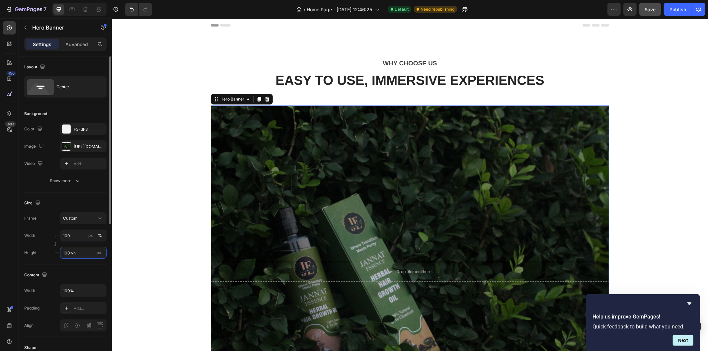
click at [77, 252] on input "100 vh" at bounding box center [83, 253] width 46 height 12
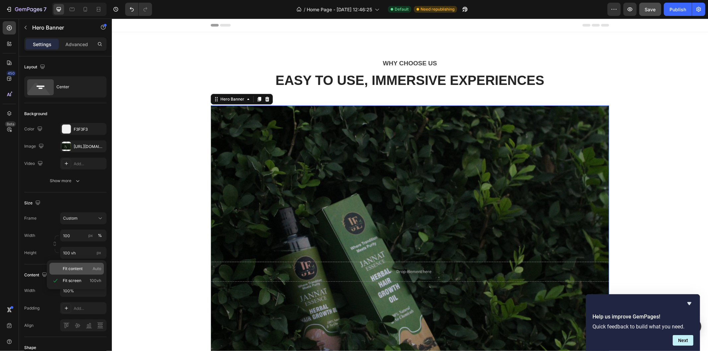
click at [77, 269] on span "Fit content" at bounding box center [73, 269] width 20 height 6
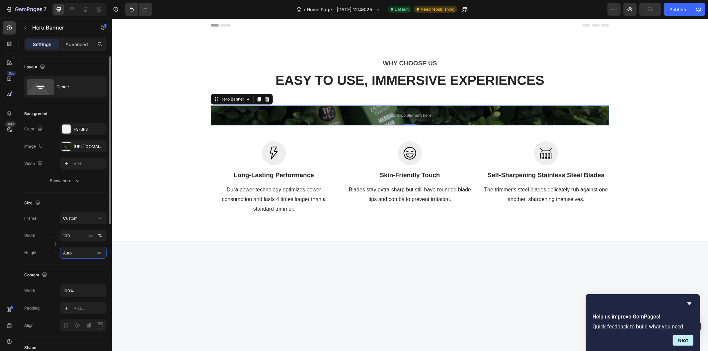
click at [84, 255] on input "Auto" at bounding box center [83, 253] width 46 height 12
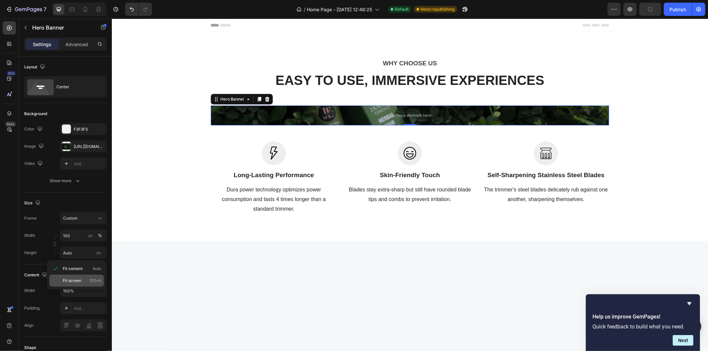
click at [79, 279] on span "Fit screen" at bounding box center [72, 281] width 19 height 6
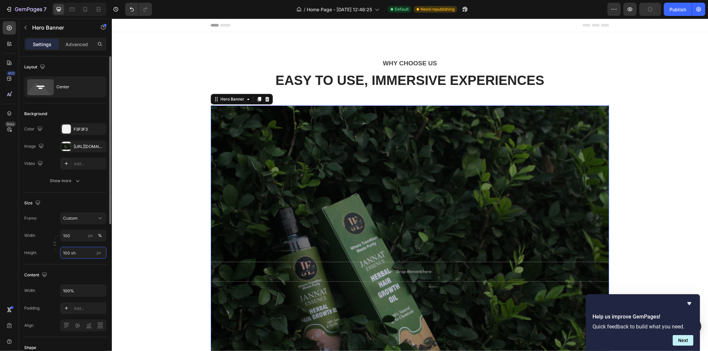
click at [82, 256] on input "100 vh" at bounding box center [83, 253] width 46 height 12
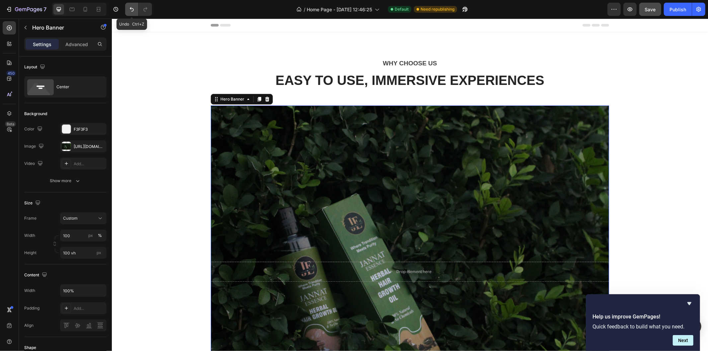
click at [128, 5] on button "Undo/Redo" at bounding box center [131, 9] width 13 height 13
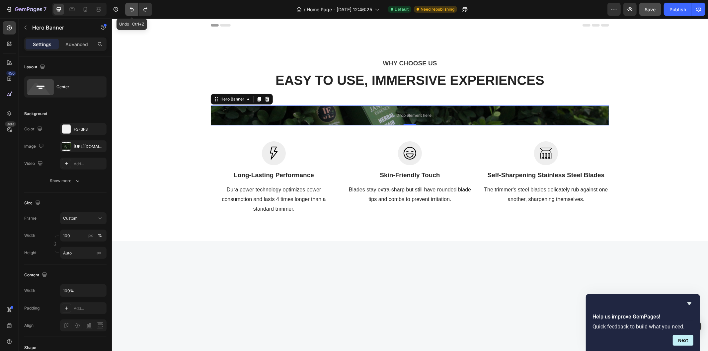
click at [128, 5] on button "Undo/Redo" at bounding box center [131, 9] width 13 height 13
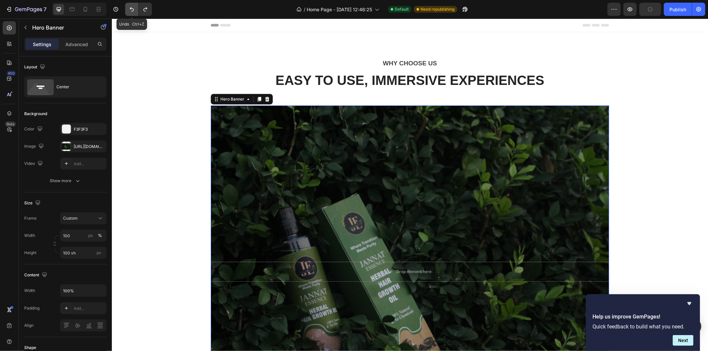
click at [128, 5] on button "Undo/Redo" at bounding box center [131, 9] width 13 height 13
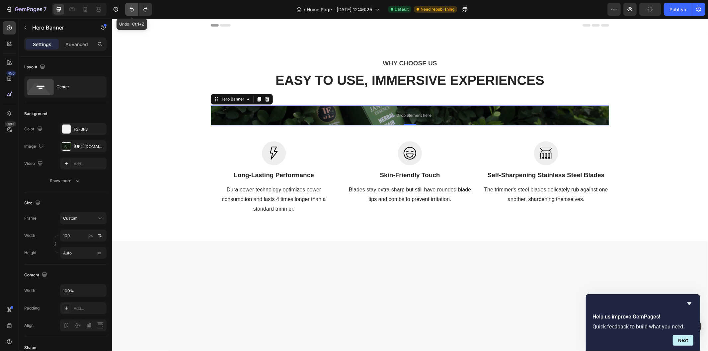
click at [128, 5] on button "Undo/Redo" at bounding box center [131, 9] width 13 height 13
type input "500"
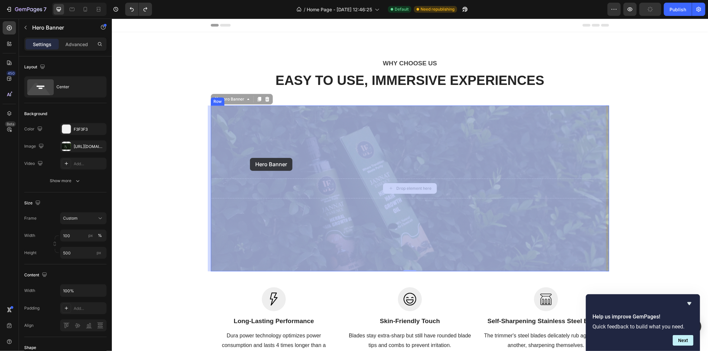
drag, startPoint x: 242, startPoint y: 185, endPoint x: 250, endPoint y: 158, distance: 28.3
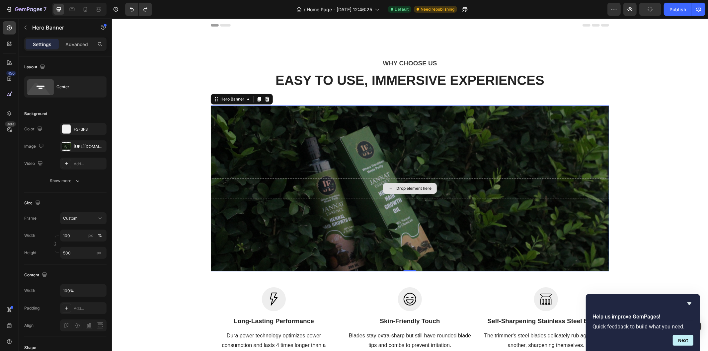
click at [388, 188] on icon at bounding box center [390, 188] width 5 height 6
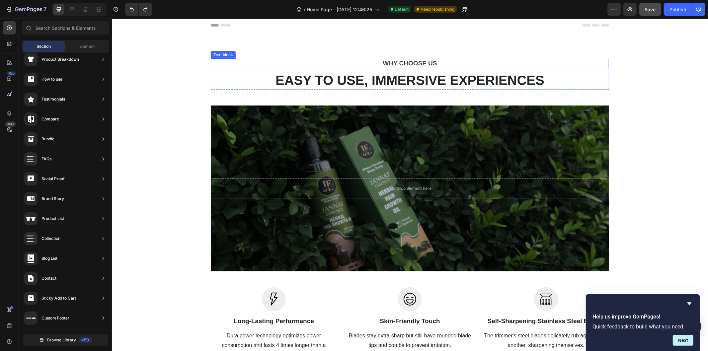
click at [417, 62] on p "WHY CHOOSE US" at bounding box center [409, 63] width 397 height 8
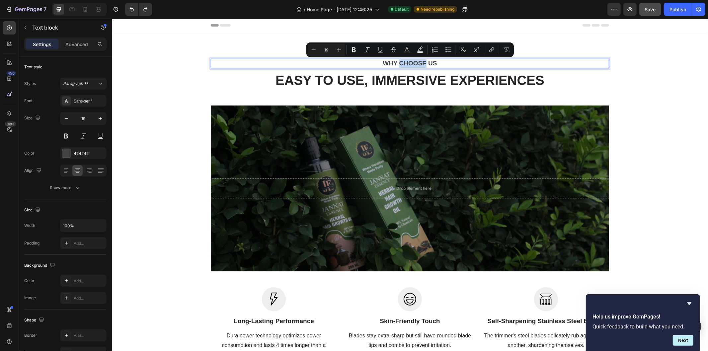
click at [417, 62] on p "WHY CHOOSE US" at bounding box center [409, 63] width 397 height 8
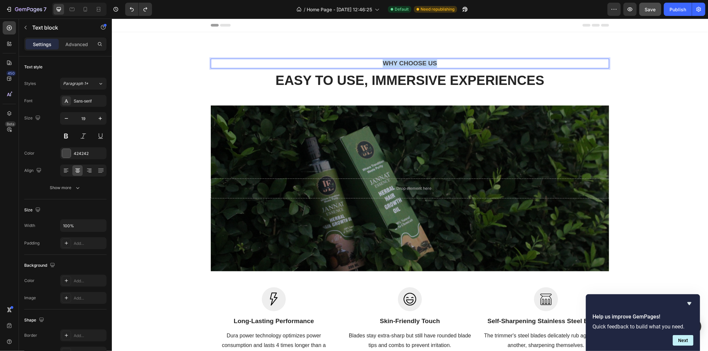
click at [417, 62] on p "WHY CHOOSE US" at bounding box center [409, 63] width 397 height 8
click at [433, 71] on p "EASY TO USE, IMMERSIVE EXPERIENCES" at bounding box center [409, 79] width 397 height 17
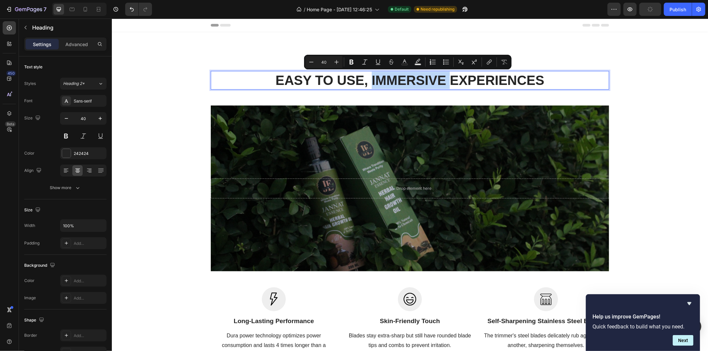
click at [433, 71] on p "EASY TO USE, IMMERSIVE EXPERIENCES" at bounding box center [409, 79] width 397 height 17
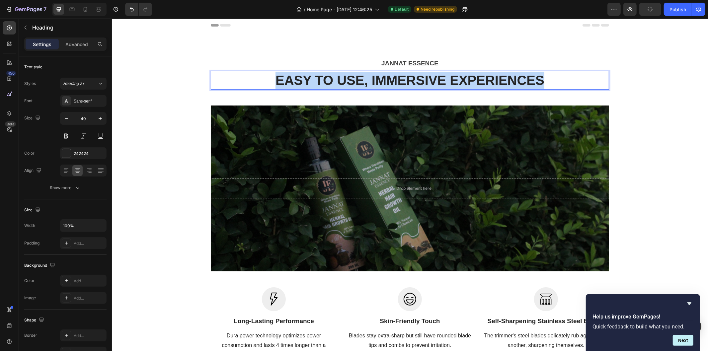
click at [433, 71] on p "EASY TO USE, IMMERSIVE EXPERIENCES" at bounding box center [409, 79] width 397 height 17
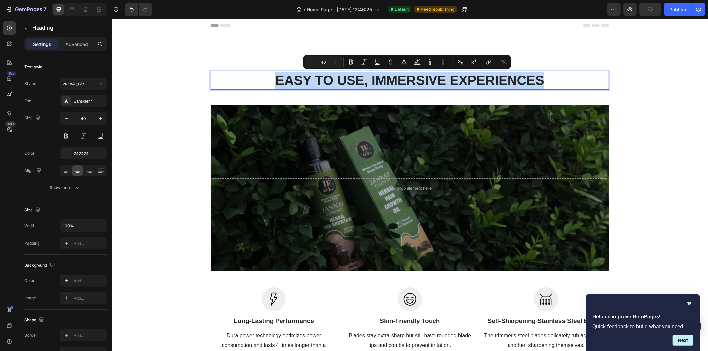
click at [433, 71] on p "EASY TO USE, IMMERSIVE EXPERIENCES" at bounding box center [409, 79] width 397 height 17
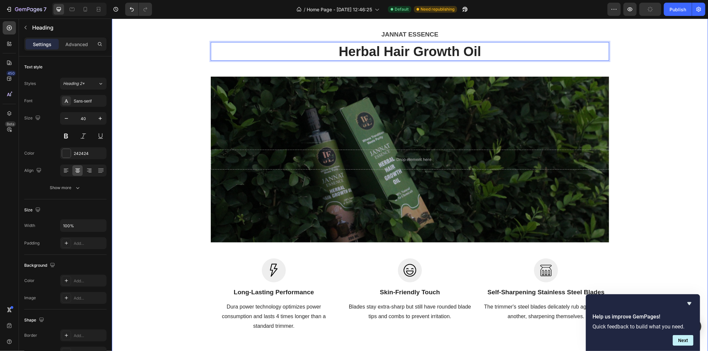
scroll to position [38, 0]
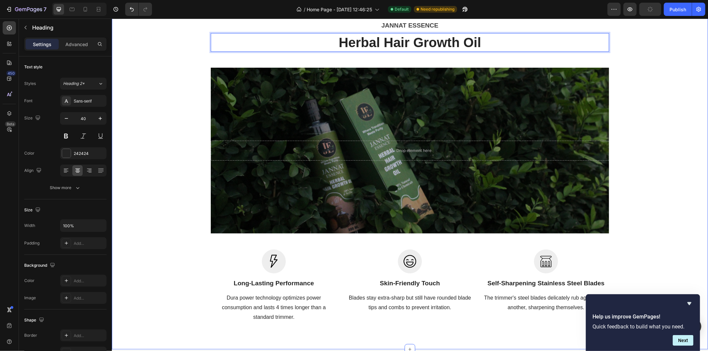
click at [223, 254] on div "Image Long-Lasting Performance Heading Dura power technology optimizes power co…" at bounding box center [273, 285] width 126 height 73
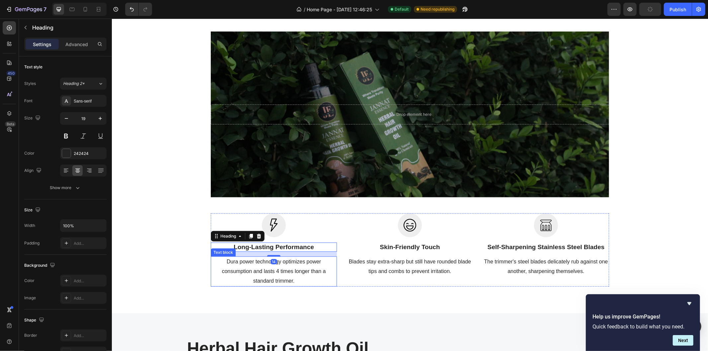
scroll to position [97, 0]
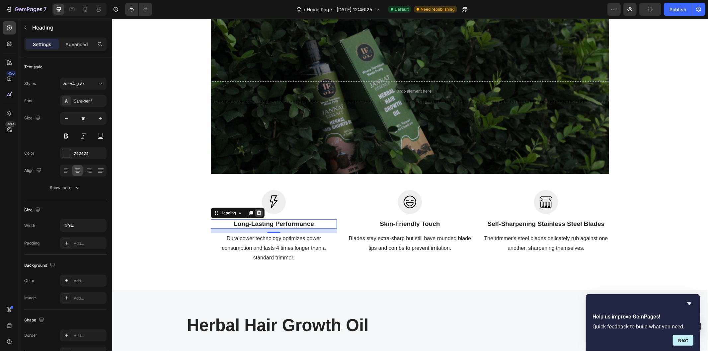
click at [257, 211] on icon at bounding box center [259, 212] width 4 height 5
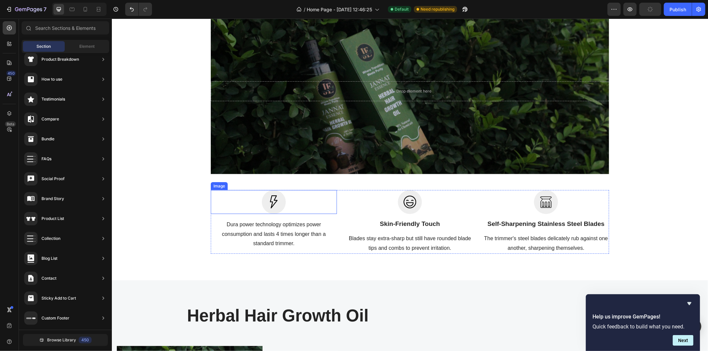
click at [265, 200] on img at bounding box center [274, 202] width 24 height 24
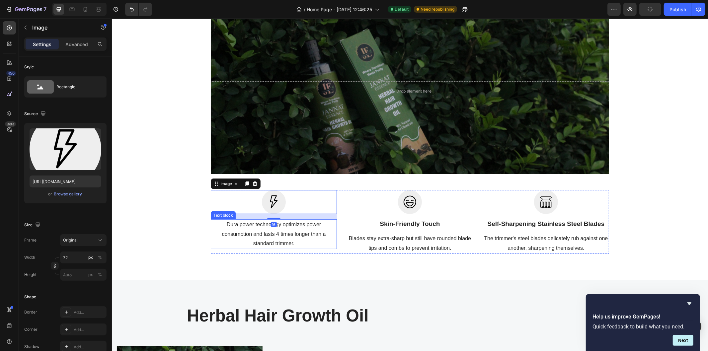
click at [213, 230] on p "Dura power technology optimizes power consumption and lasts 4 times longer than…" at bounding box center [273, 234] width 125 height 29
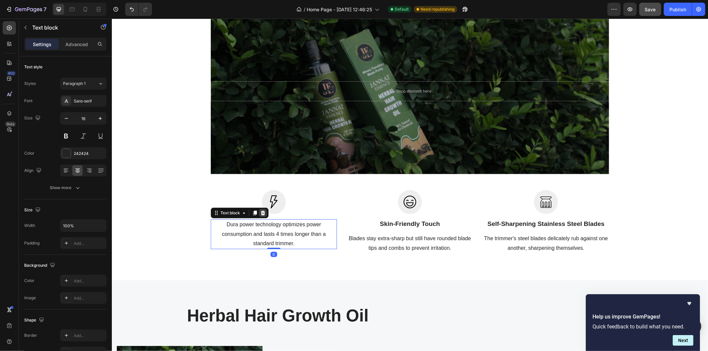
click at [262, 213] on icon at bounding box center [262, 212] width 5 height 5
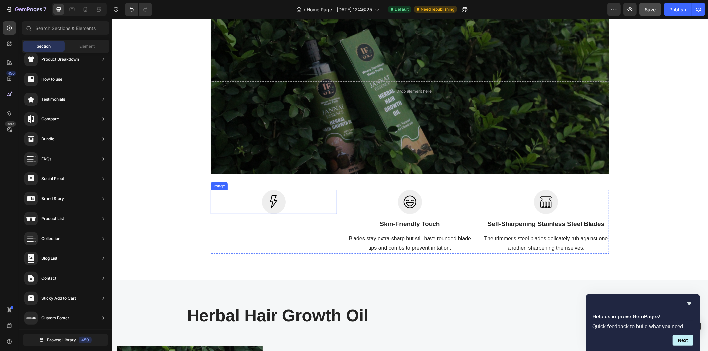
click at [262, 199] on img at bounding box center [274, 202] width 24 height 24
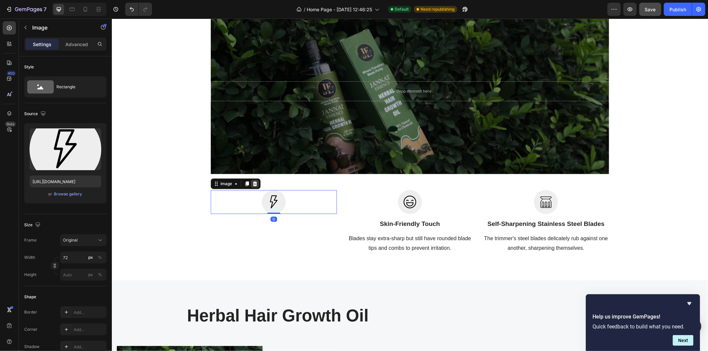
click at [252, 181] on icon at bounding box center [254, 183] width 5 height 5
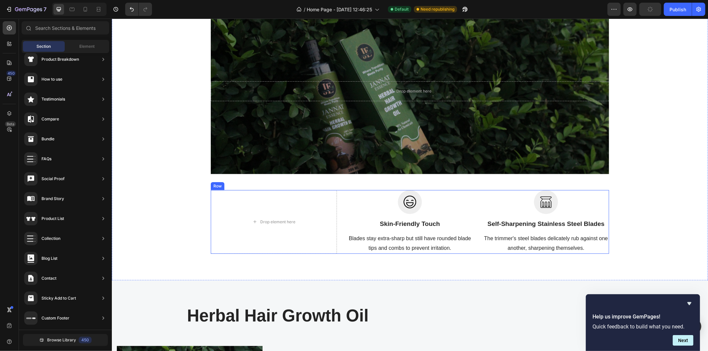
click at [337, 193] on div "Drop element here Image Skin-Friendly Touch Heading Blades stay extra-sharp but…" at bounding box center [409, 222] width 398 height 64
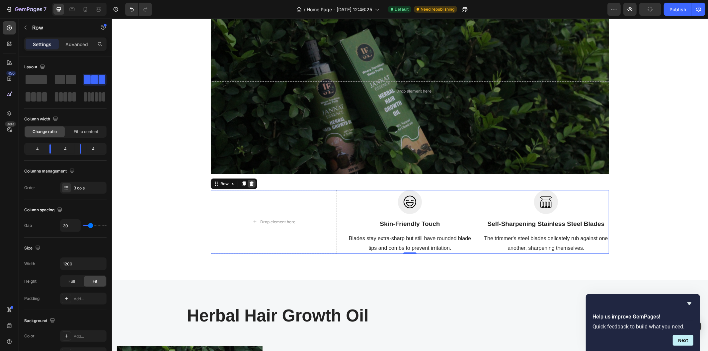
click at [249, 183] on icon at bounding box center [251, 183] width 4 height 5
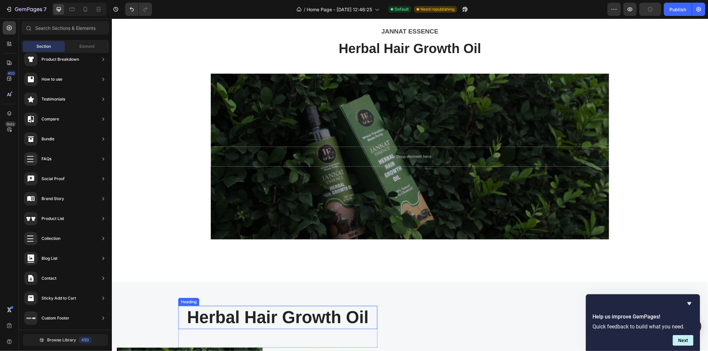
scroll to position [0, 0]
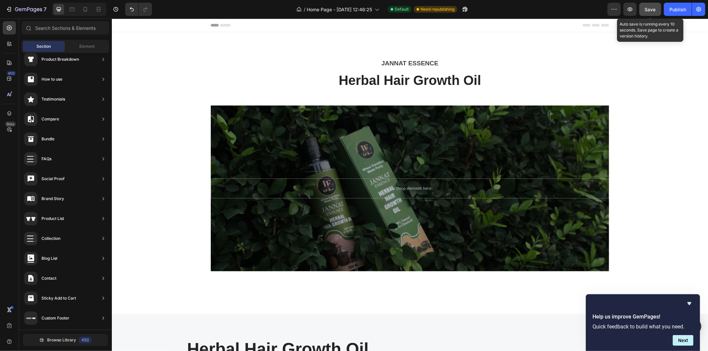
click at [653, 11] on span "Save" at bounding box center [650, 10] width 11 height 6
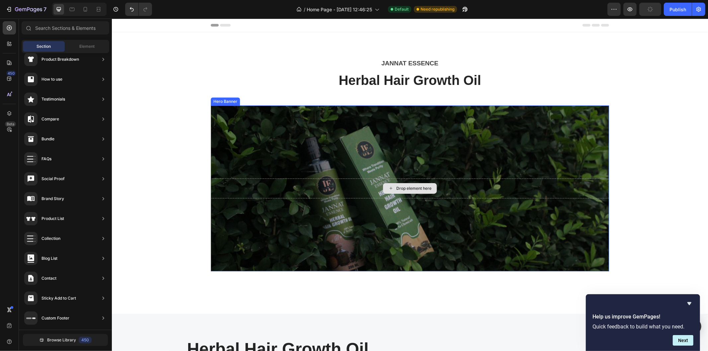
click at [540, 186] on div "Drop element here" at bounding box center [409, 188] width 398 height 20
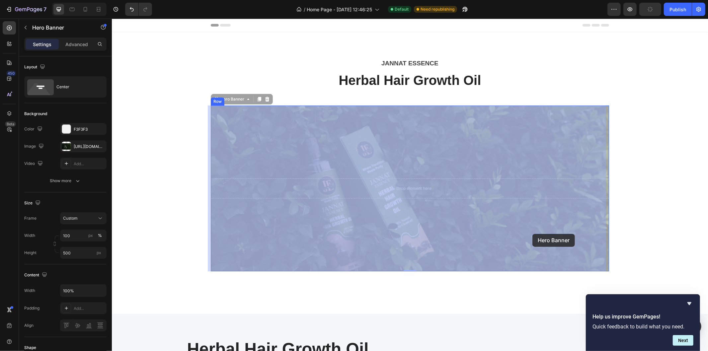
drag, startPoint x: 540, startPoint y: 186, endPoint x: 534, endPoint y: 212, distance: 26.7
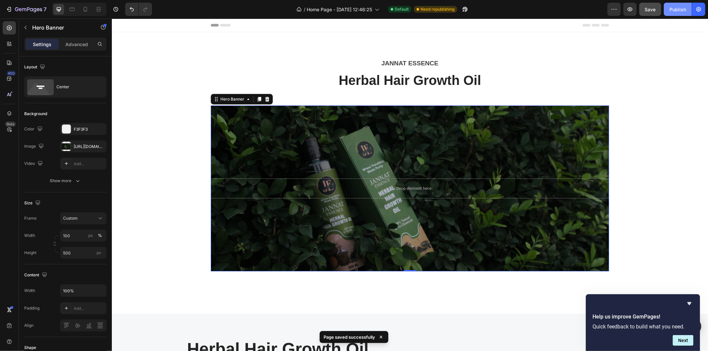
click at [673, 6] on div "Publish" at bounding box center [677, 9] width 17 height 7
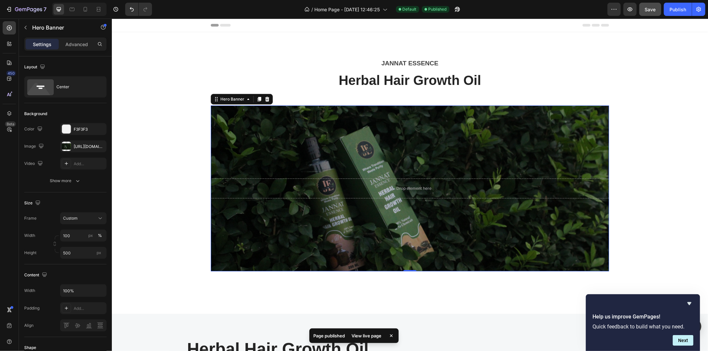
click at [372, 340] on div "View live page" at bounding box center [367, 335] width 38 height 9
click at [160, 152] on div "JANNAT ESSENCE Text block Herbal Hair Growth Oil Heading Row Drop element here …" at bounding box center [410, 172] width 586 height 229
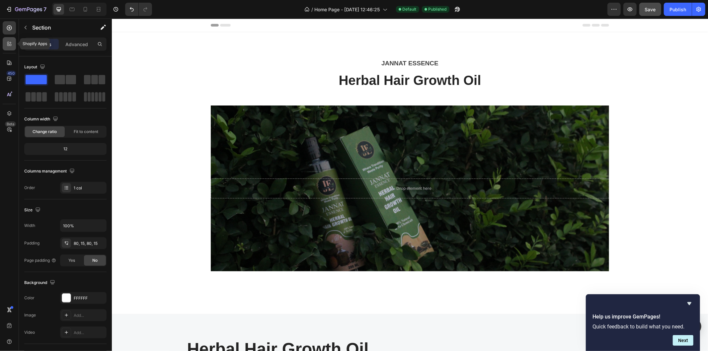
click at [5, 49] on div at bounding box center [9, 43] width 13 height 13
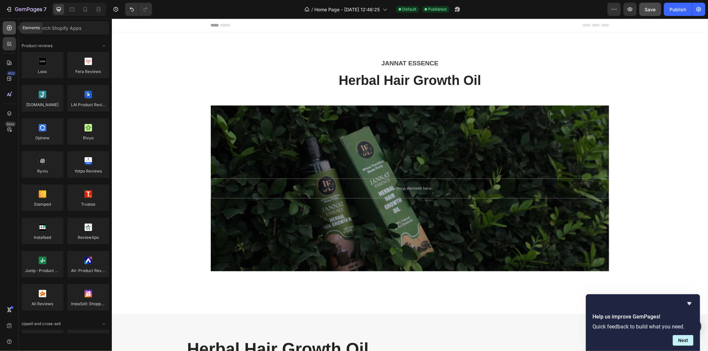
click at [5, 28] on div at bounding box center [9, 27] width 13 height 13
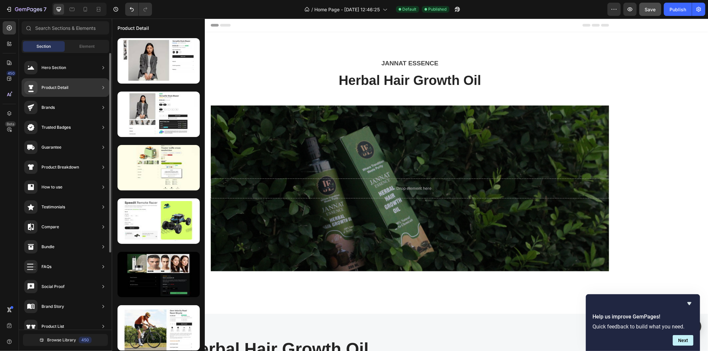
click at [51, 91] on div "Product Detail" at bounding box center [46, 87] width 44 height 13
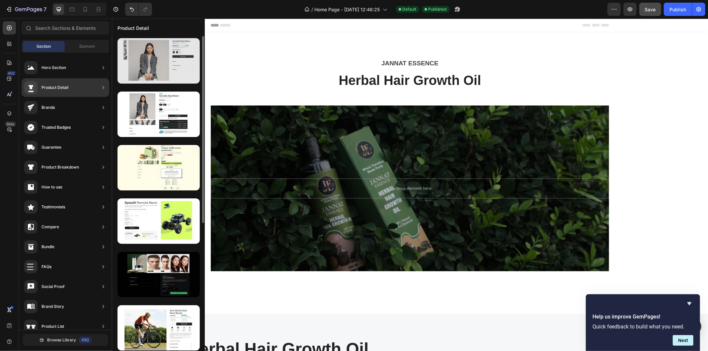
click at [165, 78] on div at bounding box center [158, 60] width 82 height 45
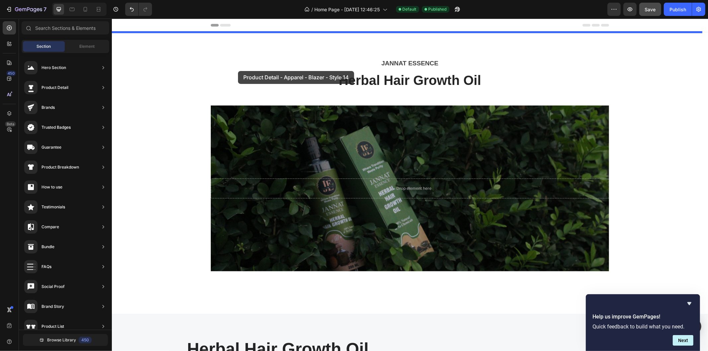
drag, startPoint x: 276, startPoint y: 95, endPoint x: 238, endPoint y: 71, distance: 45.3
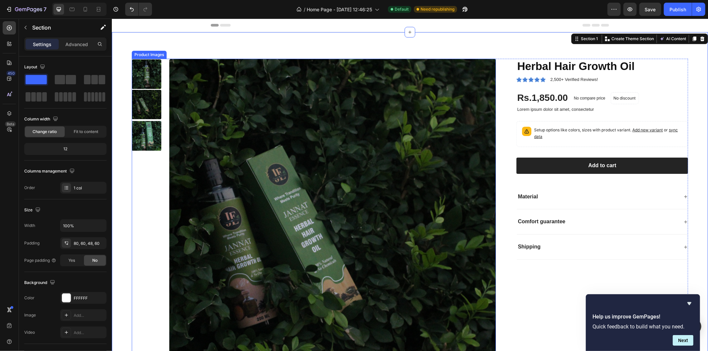
click at [149, 74] on img at bounding box center [146, 74] width 30 height 30
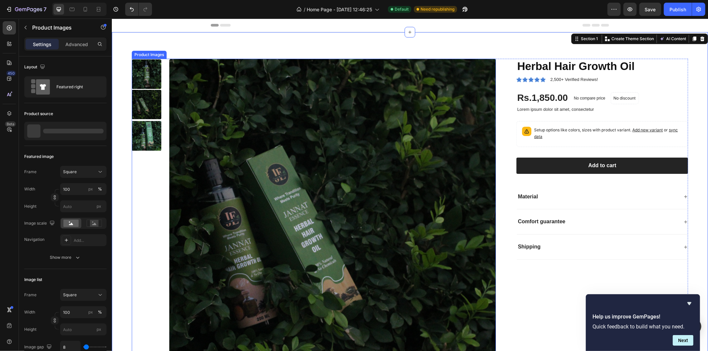
click at [149, 74] on div at bounding box center [146, 74] width 30 height 30
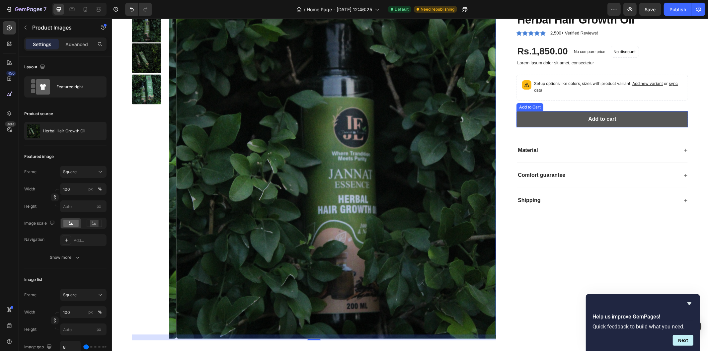
scroll to position [29, 0]
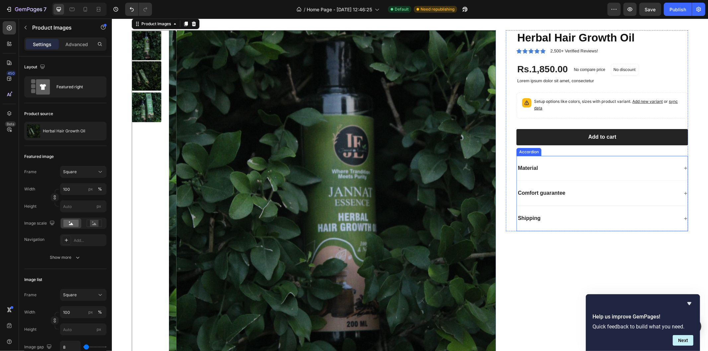
click at [535, 169] on div "Material" at bounding box center [527, 168] width 22 height 9
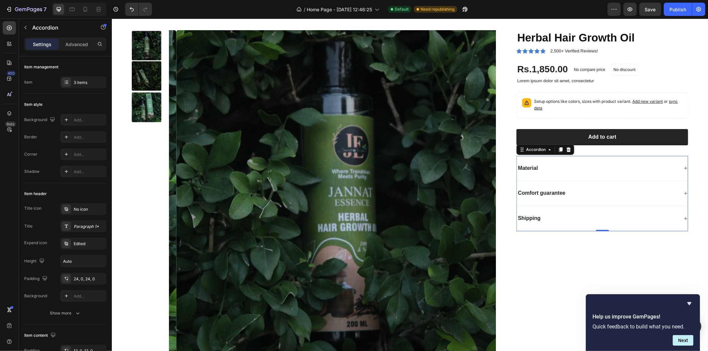
click at [535, 217] on p "Shipping" at bounding box center [528, 218] width 23 height 7
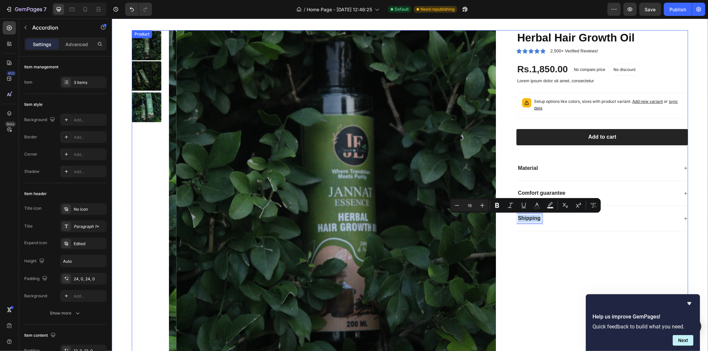
click at [552, 240] on div "Herbal Hair Growth Oil Product Title Icon Icon Icon Icon Icon Icon List 2,500+ …" at bounding box center [597, 194] width 182 height 328
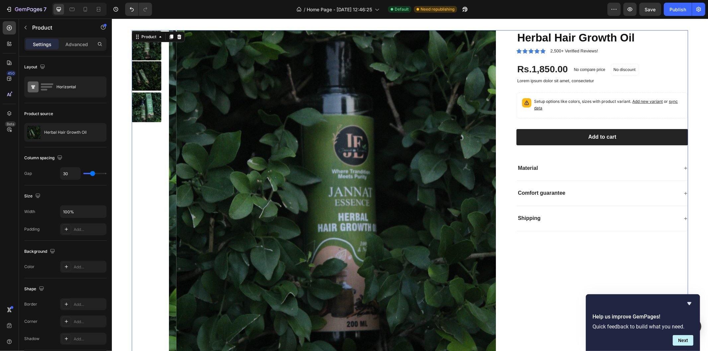
click at [535, 164] on div "Material" at bounding box center [597, 168] width 162 height 9
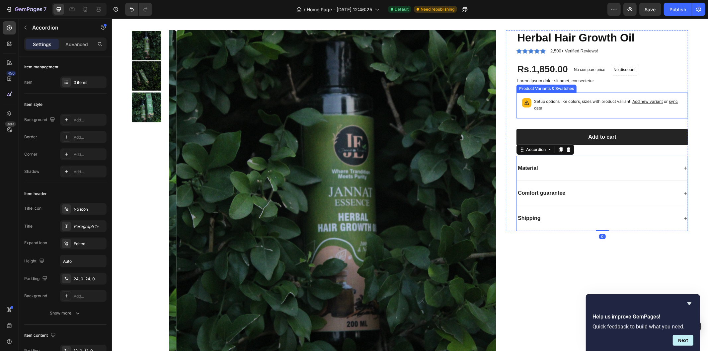
scroll to position [69, 0]
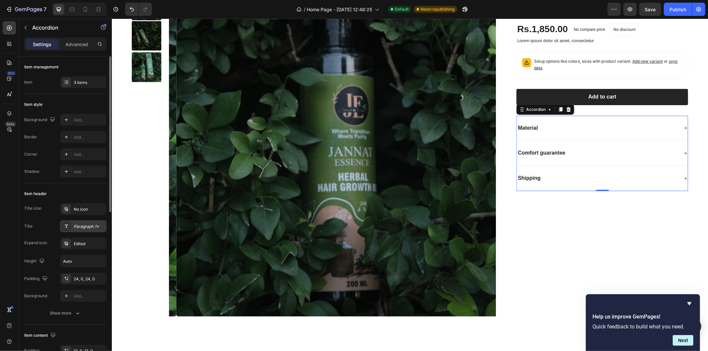
click at [80, 228] on div "Paragraph 1*" at bounding box center [89, 227] width 31 height 6
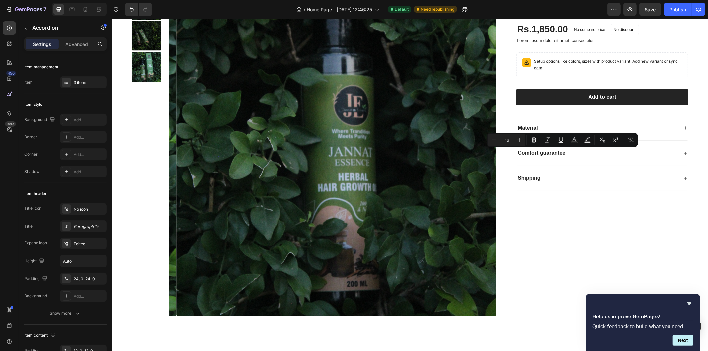
click at [537, 123] on div "Material" at bounding box center [597, 127] width 162 height 9
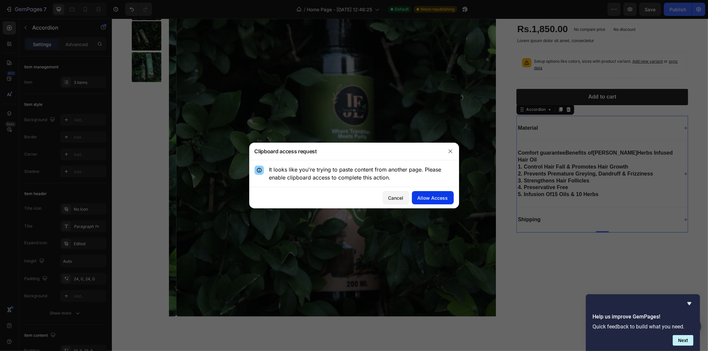
click at [444, 196] on div "Allow Access" at bounding box center [433, 198] width 31 height 7
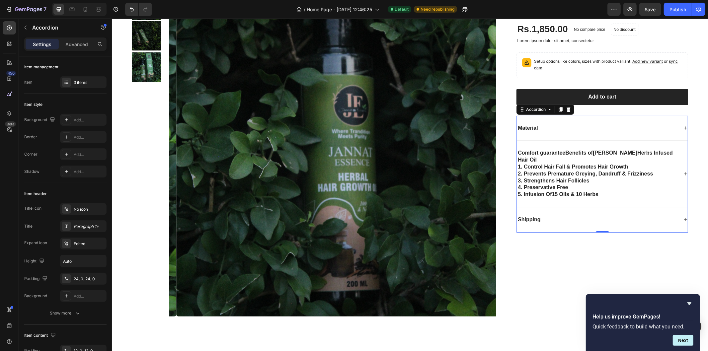
click at [517, 153] on p "Comfort guaranteeBenefits of Alif Ahlam Herbs Infused Hair Oil" at bounding box center [597, 156] width 160 height 14
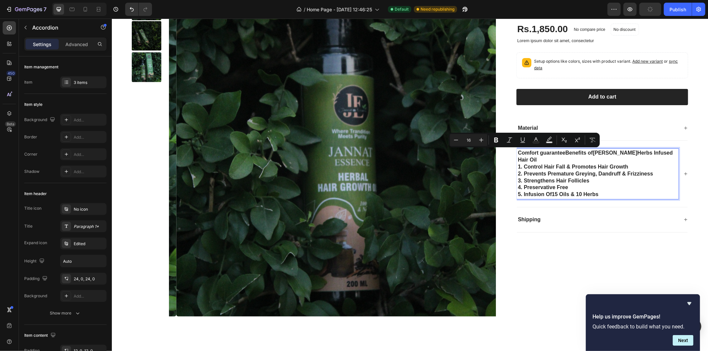
click at [556, 152] on p "Comfort guaranteeBenefits of Alif Ahlam Herbs Infused Hair Oil" at bounding box center [597, 156] width 160 height 14
click at [560, 151] on p "Comfort guaranteeBenefits of Alif Ahlam Herbs Infused Hair Oil" at bounding box center [597, 156] width 160 height 14
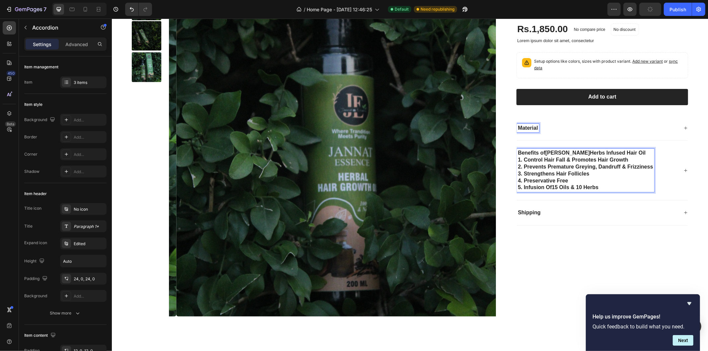
click at [532, 131] on p "Material" at bounding box center [527, 127] width 20 height 7
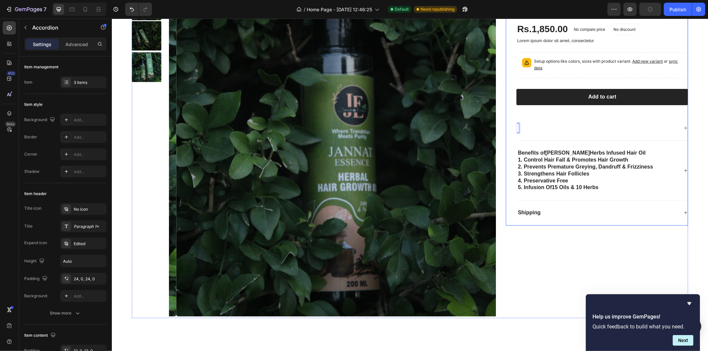
click at [526, 213] on p "Shipping" at bounding box center [528, 212] width 23 height 7
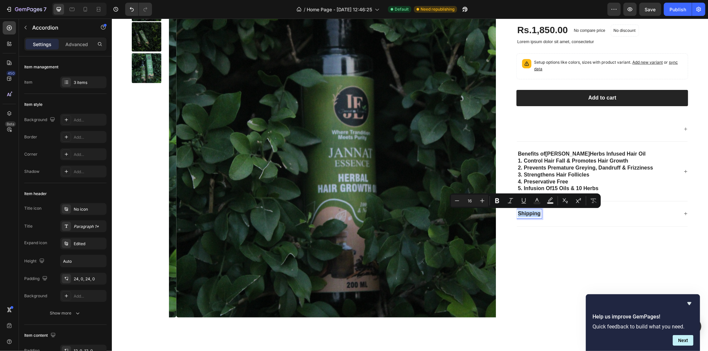
click at [526, 213] on p "Shipping" at bounding box center [528, 213] width 23 height 7
click at [527, 213] on p "Shiping" at bounding box center [527, 213] width 20 height 7
click at [527, 212] on p "Shiping" at bounding box center [527, 213] width 20 height 7
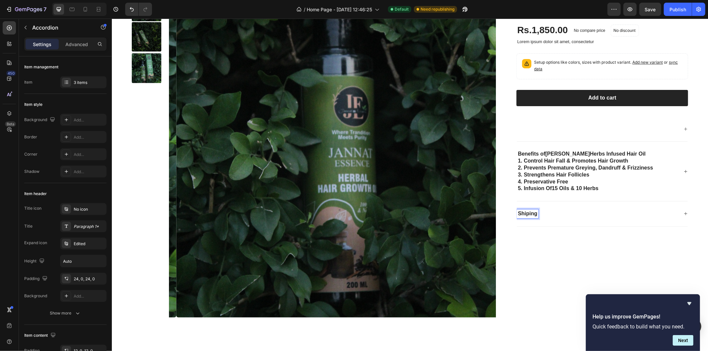
click at [527, 212] on p "Shiping" at bounding box center [527, 213] width 20 height 7
click at [543, 233] on div "Herbal Hair Growth Oil Product Title Icon Icon Icon Icon Icon Icon List 2,500+ …" at bounding box center [597, 155] width 182 height 328
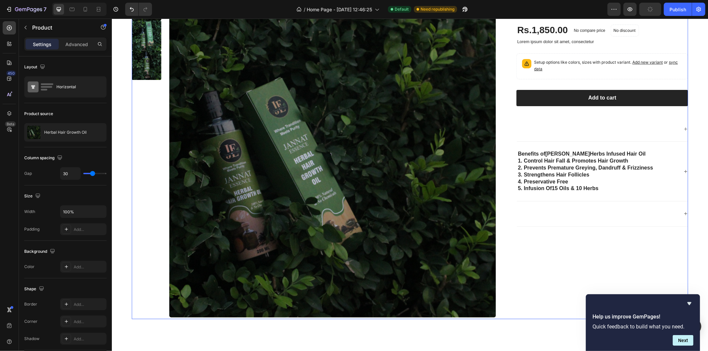
click at [572, 189] on strong "15 Oils & 10 Herbs" at bounding box center [575, 188] width 47 height 6
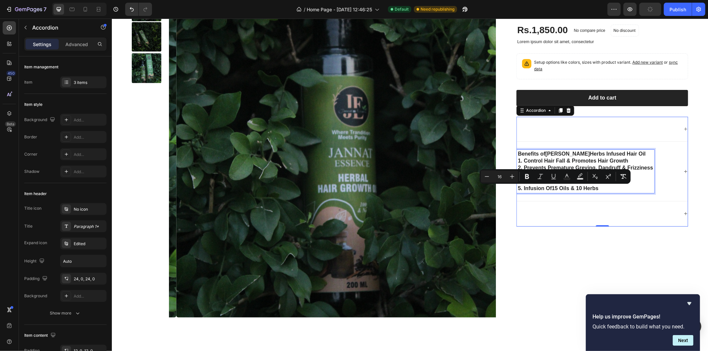
scroll to position [67, 0]
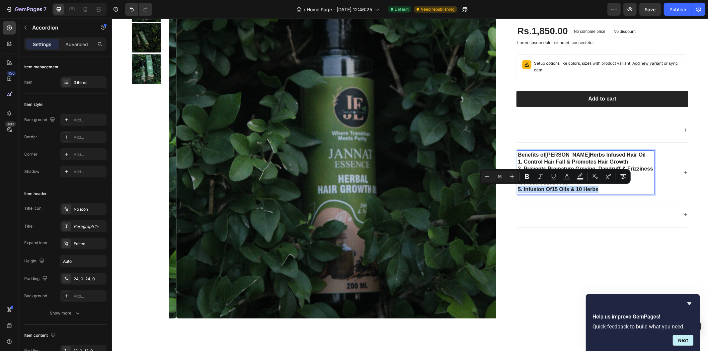
click at [572, 189] on strong "15 Oils & 10 Herbs" at bounding box center [575, 189] width 47 height 6
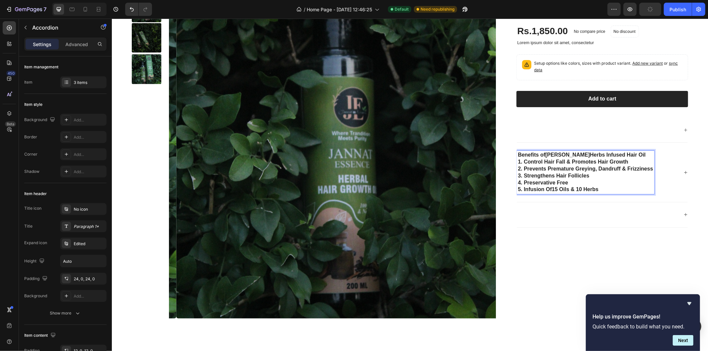
click at [600, 188] on p "5. Infusion Of 15 Oils & 10 Herbs" at bounding box center [584, 189] width 135 height 7
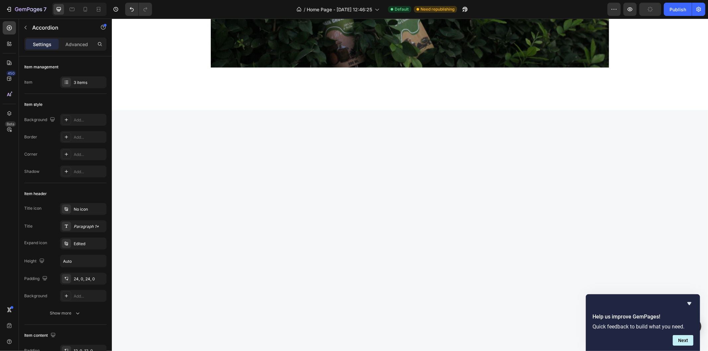
scroll to position [0, 0]
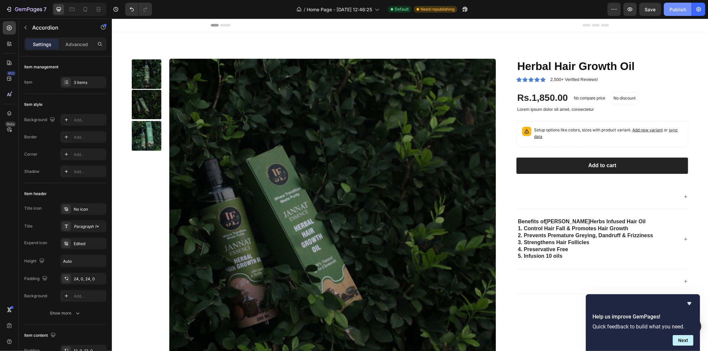
click at [685, 8] on div "Publish" at bounding box center [677, 9] width 17 height 7
click at [95, 9] on icon at bounding box center [98, 9] width 7 height 7
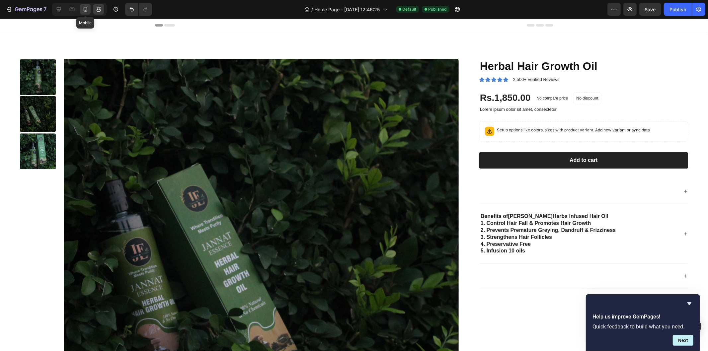
click at [82, 13] on div at bounding box center [85, 9] width 11 height 11
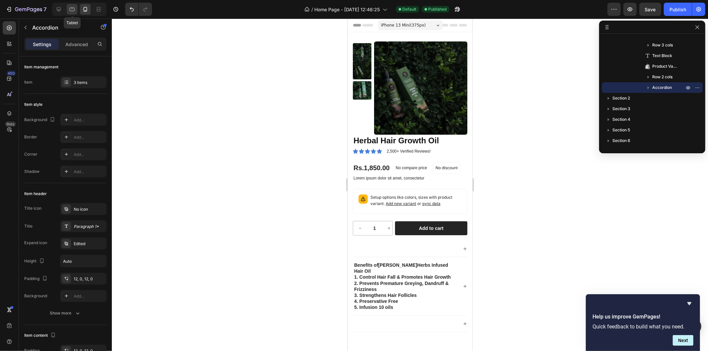
click at [71, 12] on div at bounding box center [72, 9] width 11 height 11
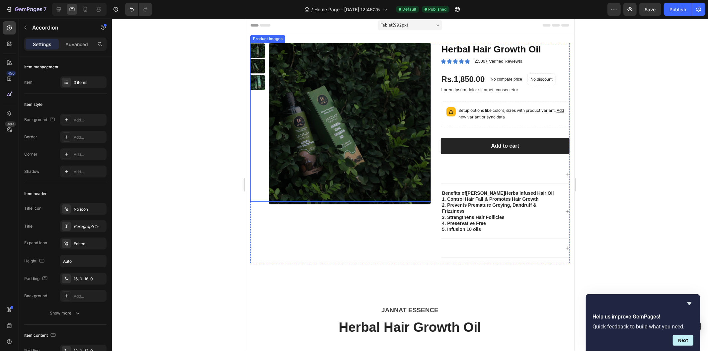
click at [260, 33] on div "Product Images Herbal Hair Growth Oil Product Title Icon Icon Icon Icon Icon Ic…" at bounding box center [409, 155] width 329 height 247
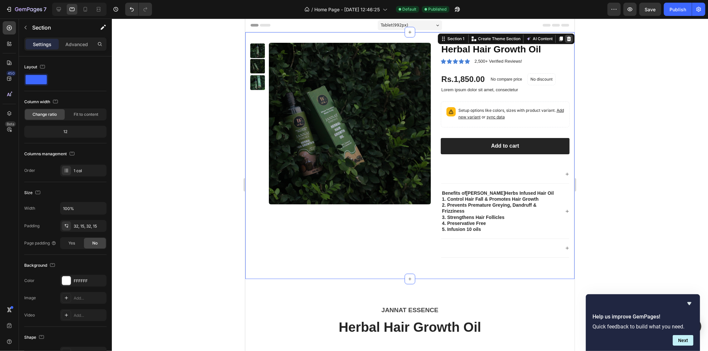
click at [565, 35] on div at bounding box center [569, 39] width 8 height 8
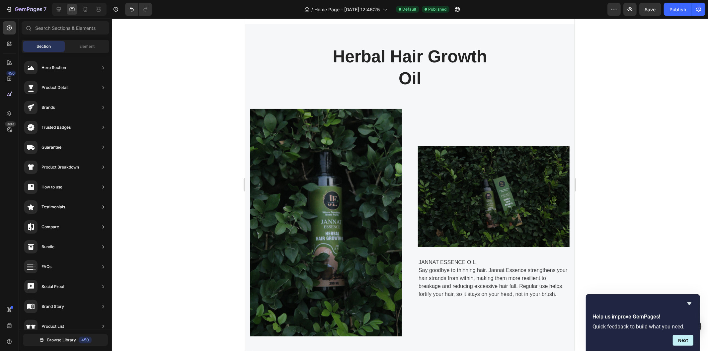
scroll to position [416, 0]
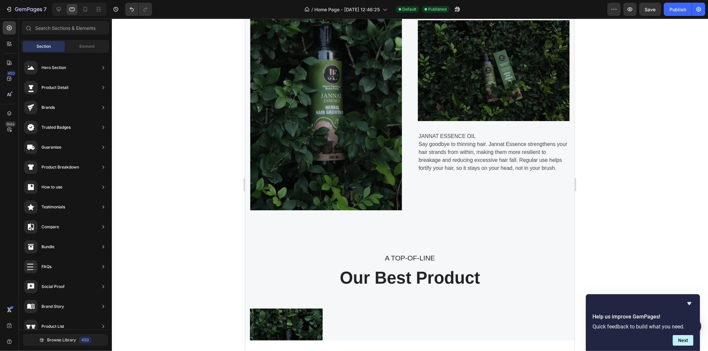
click at [421, 85] on img at bounding box center [494, 70] width 152 height 101
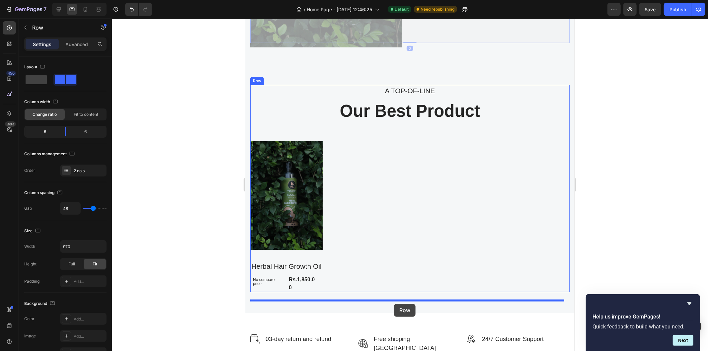
scroll to position [604, 0]
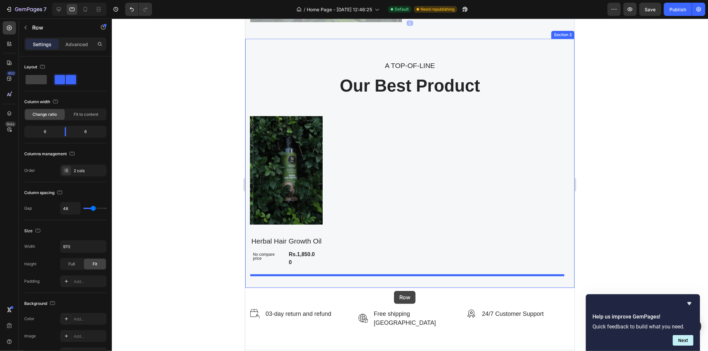
drag, startPoint x: 410, startPoint y: 144, endPoint x: 394, endPoint y: 291, distance: 148.0
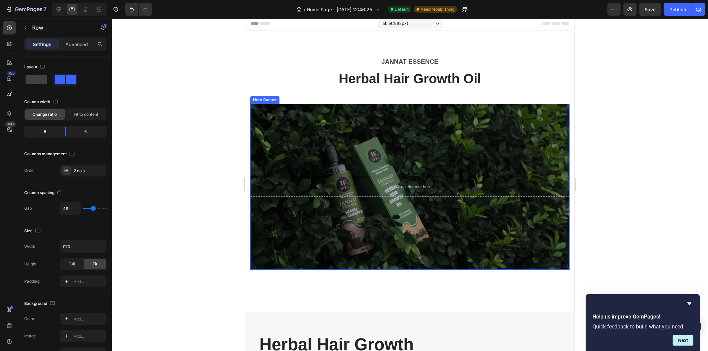
scroll to position [108, 0]
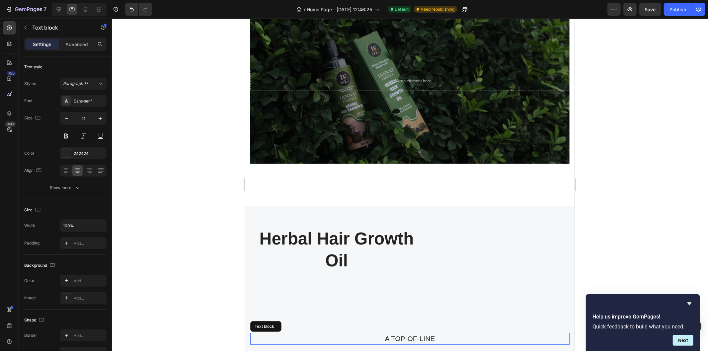
click at [378, 333] on p "A TOP-OF-LINE" at bounding box center [410, 338] width 318 height 11
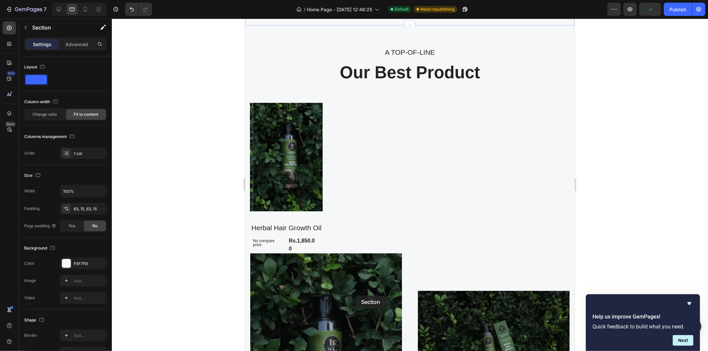
scroll to position [404, 0]
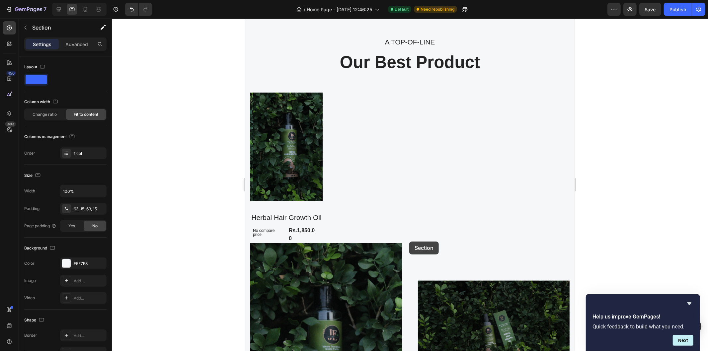
drag, startPoint x: 365, startPoint y: 105, endPoint x: 409, endPoint y: 241, distance: 143.2
click at [409, 241] on div "Tablet ( 992 px) iPhone 13 Mini iPhone 13 Pro iPhone 11 Pro Max iPhone 15 Pro M…" at bounding box center [409, 203] width 329 height 1178
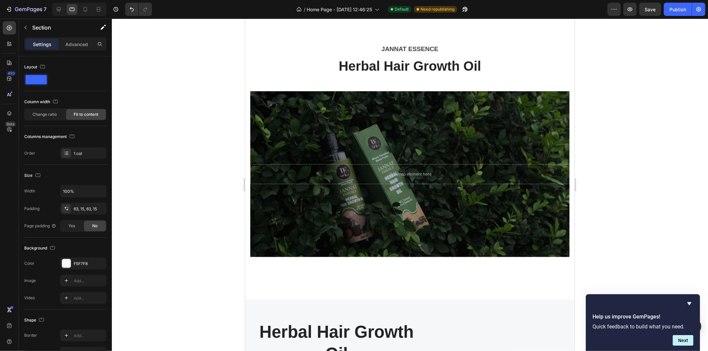
scroll to position [163, 0]
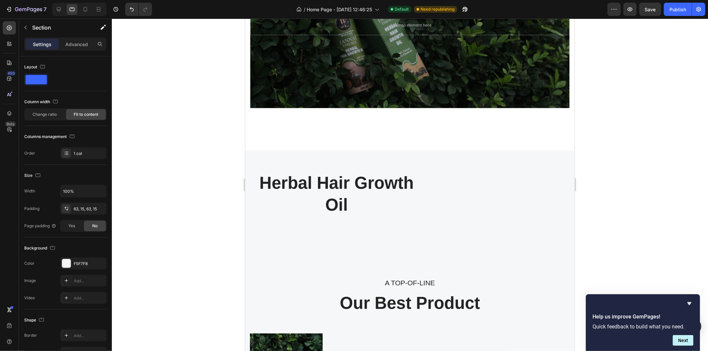
click at [389, 165] on div "Herbal Hair Growth Oil Heading Row Section 2" at bounding box center [409, 203] width 329 height 106
drag, startPoint x: 390, startPoint y: 165, endPoint x: 385, endPoint y: 181, distance: 17.3
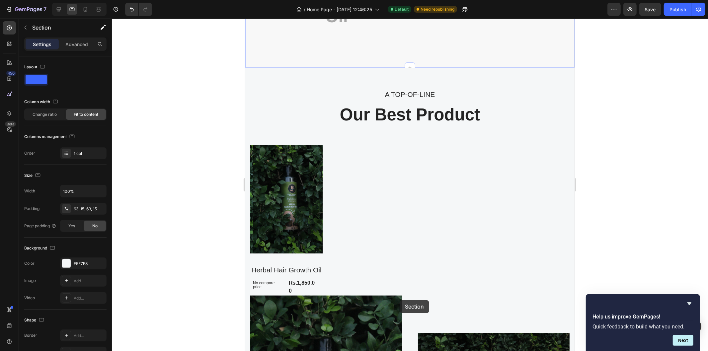
scroll to position [388, 0]
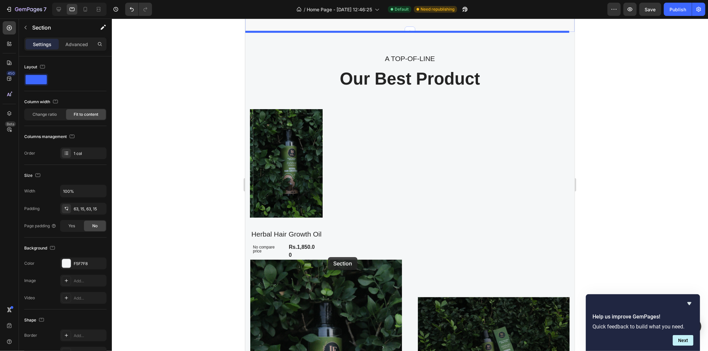
drag, startPoint x: 391, startPoint y: 157, endPoint x: 328, endPoint y: 257, distance: 118.4
click at [328, 257] on div "Tablet ( 992 px) iPhone 13 Mini iPhone 13 Pro iPhone 11 Pro Max iPhone 15 Pro M…" at bounding box center [409, 220] width 329 height 1178
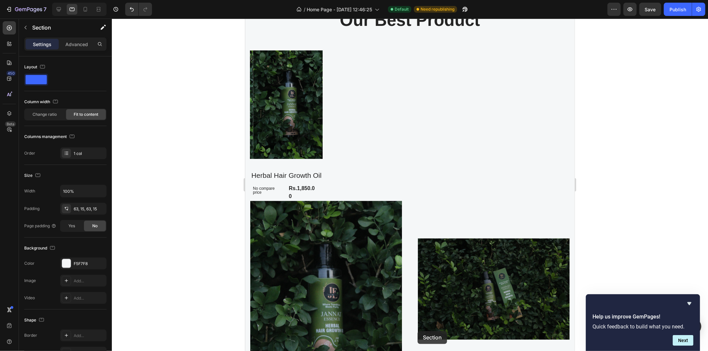
scroll to position [486, 0]
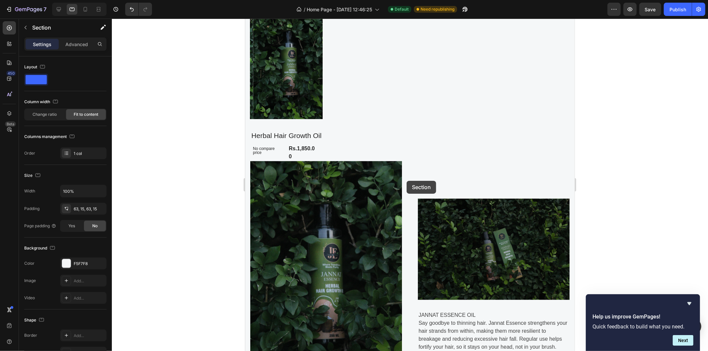
drag, startPoint x: 424, startPoint y: 163, endPoint x: 406, endPoint y: 181, distance: 25.3
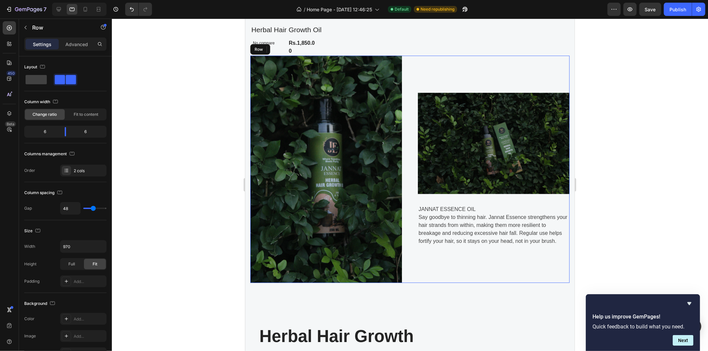
click at [405, 172] on div "Image Image JANNAT ESSENCE OIL Say goodbye to thinning hair. Jannat Essence str…" at bounding box center [409, 169] width 319 height 228
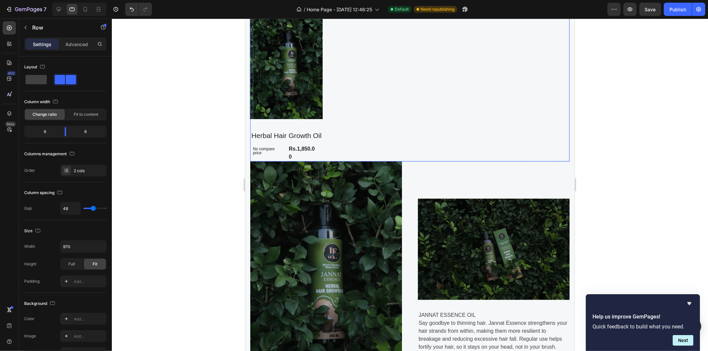
click at [384, 161] on div "Product Images Herbal Hair Growth Oil Product Title No compare price Compare Pr…" at bounding box center [409, 85] width 319 height 151
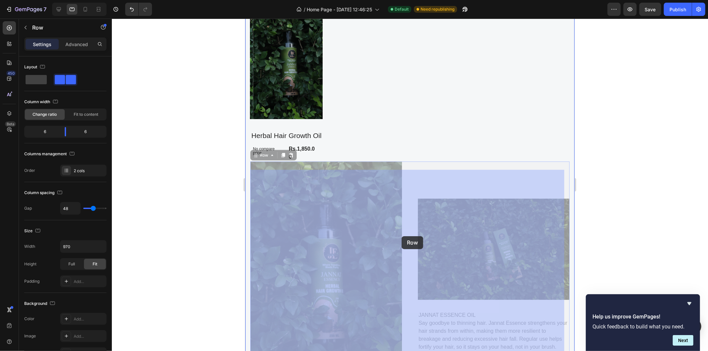
drag, startPoint x: 403, startPoint y: 180, endPoint x: 401, endPoint y: 236, distance: 56.5
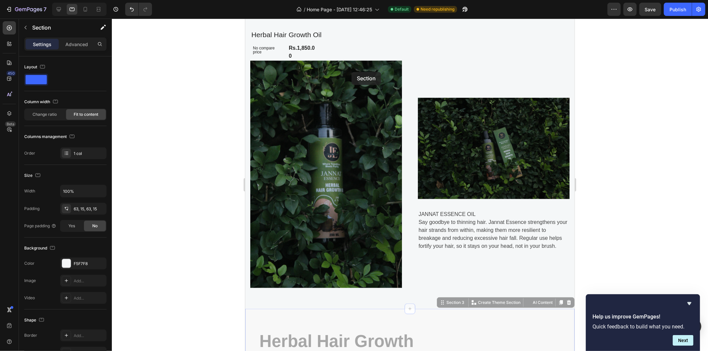
scroll to position [453, 0]
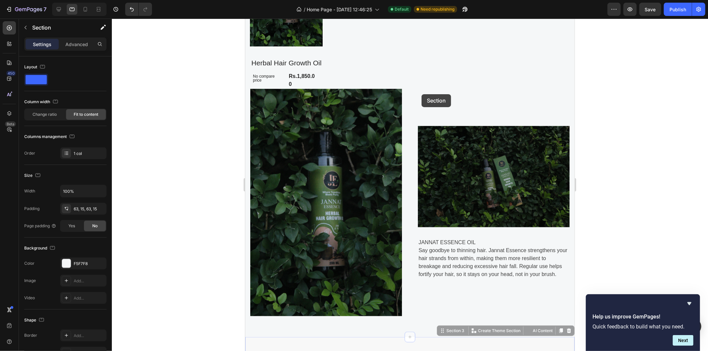
drag, startPoint x: 343, startPoint y: 171, endPoint x: 421, endPoint y: 94, distance: 109.6
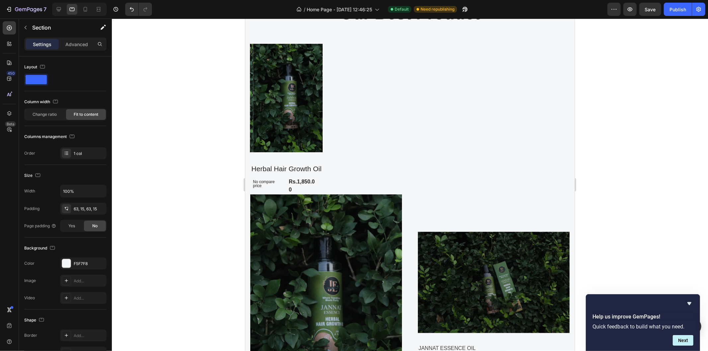
scroll to position [559, 0]
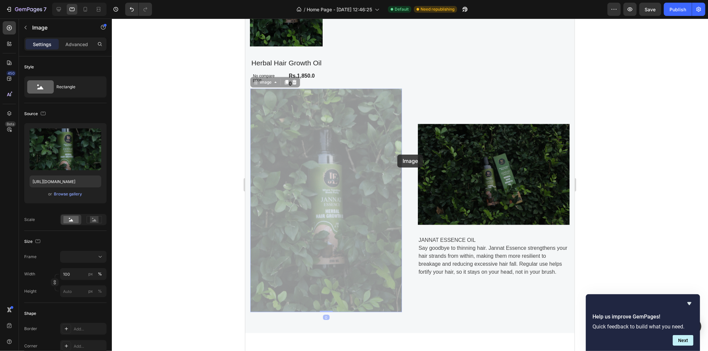
drag, startPoint x: 401, startPoint y: 128, endPoint x: 413, endPoint y: 132, distance: 12.6
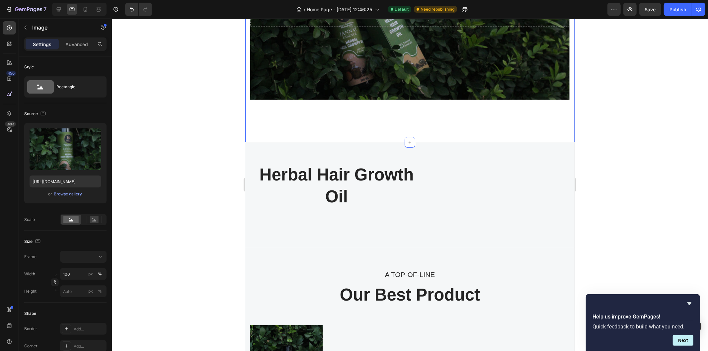
scroll to position [244, 0]
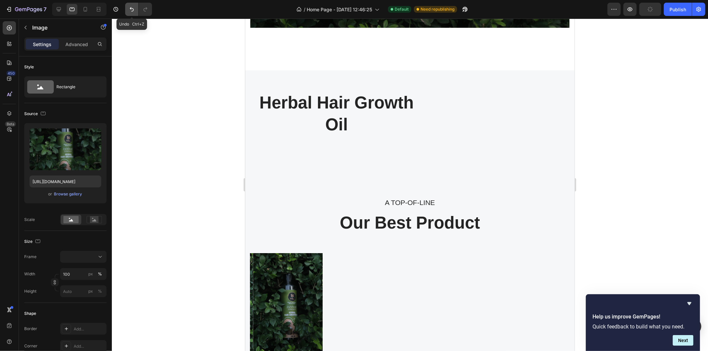
click at [131, 9] on icon "Undo/Redo" at bounding box center [132, 9] width 4 height 4
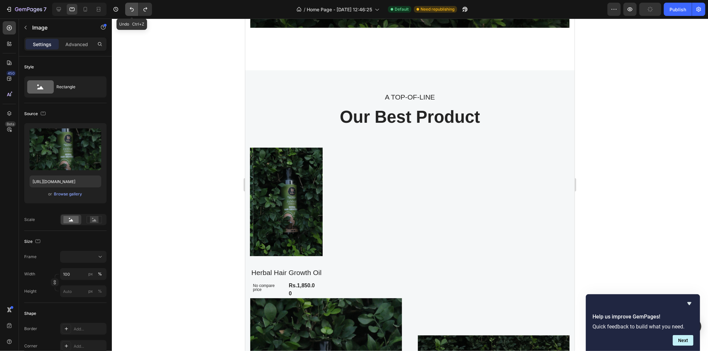
click at [131, 9] on icon "Undo/Redo" at bounding box center [132, 9] width 4 height 4
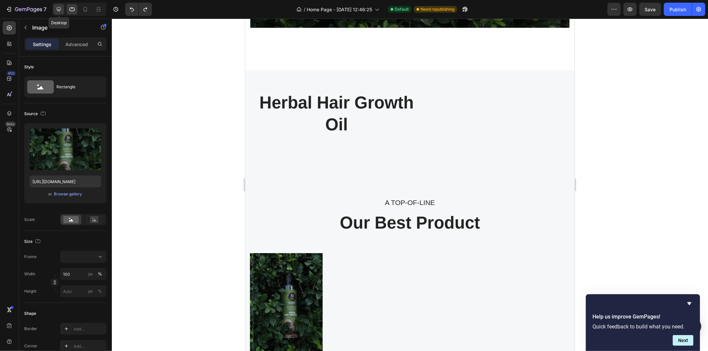
click at [59, 8] on icon at bounding box center [58, 9] width 7 height 7
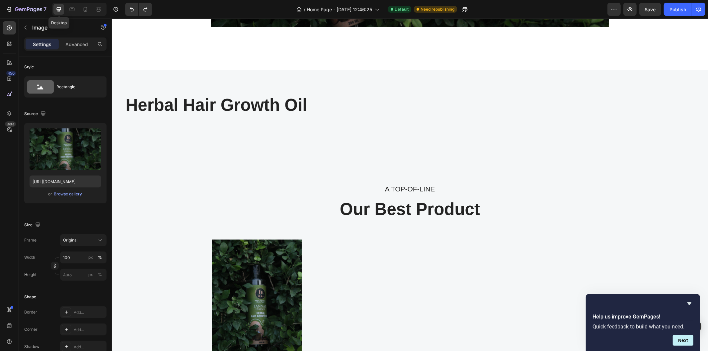
scroll to position [398, 0]
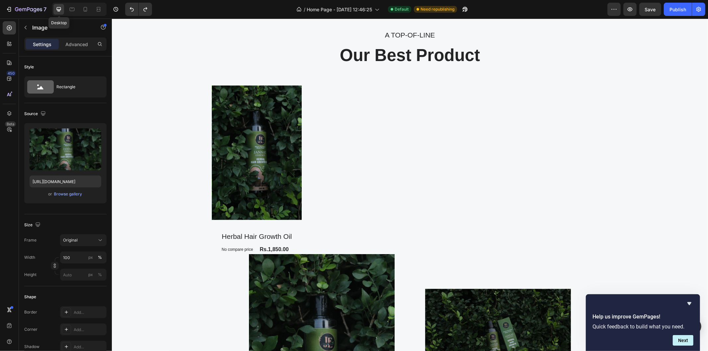
click at [217, 59] on div "A TOP-OF-LINE Text block Our Best Product Heading Product Images Herbal Hair Gr…" at bounding box center [410, 251] width 586 height 444
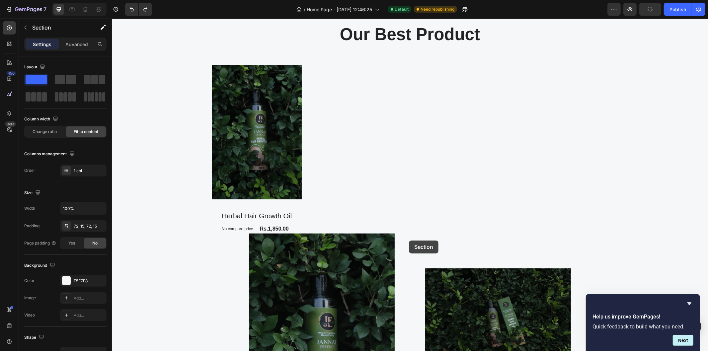
scroll to position [456, 0]
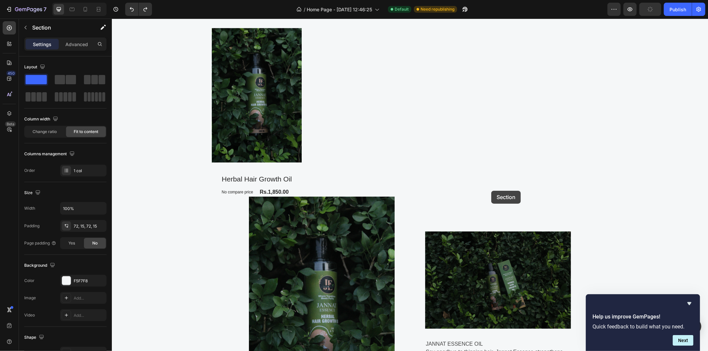
drag, startPoint x: 339, startPoint y: 166, endPoint x: 491, endPoint y: 191, distance: 153.7
click at [491, 191] on div "Header Herbal Hair Growth Oil Heading Row Section 2 You can create reusable sec…" at bounding box center [410, 150] width 596 height 1174
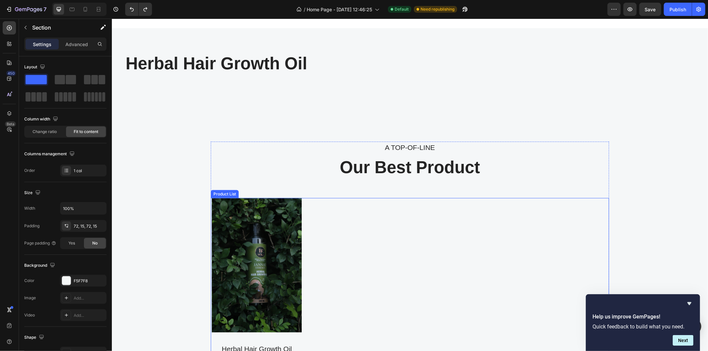
scroll to position [304, 0]
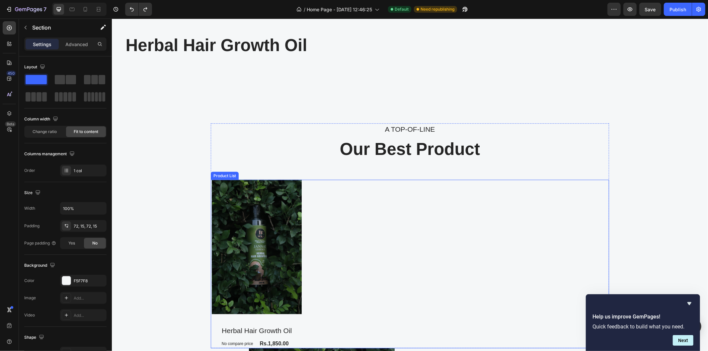
click at [318, 194] on div "Product Images Herbal Hair Growth Oil Product Title No compare price Compare Pr…" at bounding box center [409, 264] width 398 height 169
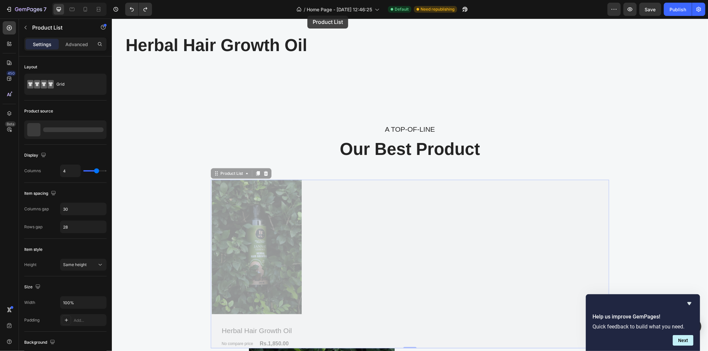
drag, startPoint x: 318, startPoint y: 194, endPoint x: 318, endPoint y: 149, distance: 45.1
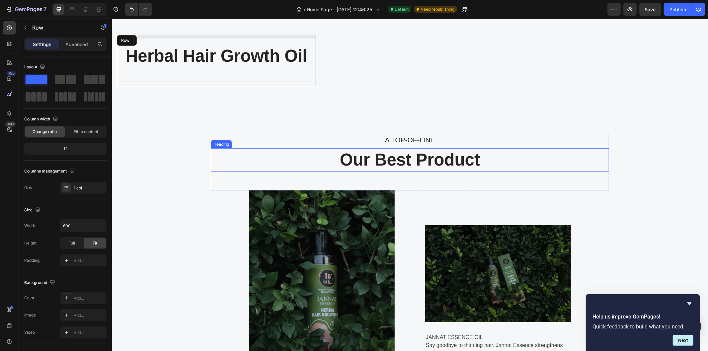
drag, startPoint x: 318, startPoint y: 149, endPoint x: 323, endPoint y: 150, distance: 4.4
click at [322, 150] on div "Product List Herbal Hair Growth Oil Heading Row Section 2 A TOP-OF-LINE Text bl…" at bounding box center [410, 183] width 596 height 910
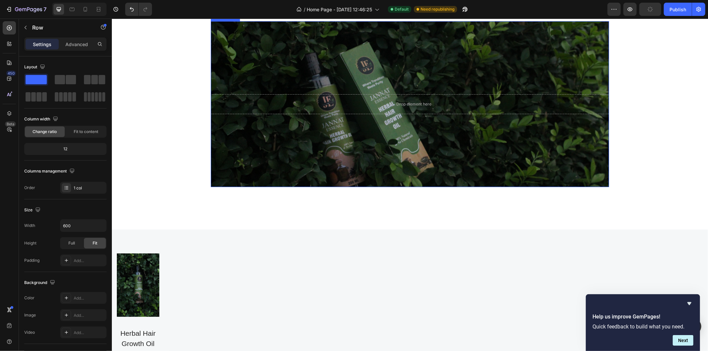
scroll to position [89, 0]
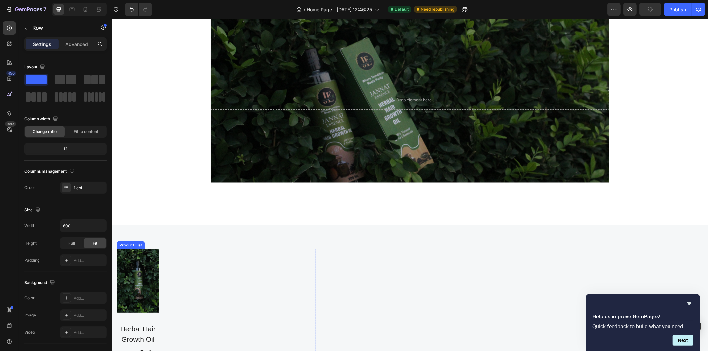
click at [174, 265] on div "Product Images Herbal Hair Growth Oil Product Title No compare price Compare Pr…" at bounding box center [216, 311] width 199 height 124
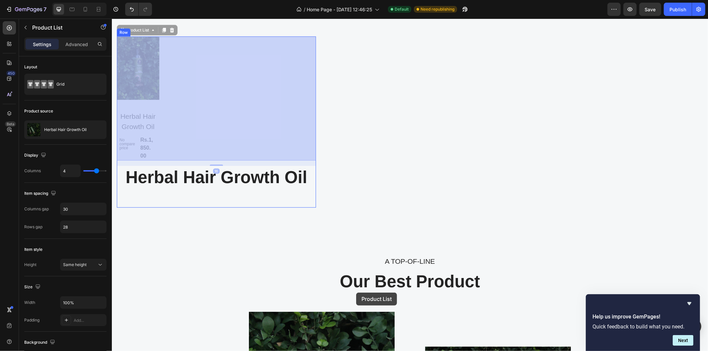
scroll to position [327, 0]
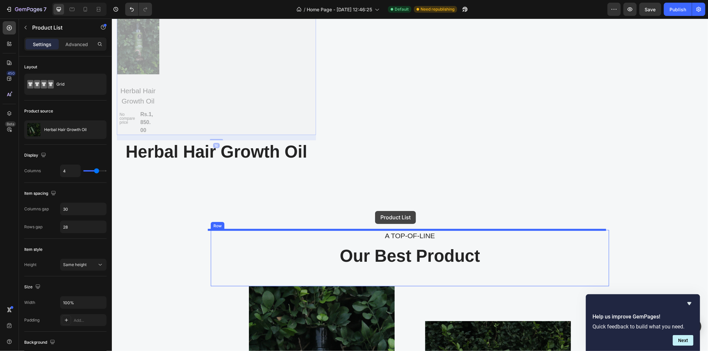
drag, startPoint x: 174, startPoint y: 264, endPoint x: 375, endPoint y: 211, distance: 207.7
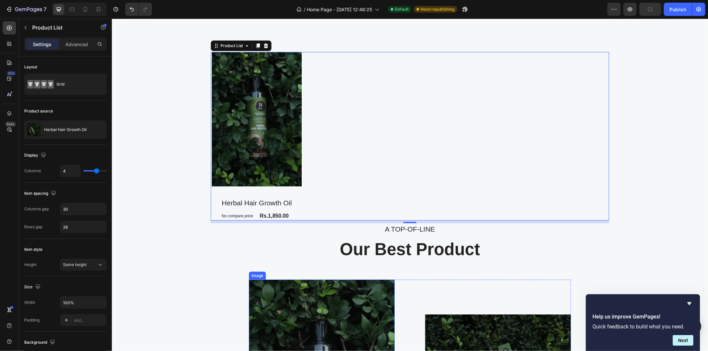
scroll to position [103, 0]
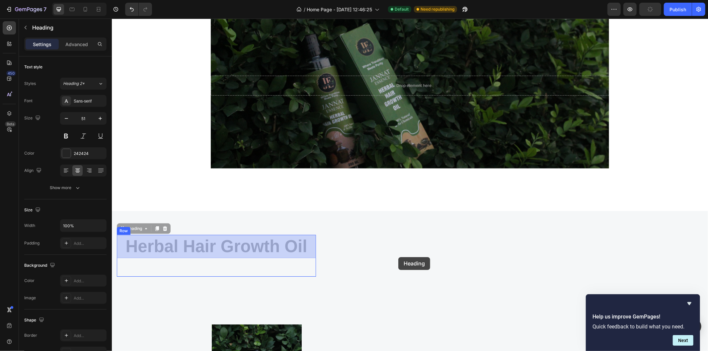
drag, startPoint x: 242, startPoint y: 251, endPoint x: 400, endPoint y: 257, distance: 158.4
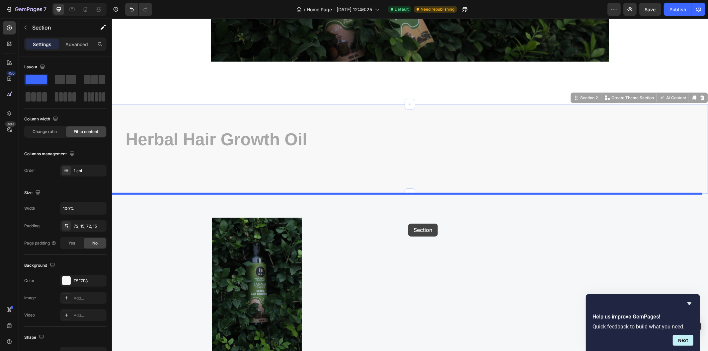
scroll to position [210, 0]
drag, startPoint x: 381, startPoint y: 254, endPoint x: 408, endPoint y: 223, distance: 40.2
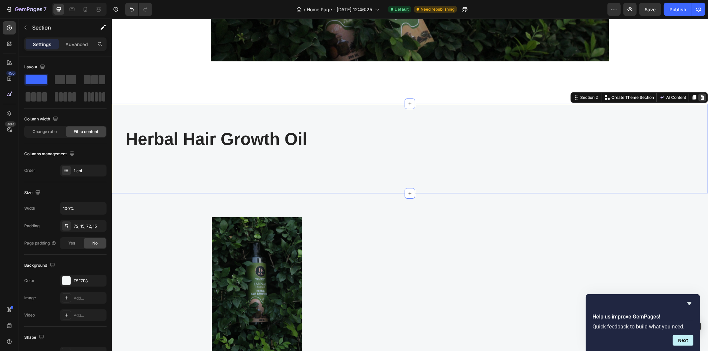
click at [699, 98] on icon at bounding box center [701, 97] width 5 height 5
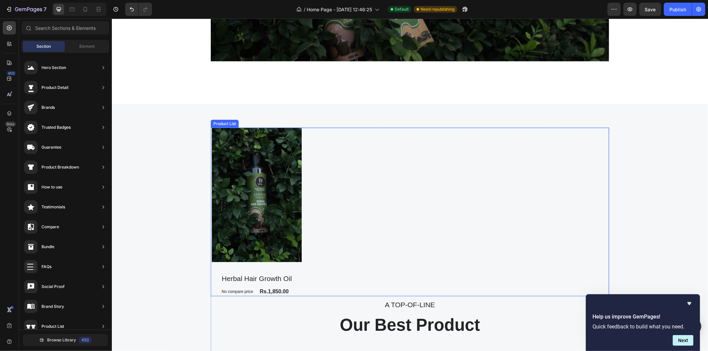
click at [300, 272] on div "Product Images Herbal Hair Growth Oil Product Title No compare price Compare Pr…" at bounding box center [409, 211] width 398 height 169
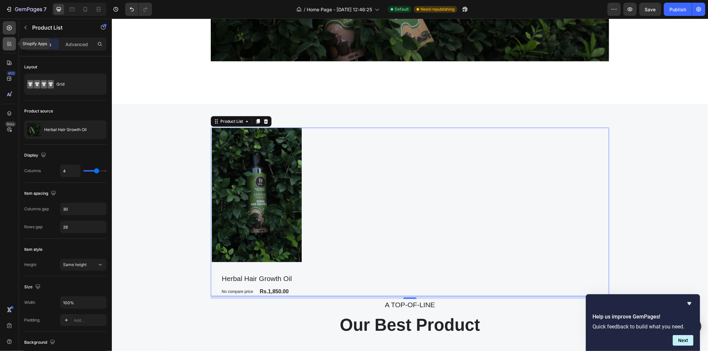
click at [9, 47] on icon at bounding box center [9, 43] width 7 height 7
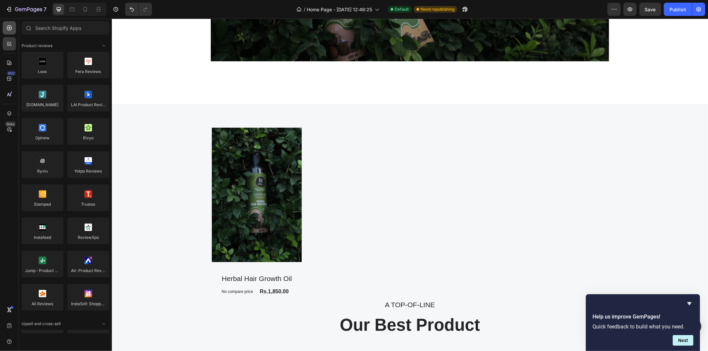
click at [8, 28] on icon at bounding box center [9, 28] width 7 height 7
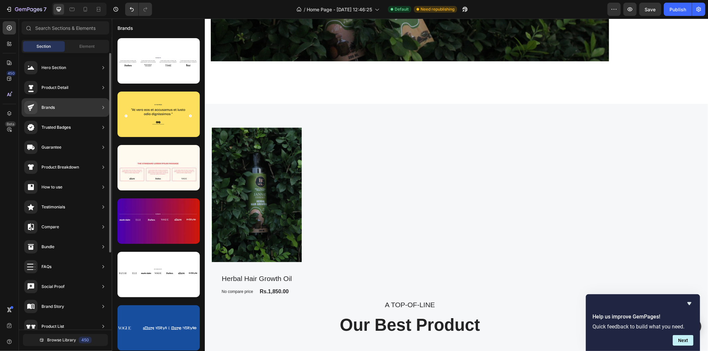
click at [68, 126] on div "Trusted Badges" at bounding box center [55, 127] width 29 height 7
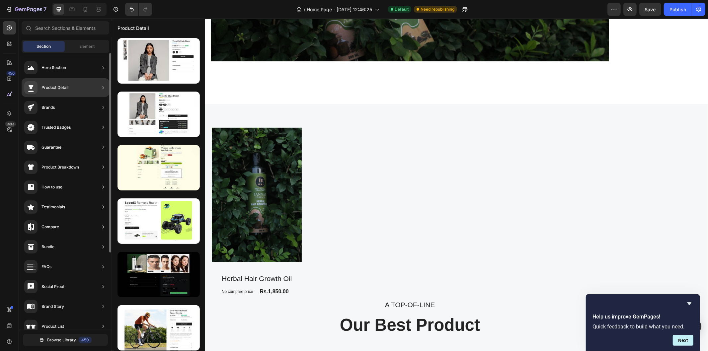
click at [85, 88] on div "Product Detail" at bounding box center [66, 87] width 88 height 19
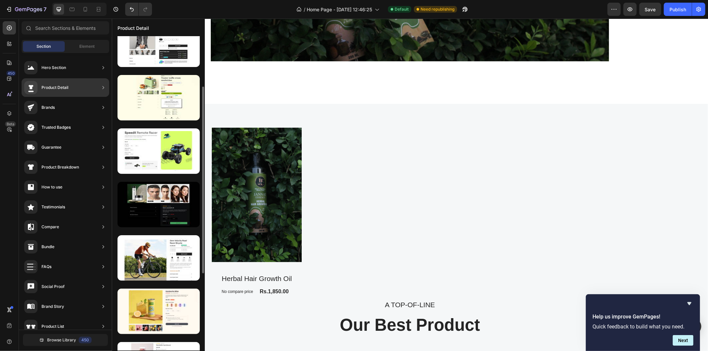
scroll to position [76, 0]
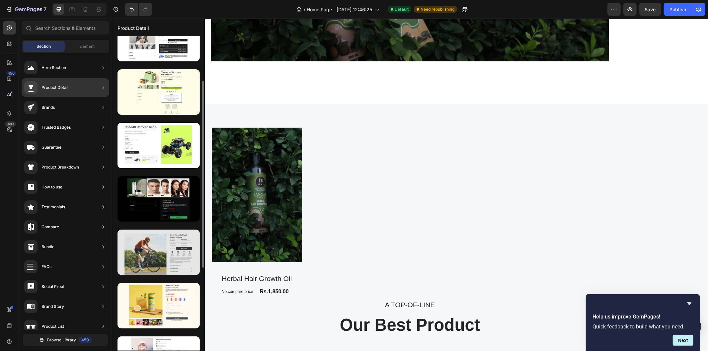
click at [158, 264] on div at bounding box center [158, 252] width 82 height 45
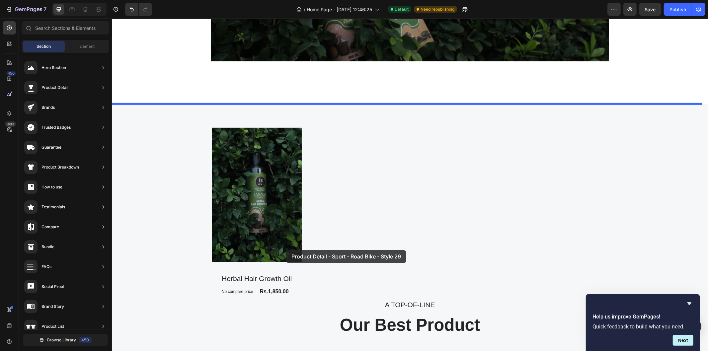
drag, startPoint x: 270, startPoint y: 282, endPoint x: 286, endPoint y: 250, distance: 36.4
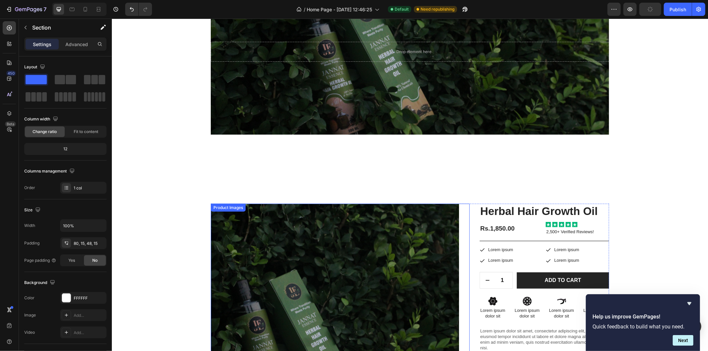
scroll to position [137, 0]
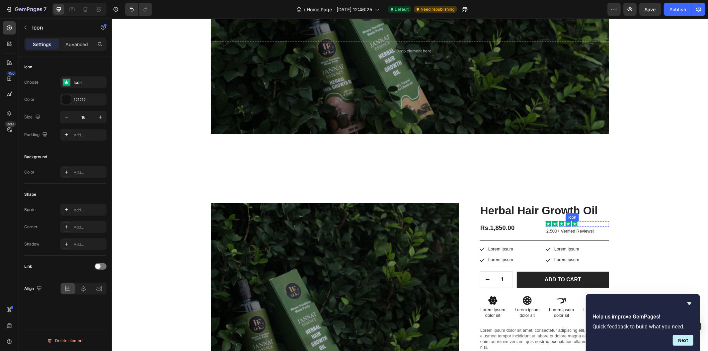
click at [567, 222] on rect at bounding box center [567, 223] width 5 height 5
click at [580, 230] on p "2,500+ Verified Reviews!" at bounding box center [577, 231] width 62 height 6
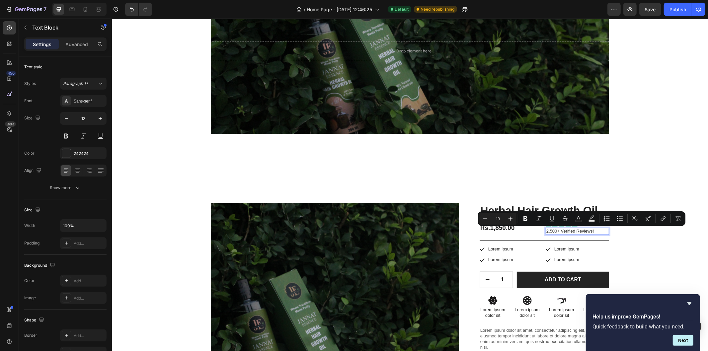
click at [557, 230] on p "2,500+ Verified Reviews!" at bounding box center [577, 231] width 62 height 6
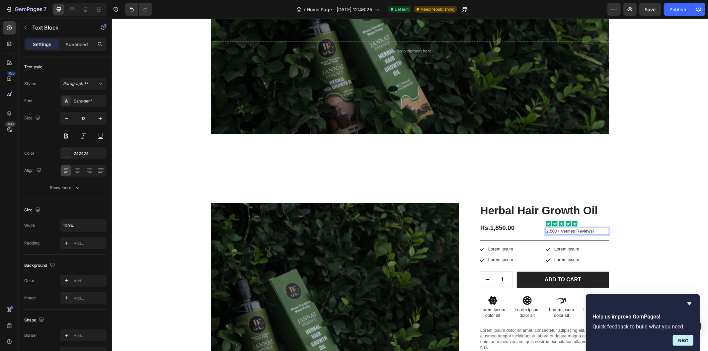
click at [546, 230] on p "2,500+ Verified Reviews!" at bounding box center [577, 231] width 62 height 6
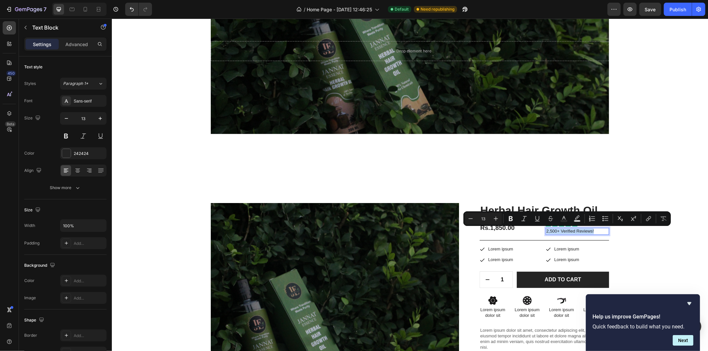
click at [546, 230] on p "2,500+ Verified Reviews!" at bounding box center [577, 231] width 62 height 6
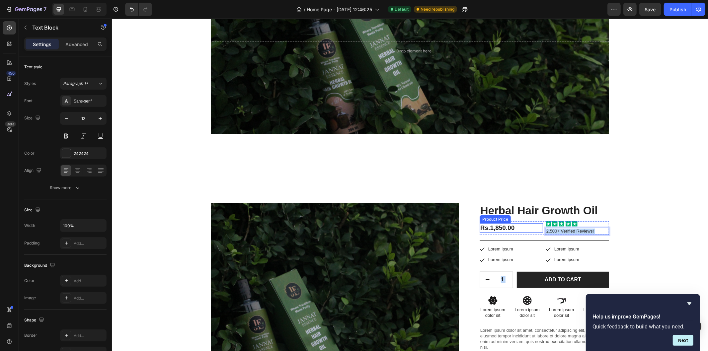
drag, startPoint x: 545, startPoint y: 230, endPoint x: 533, endPoint y: 230, distance: 11.3
click at [533, 230] on div "Rs.1,850.00 Product Price Product Price Icon Icon Icon Icon Icon Icon List 2,50…" at bounding box center [543, 228] width 129 height 14
click at [556, 231] on p "2,500+ Verified Reviews!" at bounding box center [577, 231] width 62 height 6
click at [551, 230] on p "2,500+ Verified Reviews!" at bounding box center [577, 231] width 62 height 6
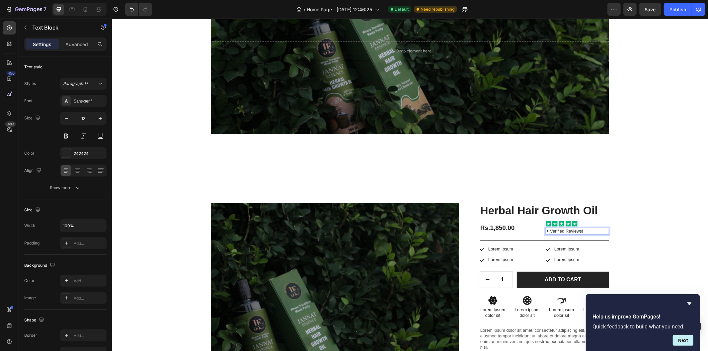
click at [549, 229] on p "+ Verified Reviews!" at bounding box center [577, 231] width 62 height 6
click at [546, 230] on p "+ Verified Reviews!" at bounding box center [577, 231] width 62 height 6
click at [499, 249] on p "Lorem ipsum" at bounding box center [500, 249] width 25 height 6
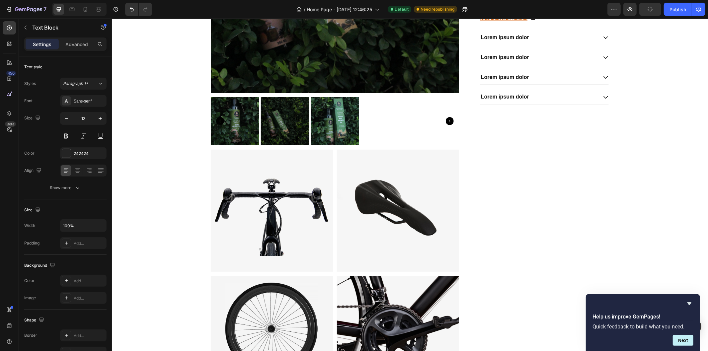
scroll to position [493, 0]
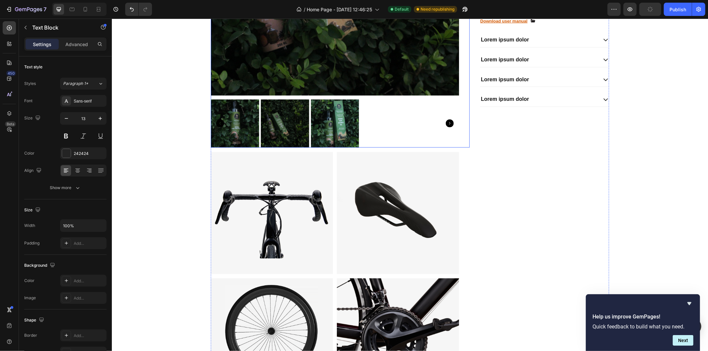
click at [447, 123] on icon "Carousel Next Arrow" at bounding box center [449, 123] width 8 height 8
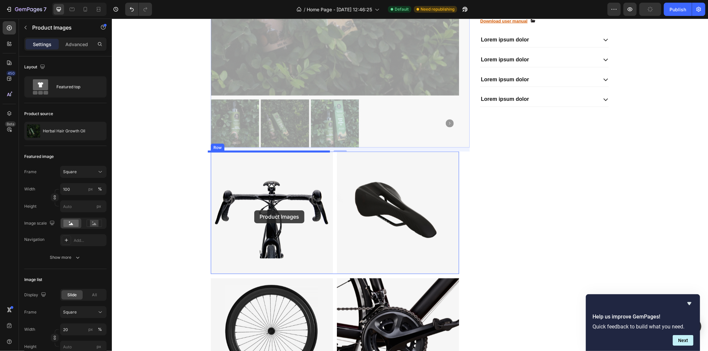
click at [254, 210] on div at bounding box center [410, 355] width 596 height 1660
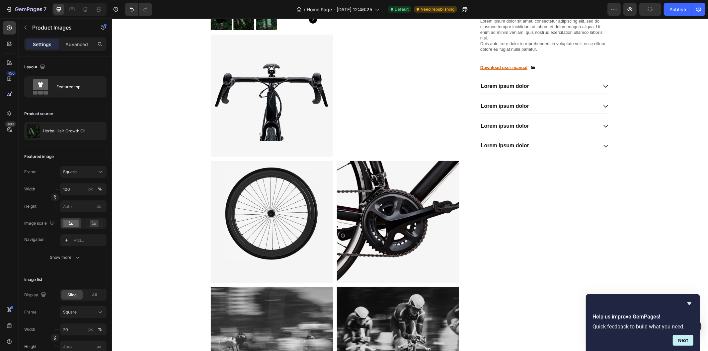
scroll to position [363, 0]
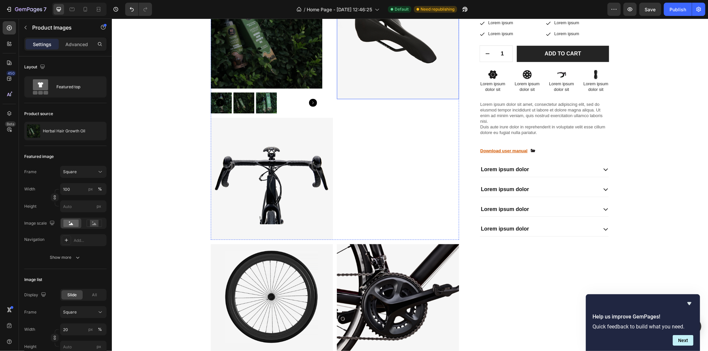
click at [391, 48] on img at bounding box center [398, 38] width 122 height 122
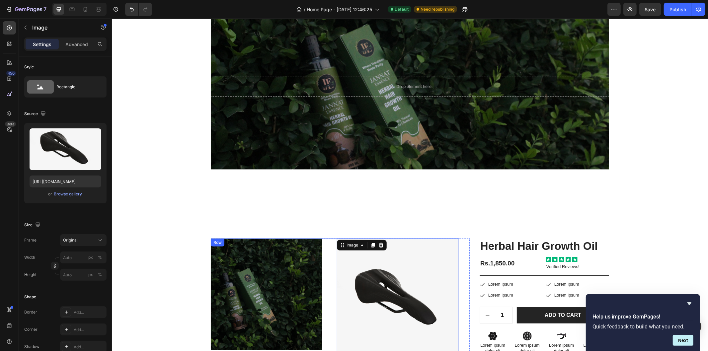
scroll to position [137, 0]
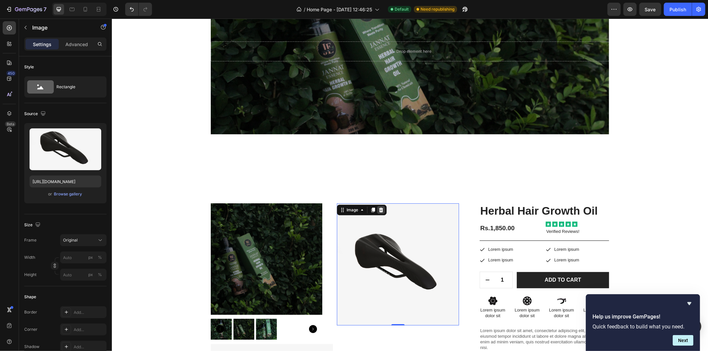
click at [378, 207] on icon at bounding box center [380, 209] width 5 height 5
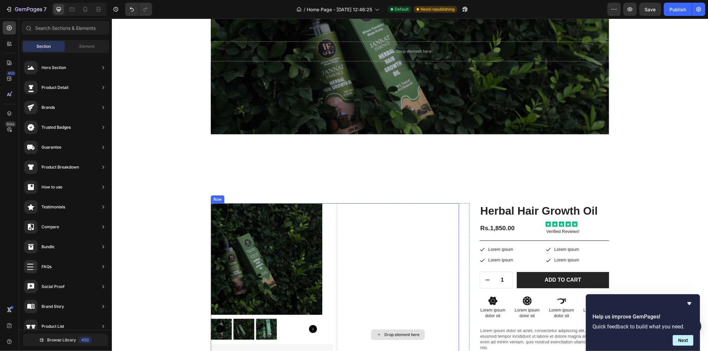
scroll to position [269, 0]
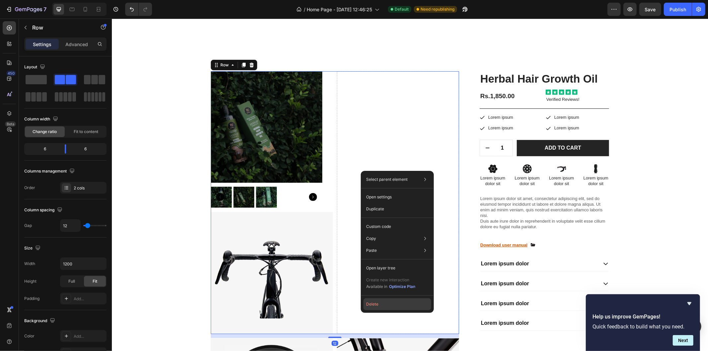
click at [380, 301] on button "Delete" at bounding box center [397, 304] width 68 height 12
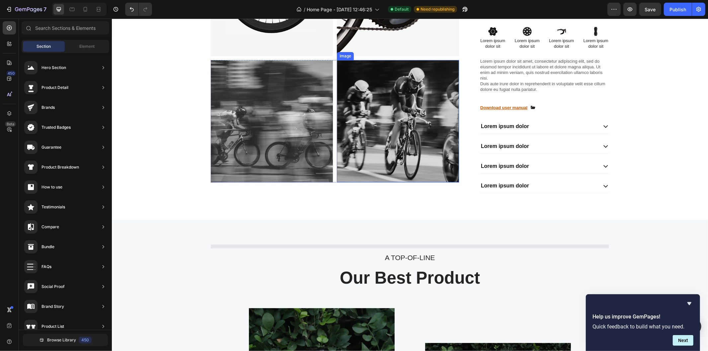
scroll to position [160, 0]
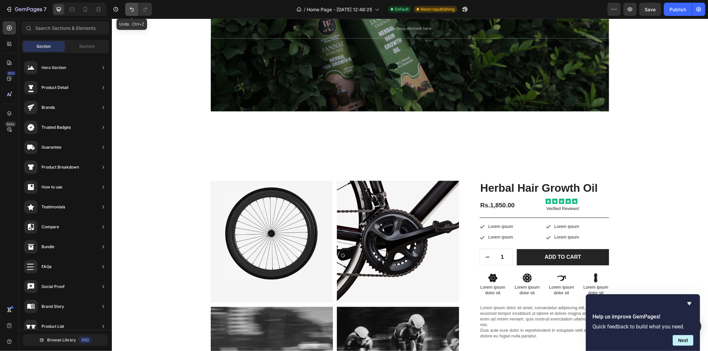
click at [130, 12] on icon "Undo/Redo" at bounding box center [131, 9] width 7 height 7
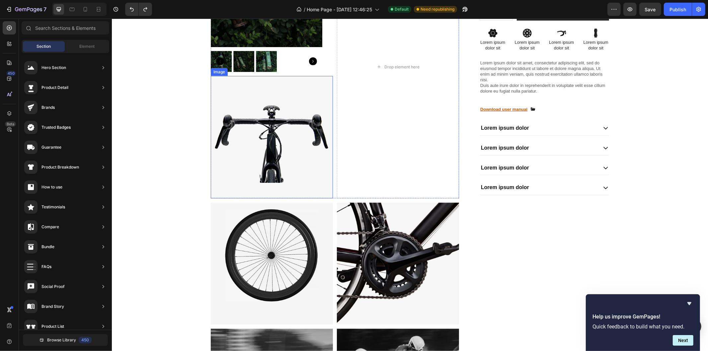
scroll to position [410, 0]
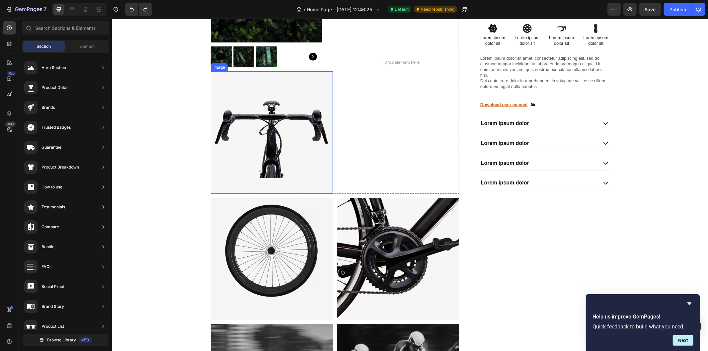
click at [319, 231] on img at bounding box center [271, 258] width 122 height 122
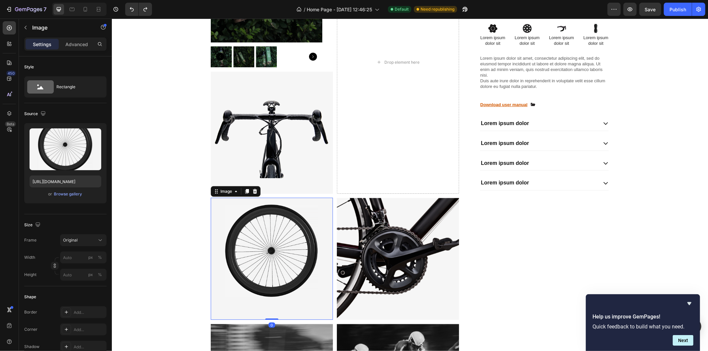
click at [252, 189] on icon at bounding box center [254, 191] width 5 height 5
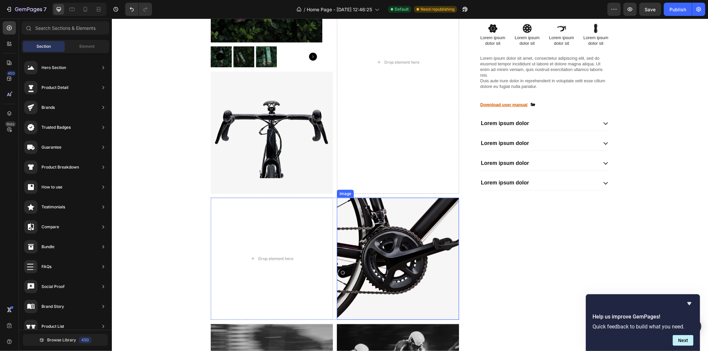
click at [366, 234] on img at bounding box center [398, 258] width 122 height 122
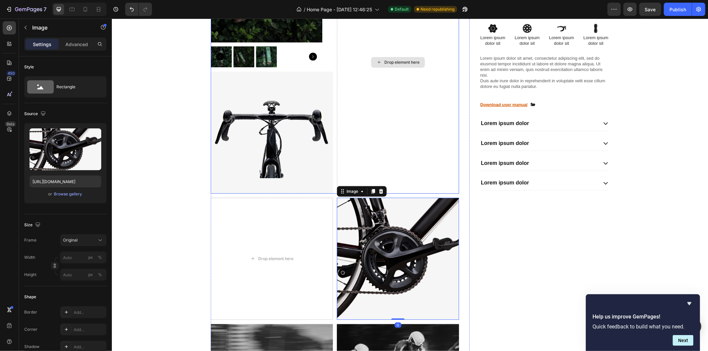
click at [380, 184] on div "Drop element here" at bounding box center [398, 62] width 122 height 263
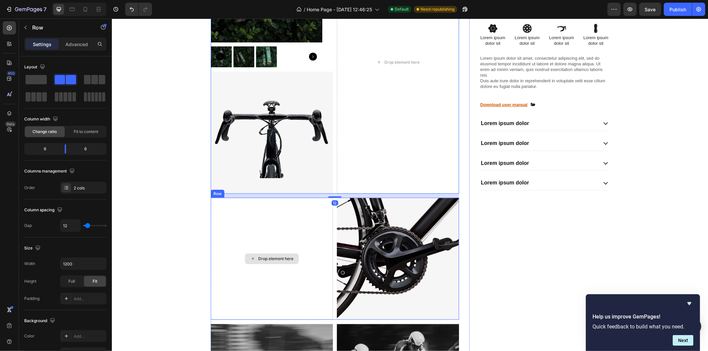
click at [296, 227] on div "Drop element here" at bounding box center [271, 258] width 122 height 122
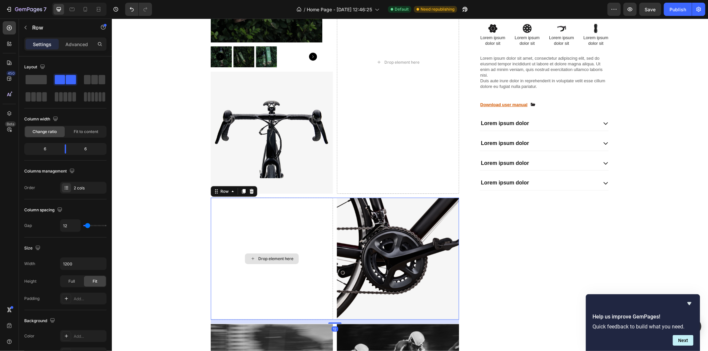
click at [296, 226] on div "Drop element here" at bounding box center [271, 258] width 122 height 122
click at [251, 193] on div at bounding box center [251, 191] width 8 height 8
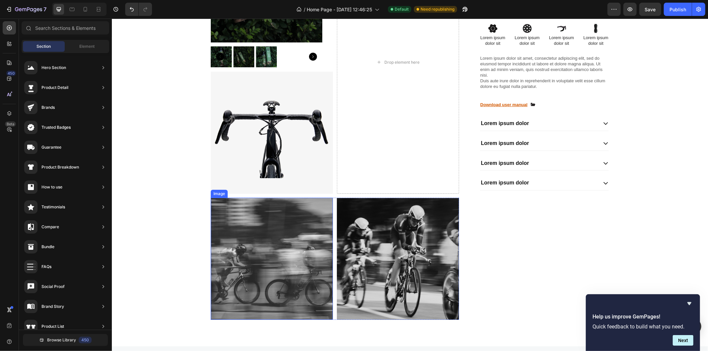
click at [268, 213] on img at bounding box center [271, 258] width 122 height 122
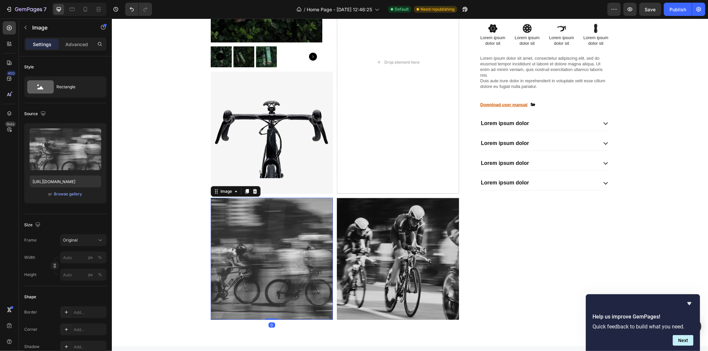
click at [251, 187] on div at bounding box center [255, 191] width 8 height 8
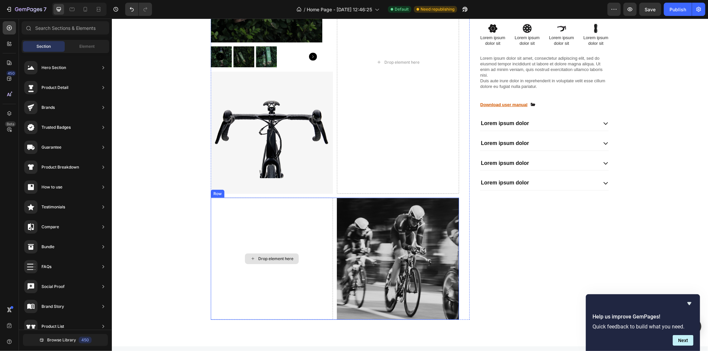
click at [313, 223] on div "Drop element here" at bounding box center [271, 258] width 122 height 122
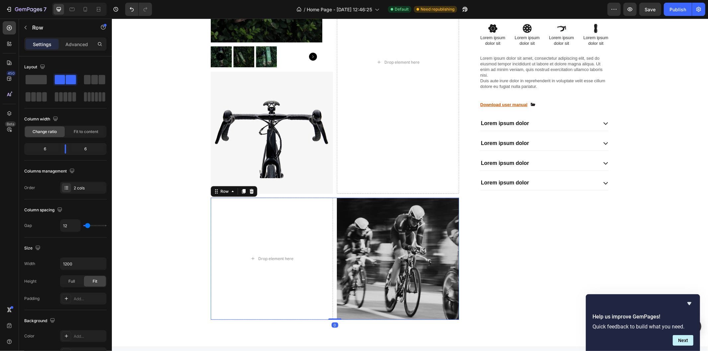
click at [249, 189] on icon at bounding box center [251, 191] width 5 height 5
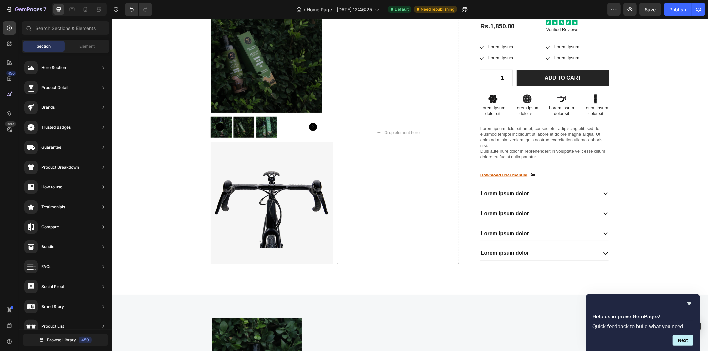
scroll to position [358, 0]
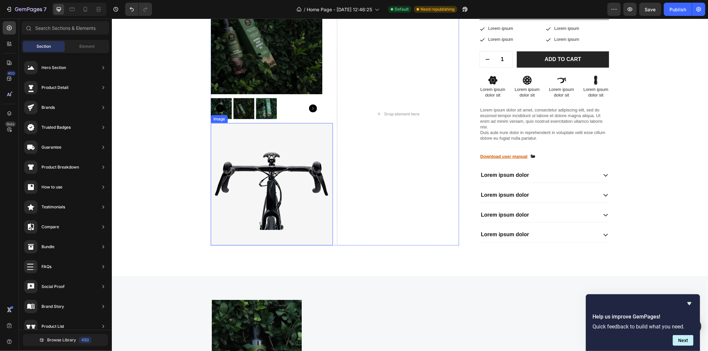
click at [263, 205] on img at bounding box center [271, 184] width 122 height 122
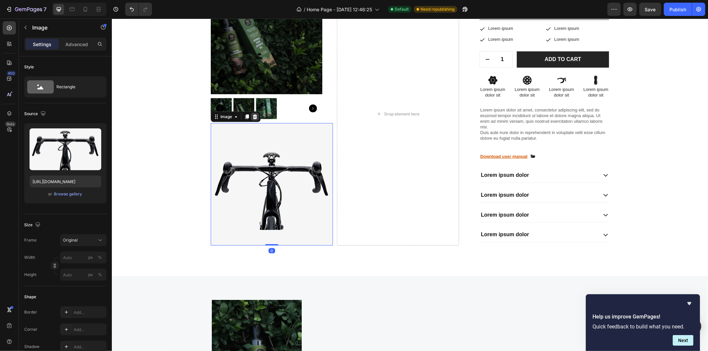
click at [253, 118] on icon at bounding box center [255, 116] width 4 height 5
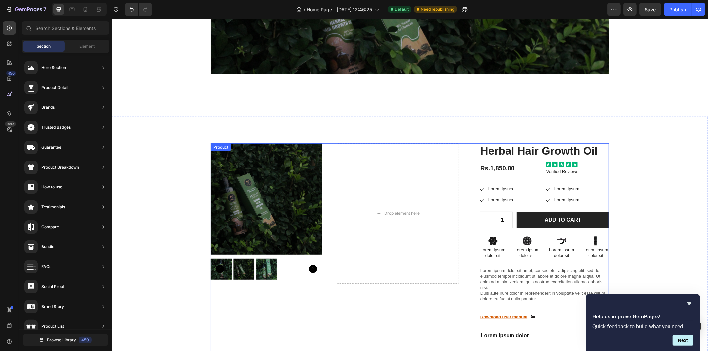
scroll to position [111, 0]
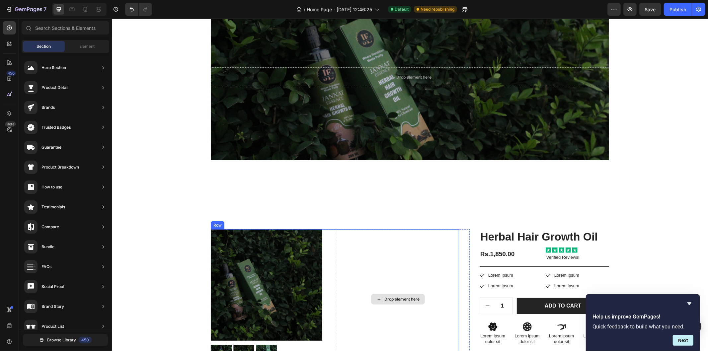
click at [366, 246] on div "Drop element here" at bounding box center [398, 299] width 122 height 140
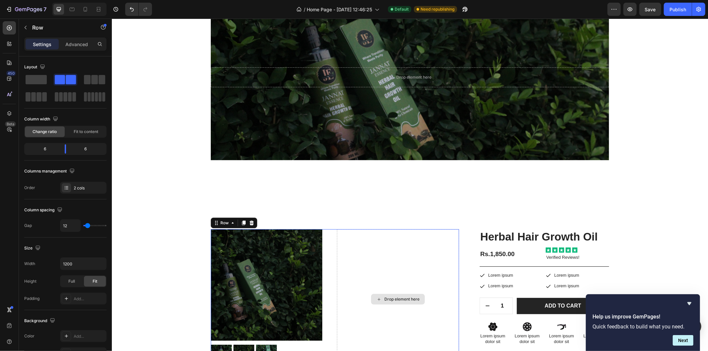
click at [376, 250] on div "Drop element here" at bounding box center [398, 299] width 122 height 140
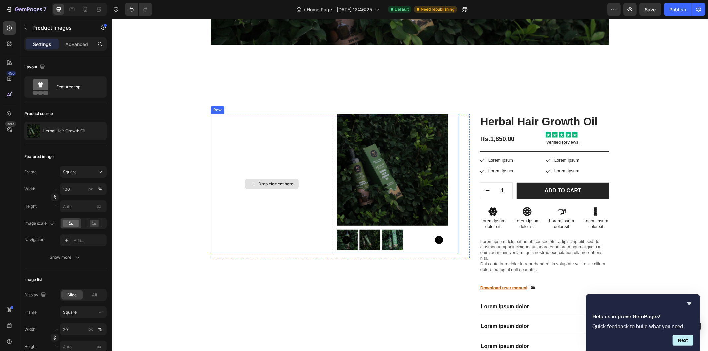
scroll to position [231, 0]
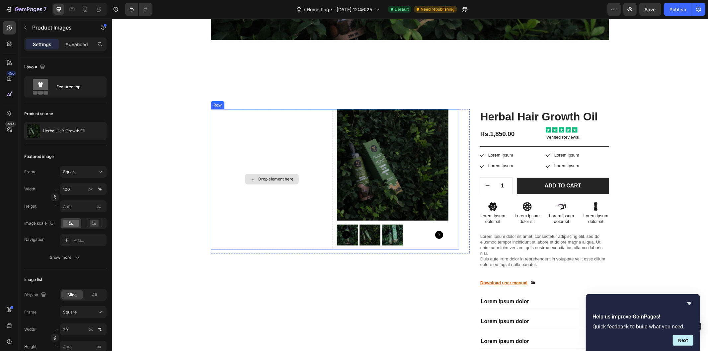
click at [251, 199] on div "Drop element here" at bounding box center [271, 179] width 122 height 140
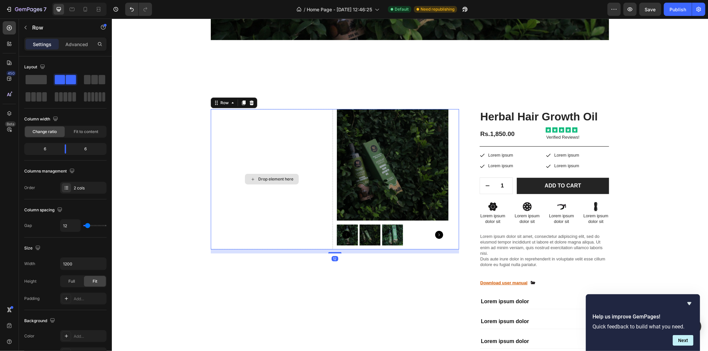
click at [251, 198] on div "Drop element here" at bounding box center [271, 179] width 122 height 140
click at [255, 149] on div "Drop element here" at bounding box center [271, 179] width 122 height 140
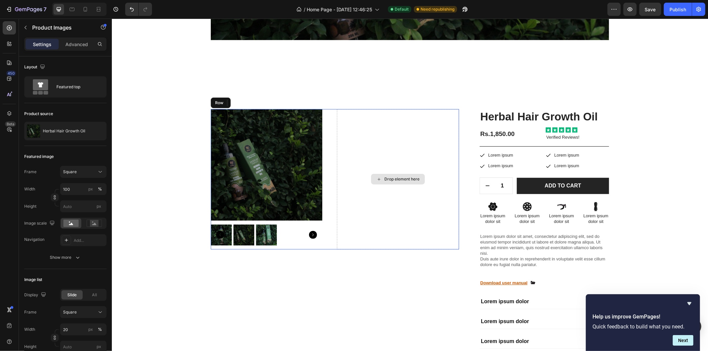
click at [381, 199] on div "Drop element here" at bounding box center [398, 179] width 122 height 140
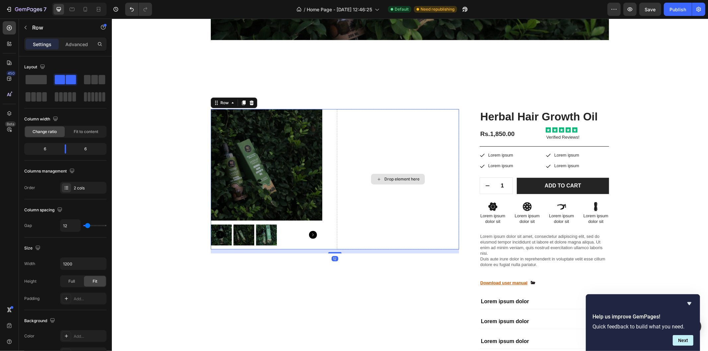
click at [381, 199] on div "Drop element here" at bounding box center [398, 179] width 122 height 140
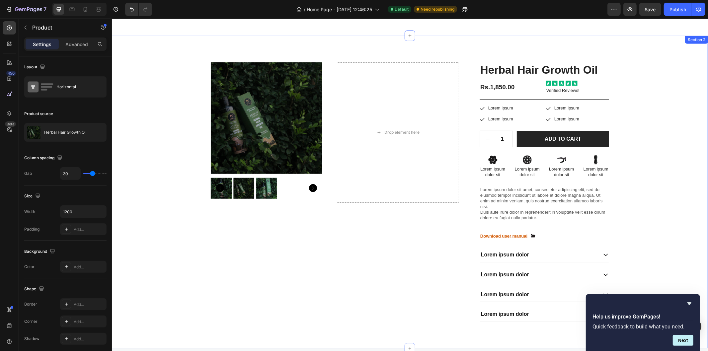
scroll to position [256, 0]
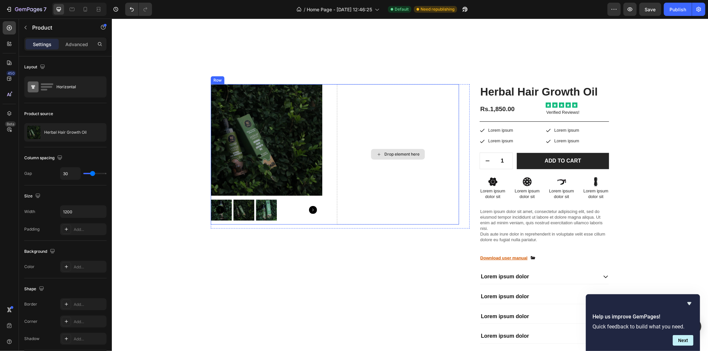
click at [378, 161] on div "Drop element here" at bounding box center [398, 154] width 122 height 140
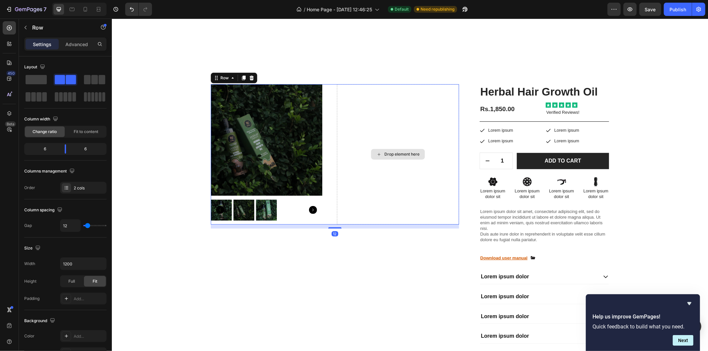
click at [376, 153] on icon at bounding box center [378, 154] width 5 height 6
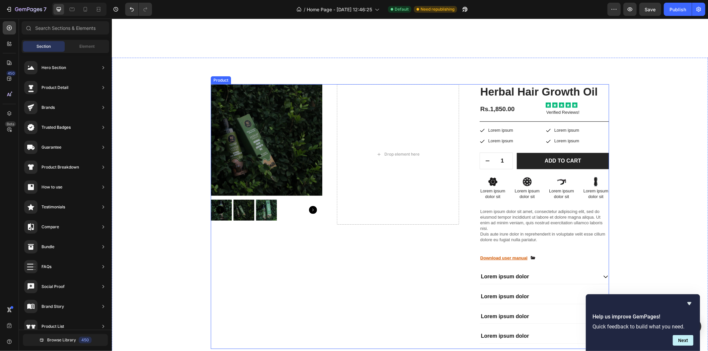
click at [396, 233] on div "Product Images Drop element here Row Row" at bounding box center [339, 216] width 259 height 265
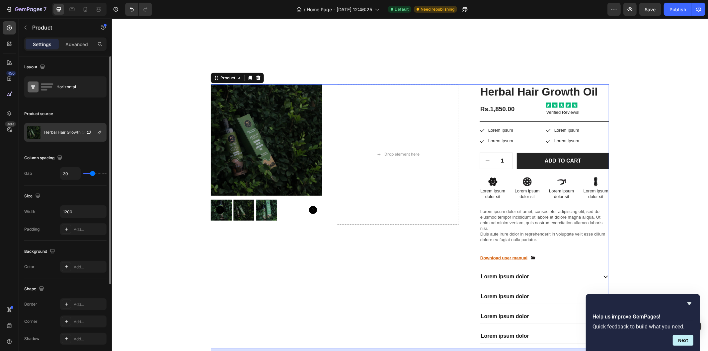
click at [68, 135] on div "Herbal Hair Growth Oil" at bounding box center [65, 132] width 82 height 19
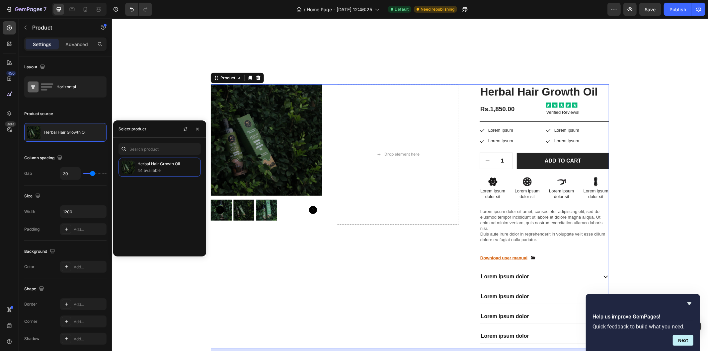
click at [145, 180] on div "Herbal Hair Growth Oil 44 available" at bounding box center [159, 205] width 93 height 94
click at [149, 172] on p "44 available" at bounding box center [167, 170] width 60 height 7
drag, startPoint x: 293, startPoint y: 178, endPoint x: 353, endPoint y: 157, distance: 63.9
click at [353, 157] on div "Drop element here" at bounding box center [398, 154] width 122 height 140
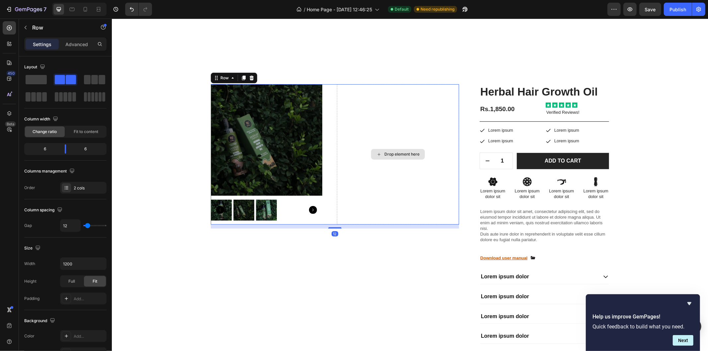
click at [353, 157] on div "Drop element here" at bounding box center [398, 154] width 122 height 140
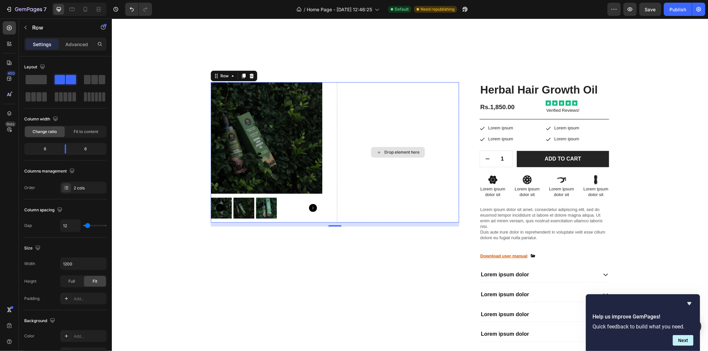
scroll to position [255, 0]
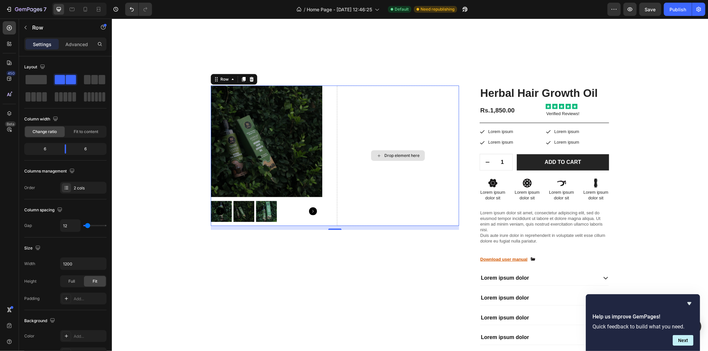
click at [391, 128] on div "Drop element here" at bounding box center [398, 155] width 122 height 140
click at [384, 159] on div "Drop element here" at bounding box center [398, 155] width 54 height 11
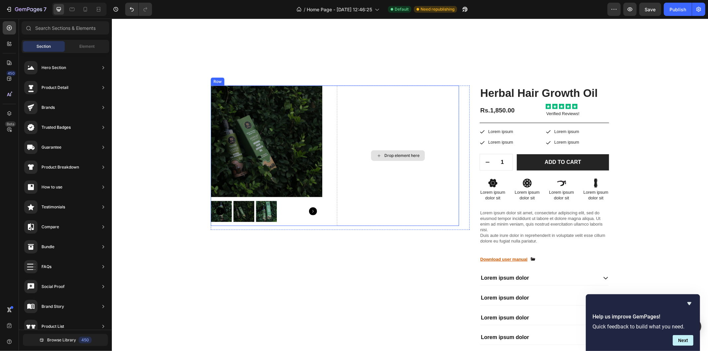
click at [384, 156] on div "Drop element here" at bounding box center [401, 155] width 35 height 5
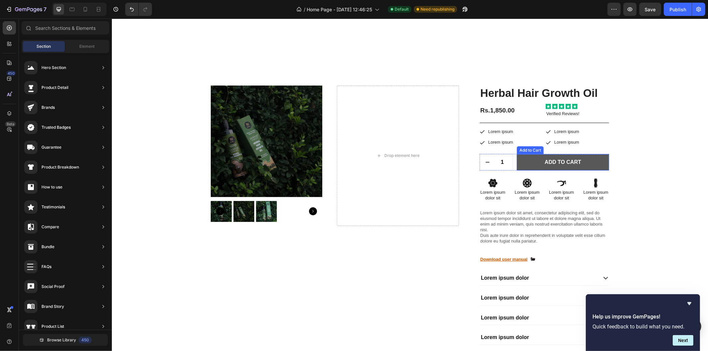
click at [563, 156] on button "Add to cart" at bounding box center [562, 162] width 92 height 16
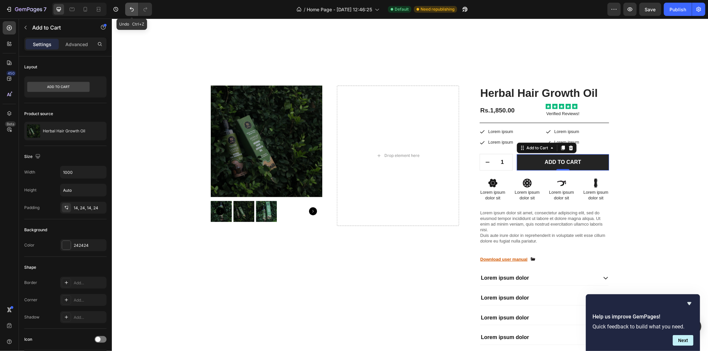
click at [131, 9] on icon "Undo/Redo" at bounding box center [131, 9] width 7 height 7
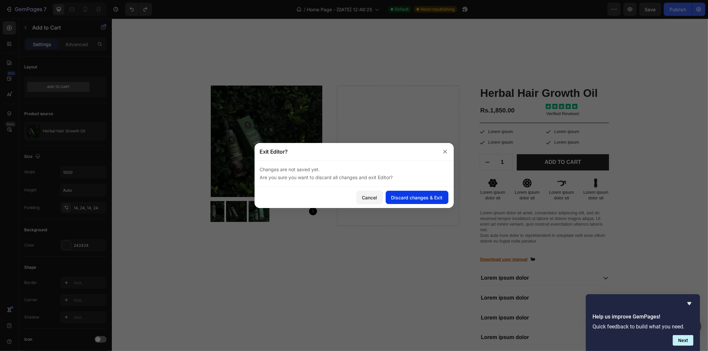
click at [408, 195] on div "Discard changes & Exit" at bounding box center [416, 197] width 51 height 7
